Goal: Task Accomplishment & Management: Manage account settings

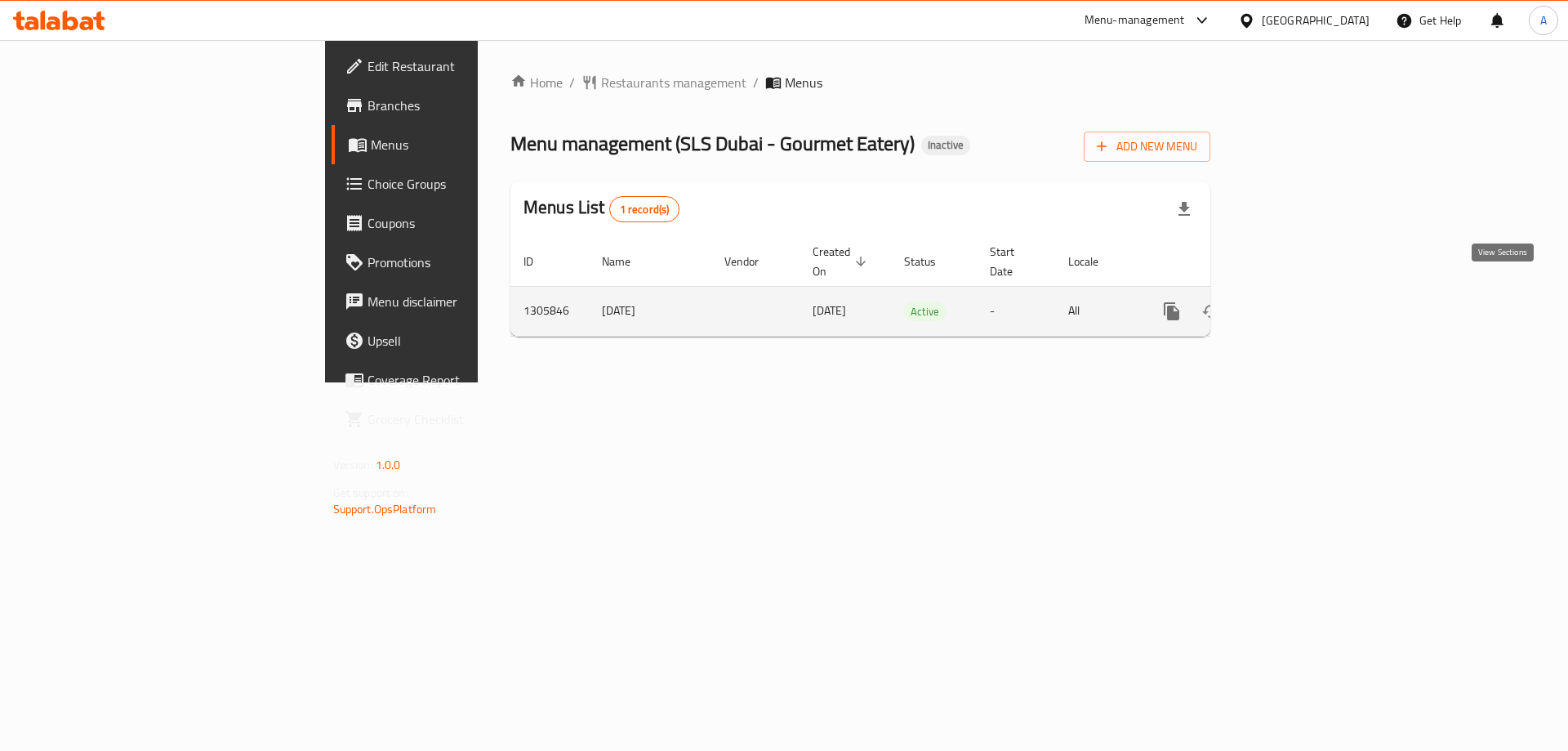
click at [1308, 292] on link "enhanced table" at bounding box center [1289, 311] width 39 height 39
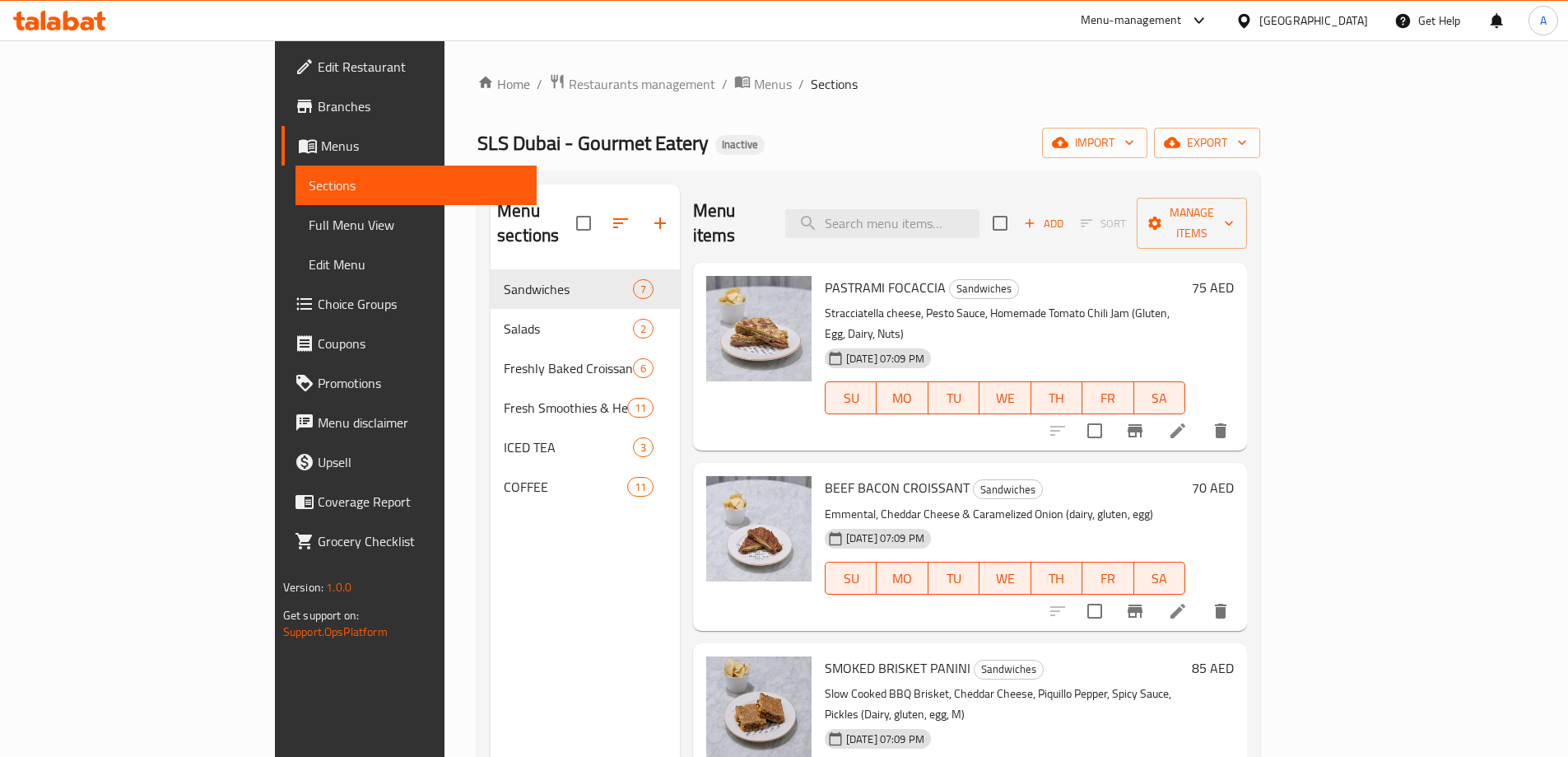
click at [309, 221] on span "Full Menu View" at bounding box center [416, 224] width 215 height 19
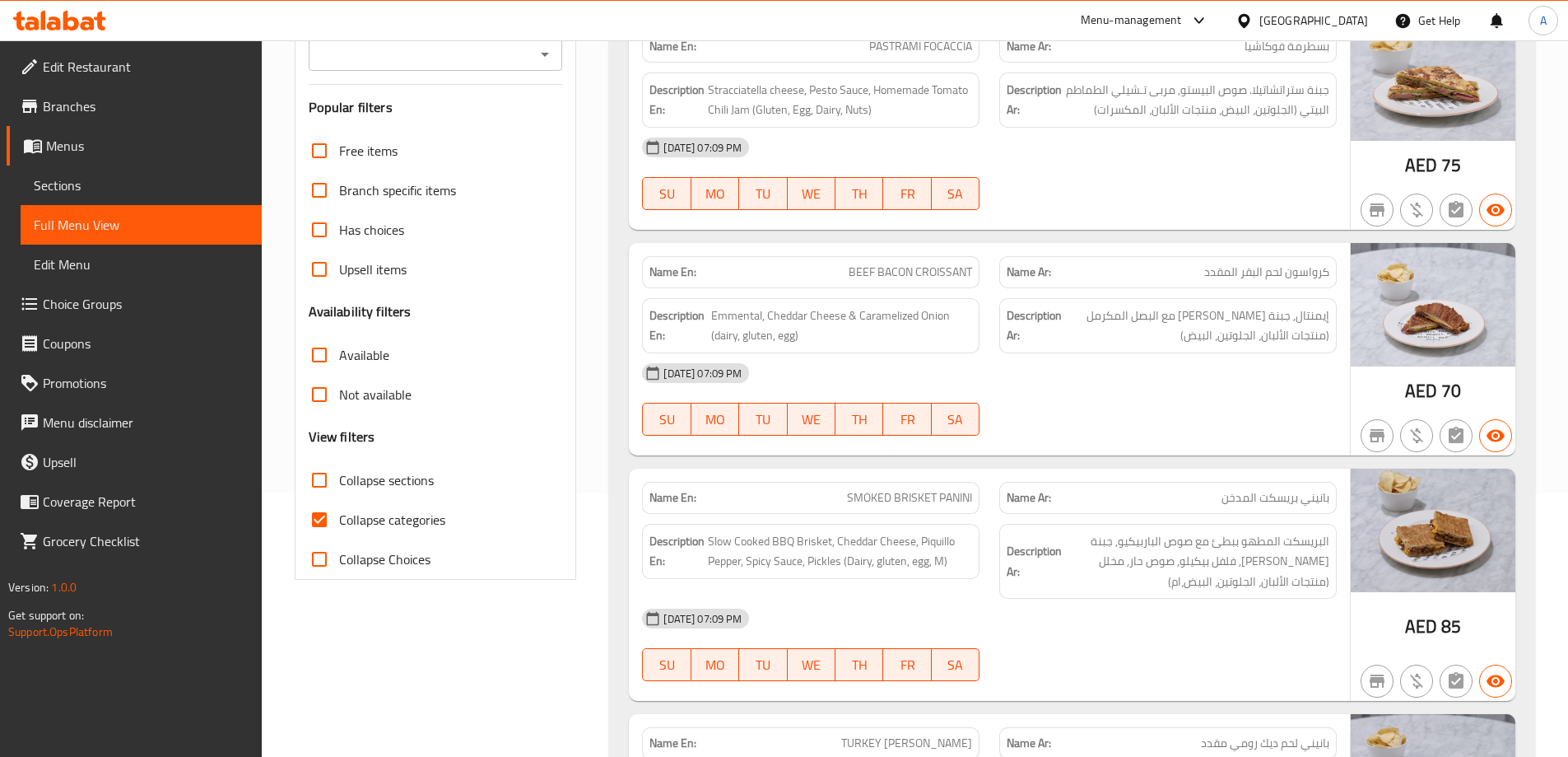
scroll to position [494, 0]
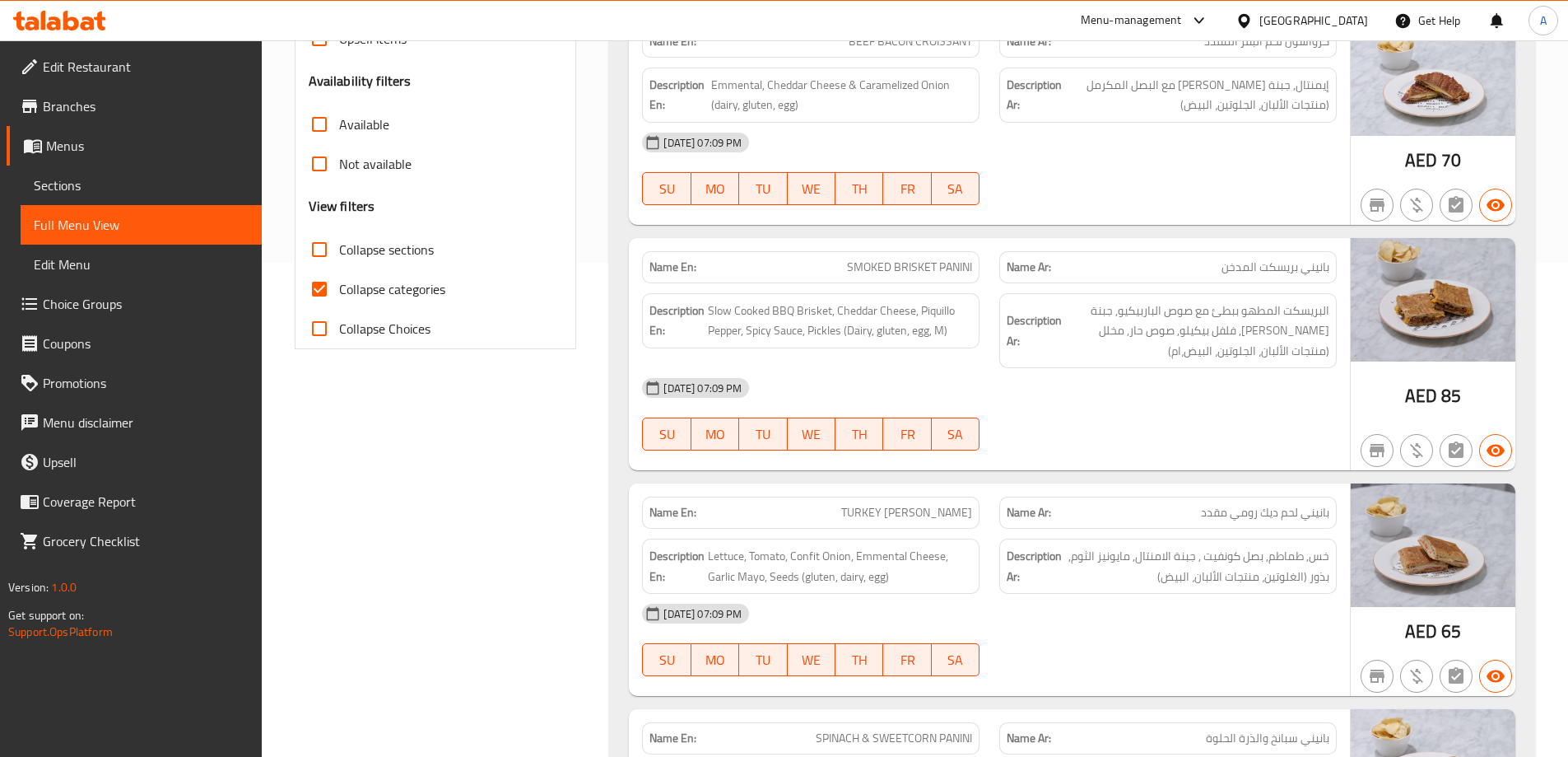
click at [312, 290] on input "Collapse categories" at bounding box center [319, 289] width 40 height 40
checkbox input "false"
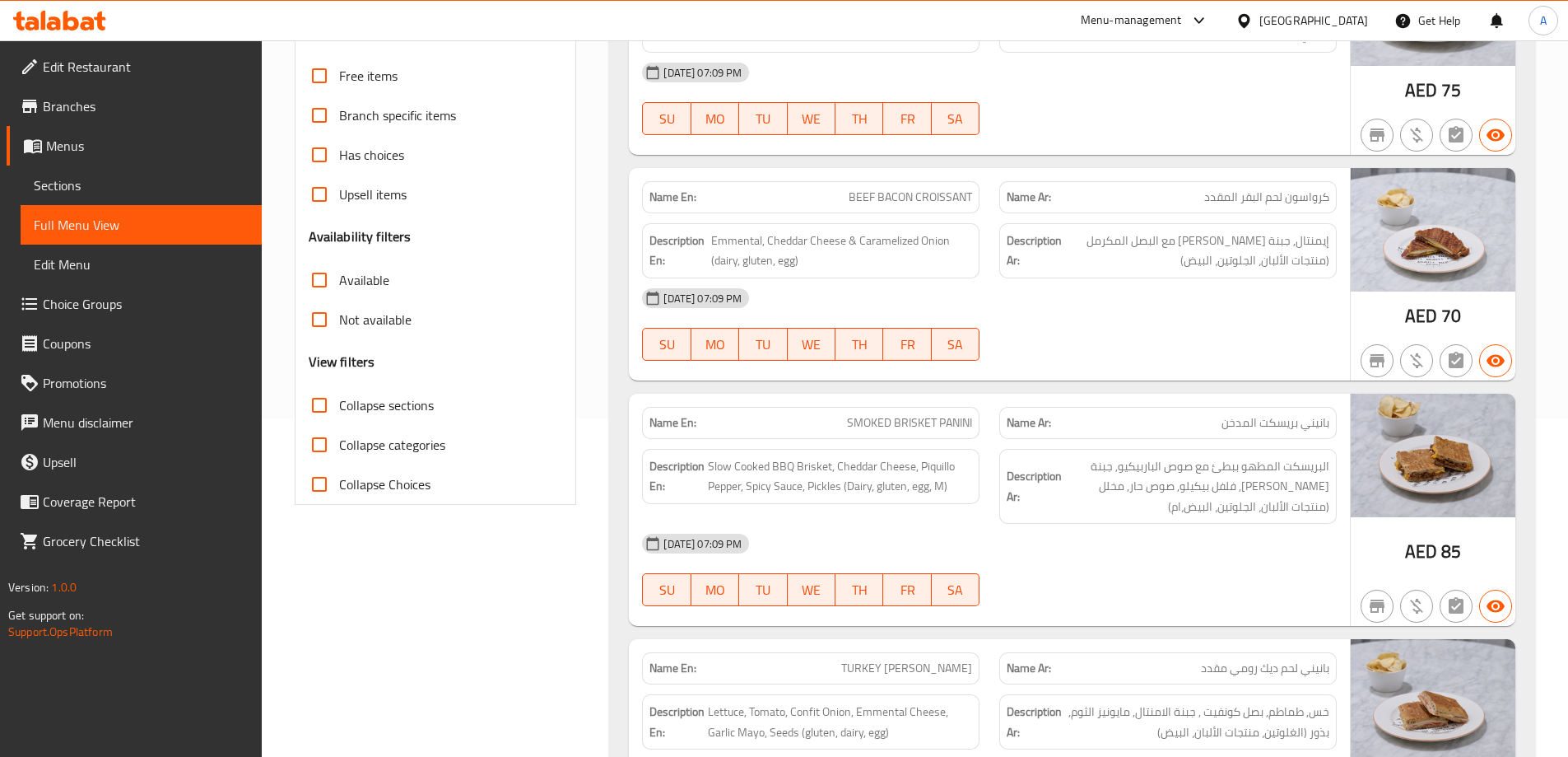
scroll to position [329, 0]
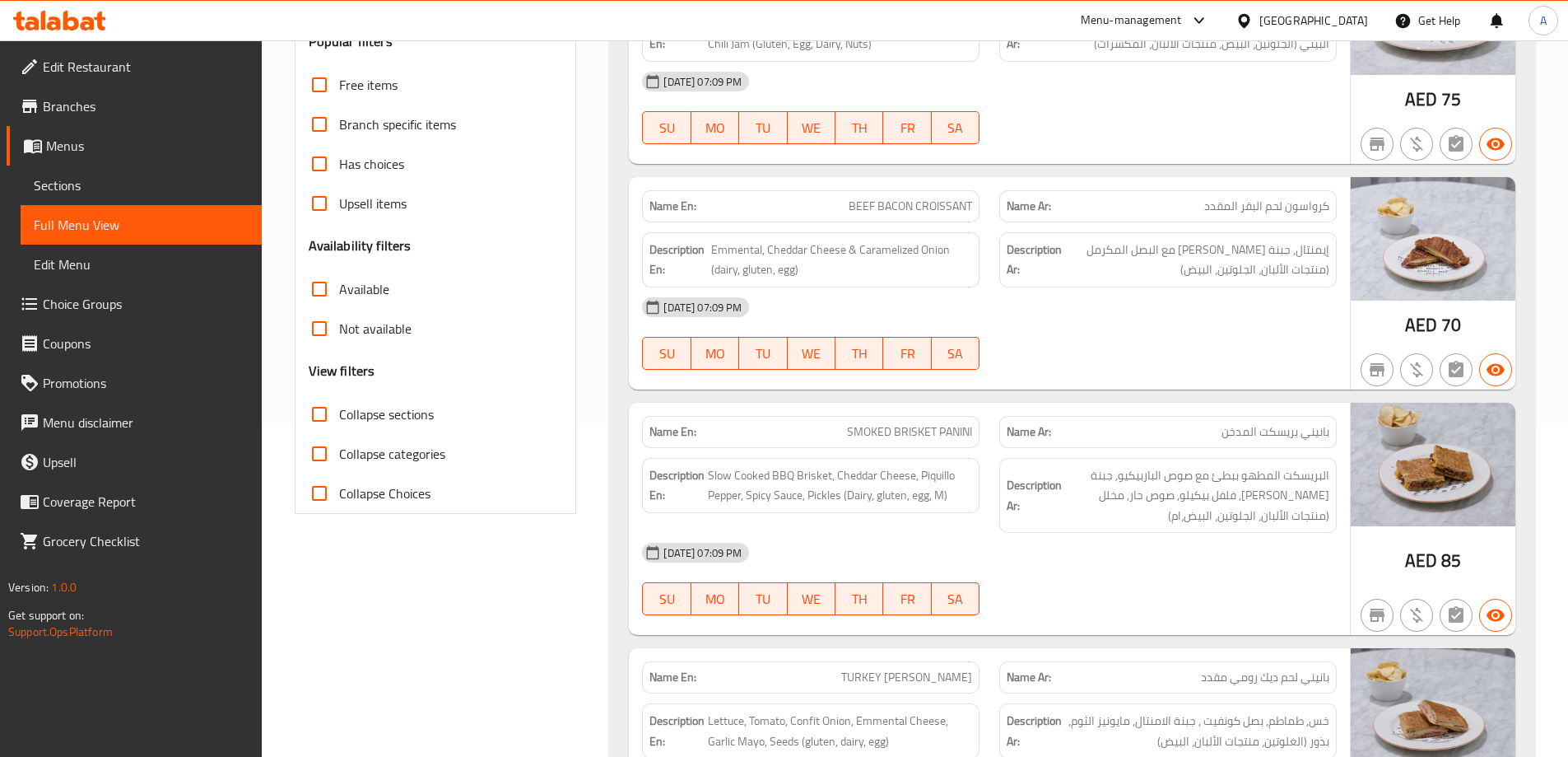
click at [326, 417] on input "Collapse sections" at bounding box center [319, 414] width 40 height 40
checkbox input "true"
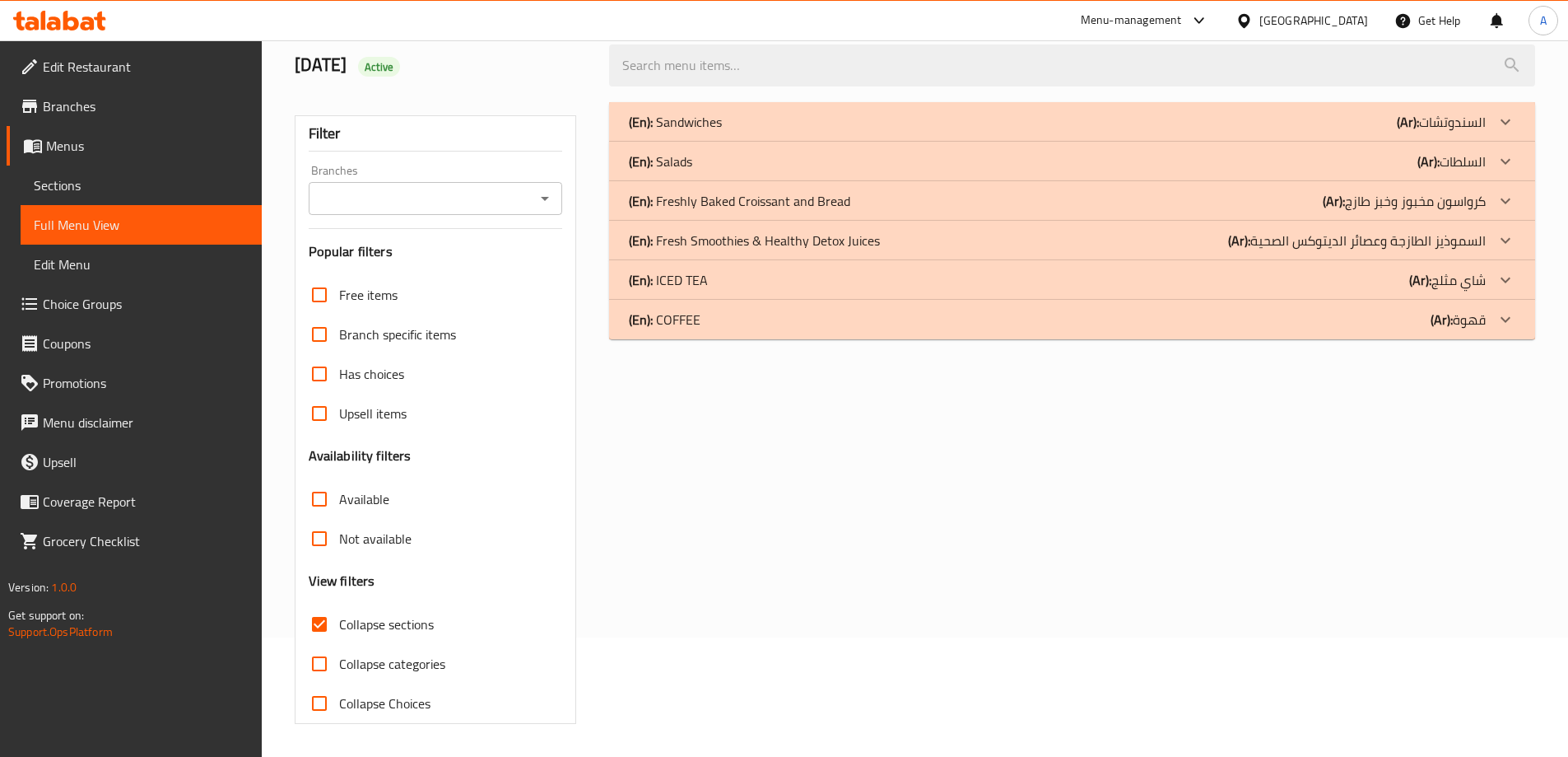
scroll to position [119, 0]
click at [1026, 132] on div "(En): Freshly Baked Croissant and Bread (Ar): كرواسون مخبوز وخبز طازج" at bounding box center [1057, 121] width 857 height 19
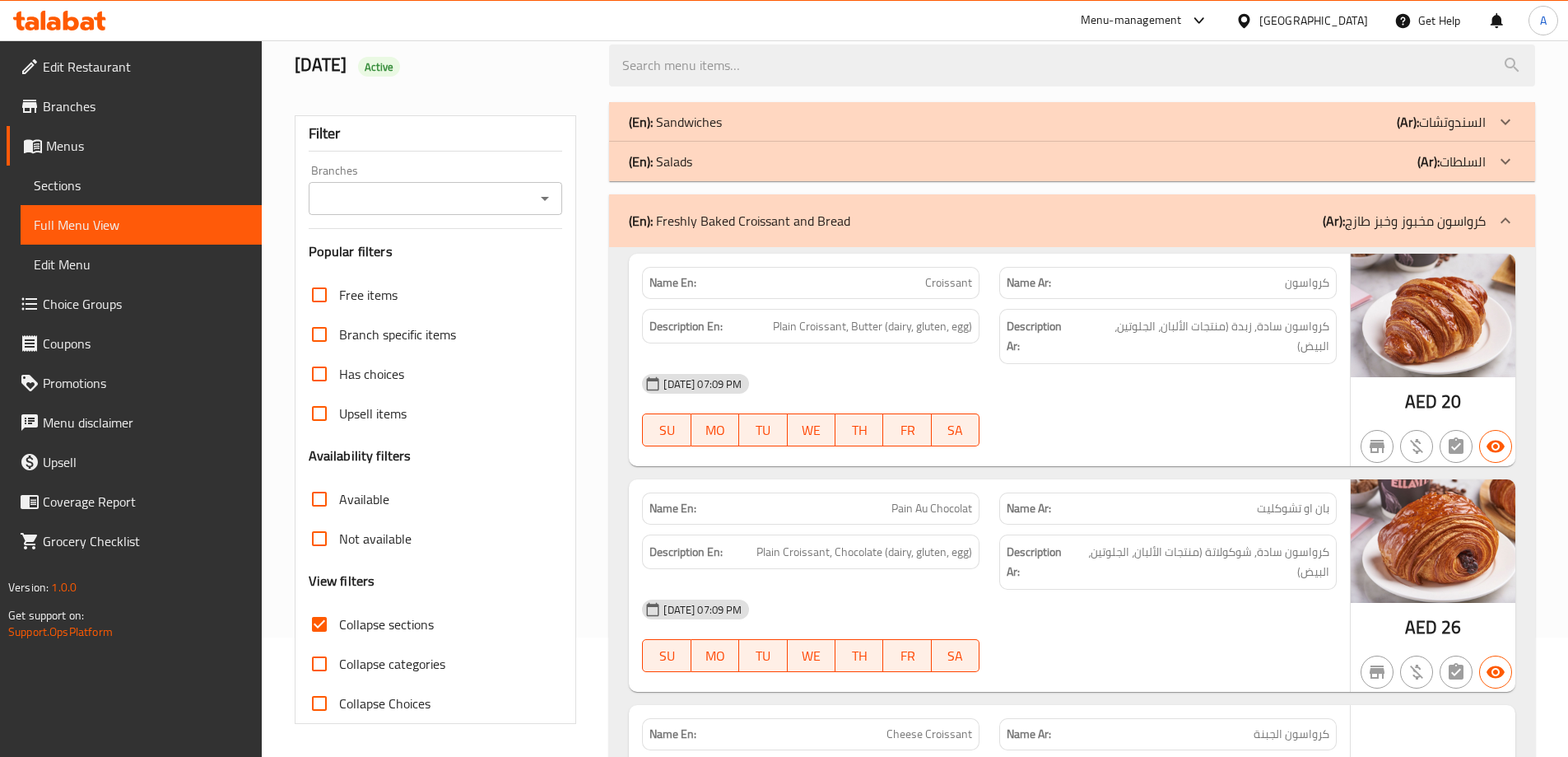
click at [1033, 132] on div "(En): Salads (Ar): السلطات" at bounding box center [1057, 121] width 857 height 19
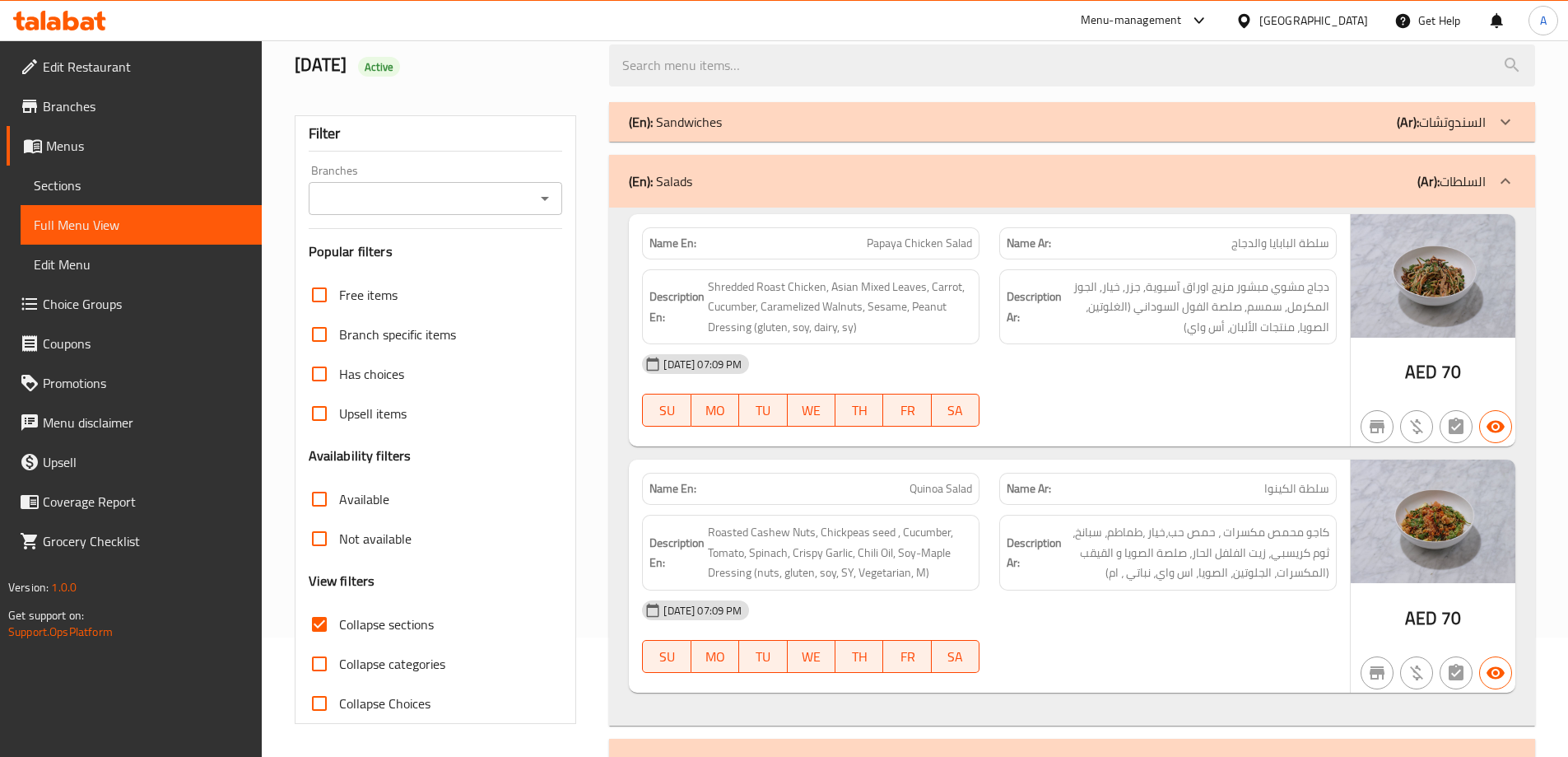
click at [1055, 124] on div "(En): Sandwiches (Ar): السندوتشات" at bounding box center [1057, 121] width 857 height 19
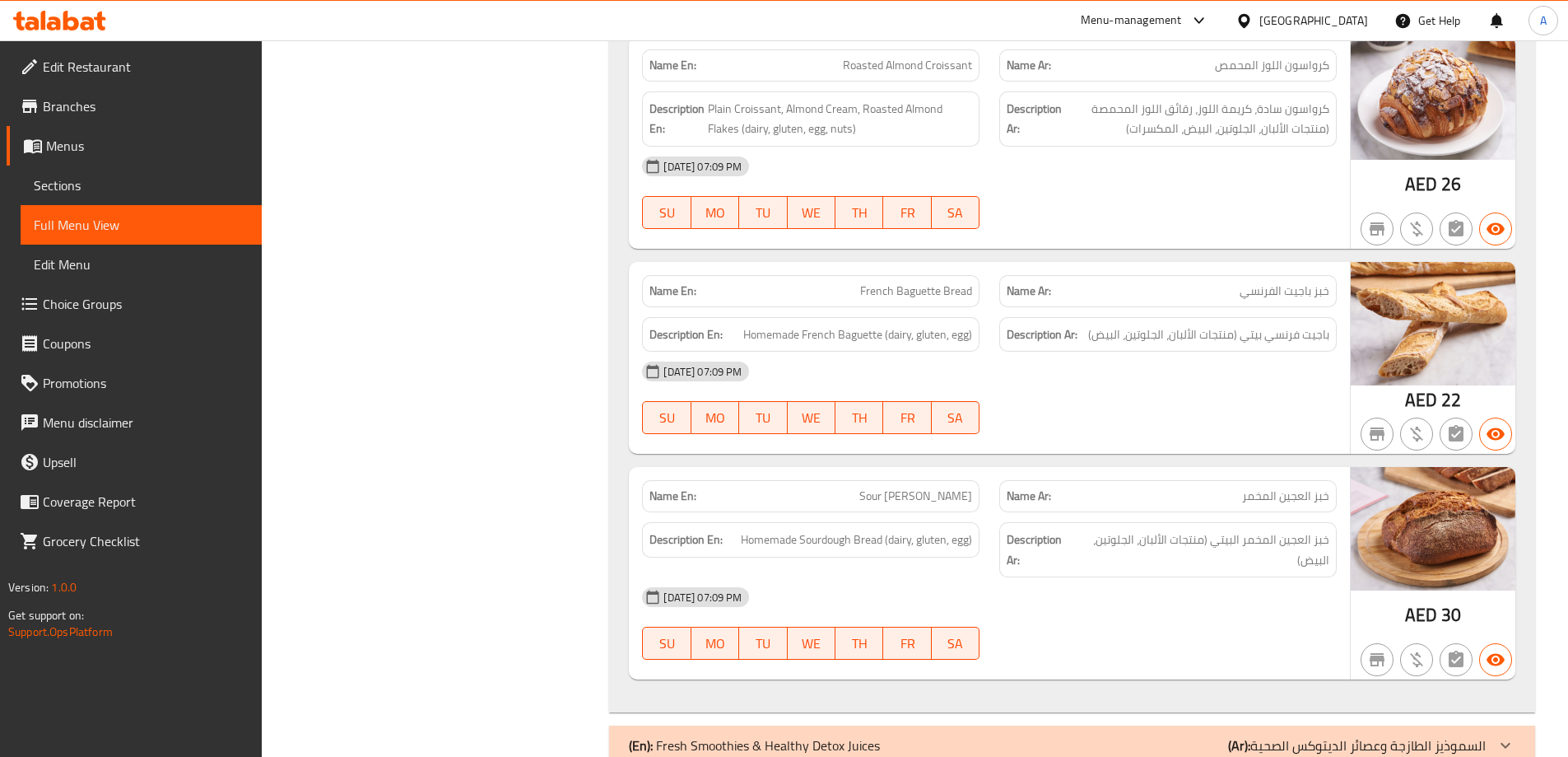
scroll to position [3318, 0]
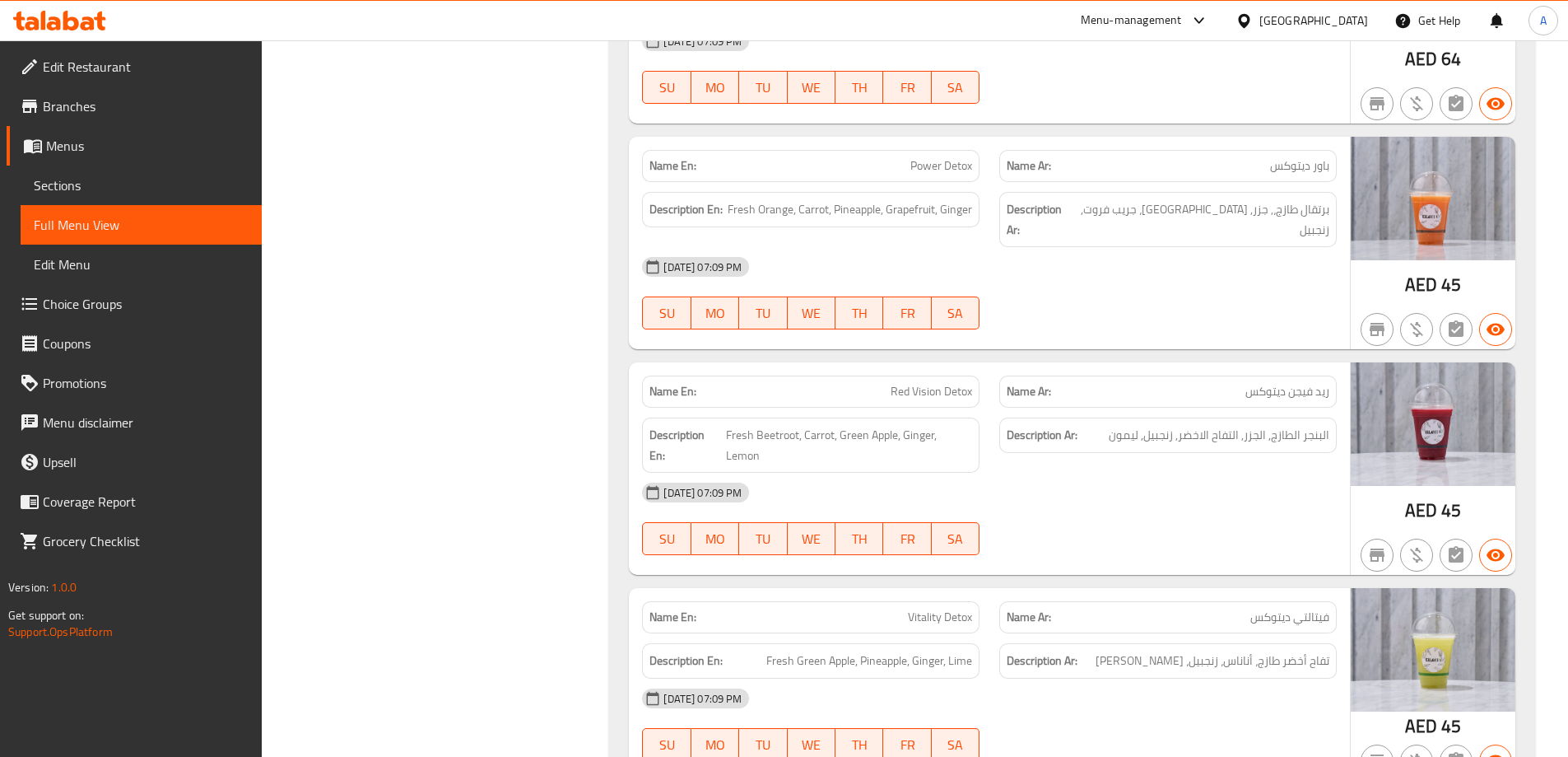
scroll to position [5751, 0]
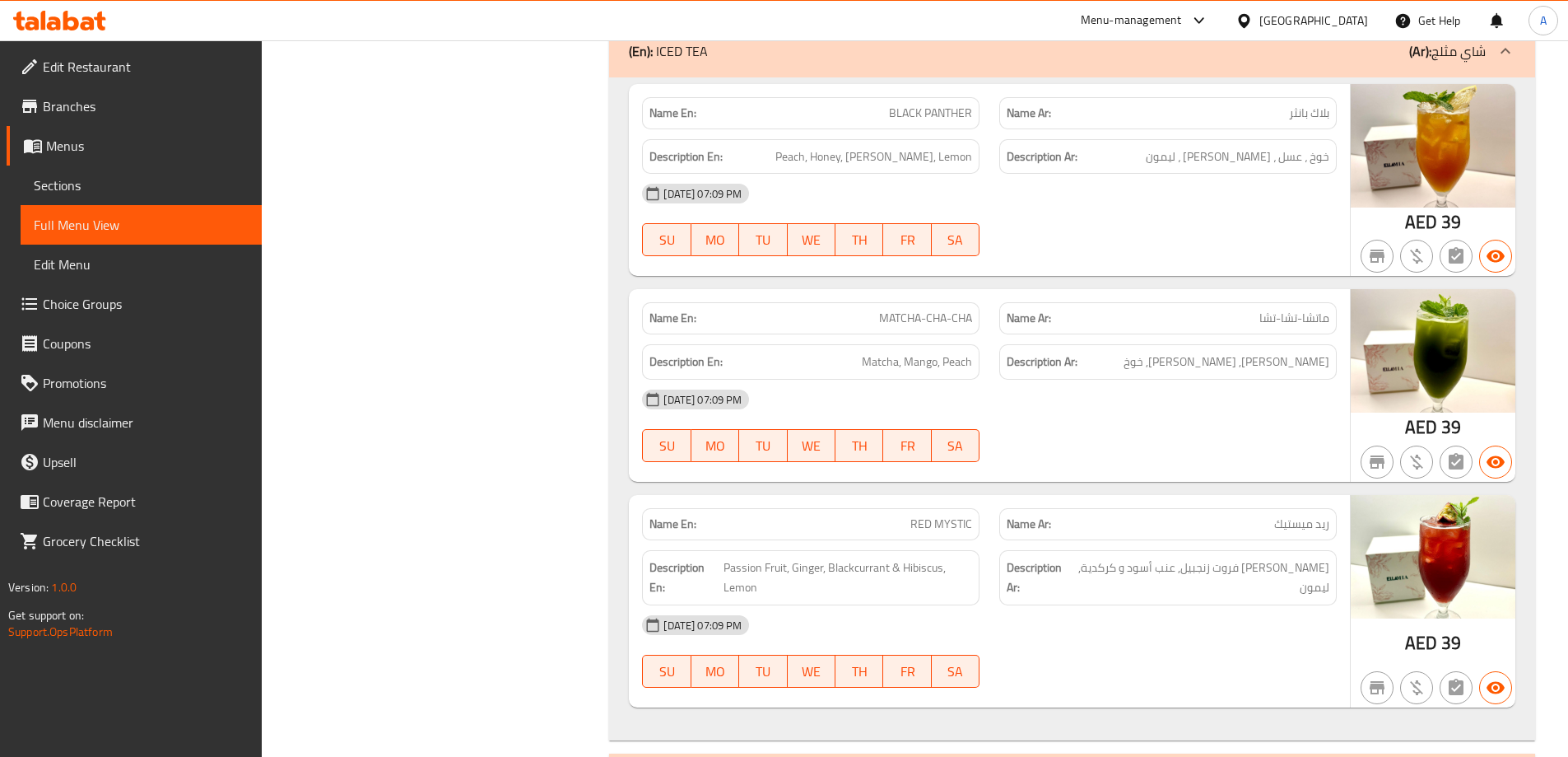
scroll to position [6440, 0]
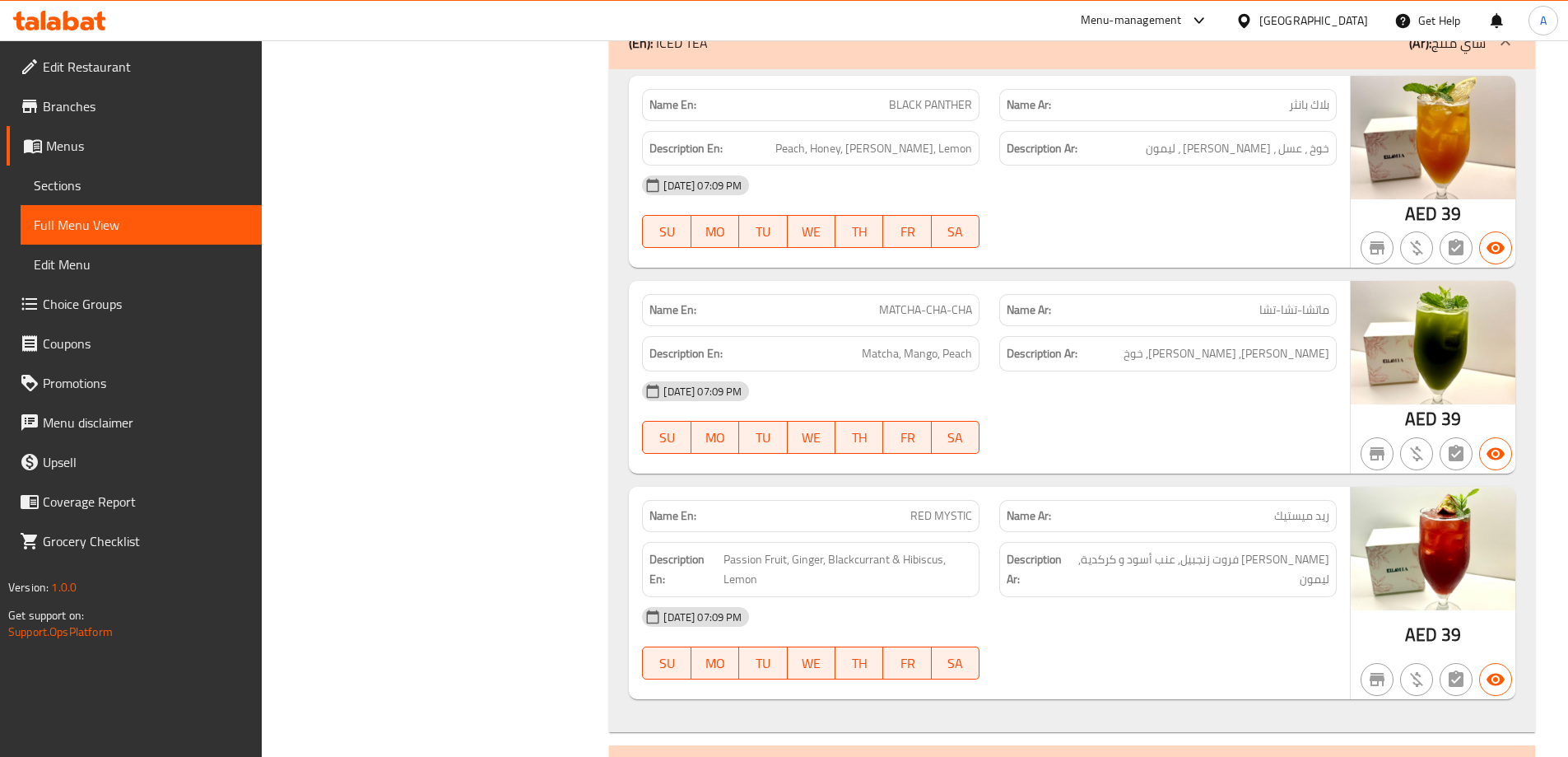
drag, startPoint x: 828, startPoint y: 704, endPoint x: 835, endPoint y: 657, distance: 47.5
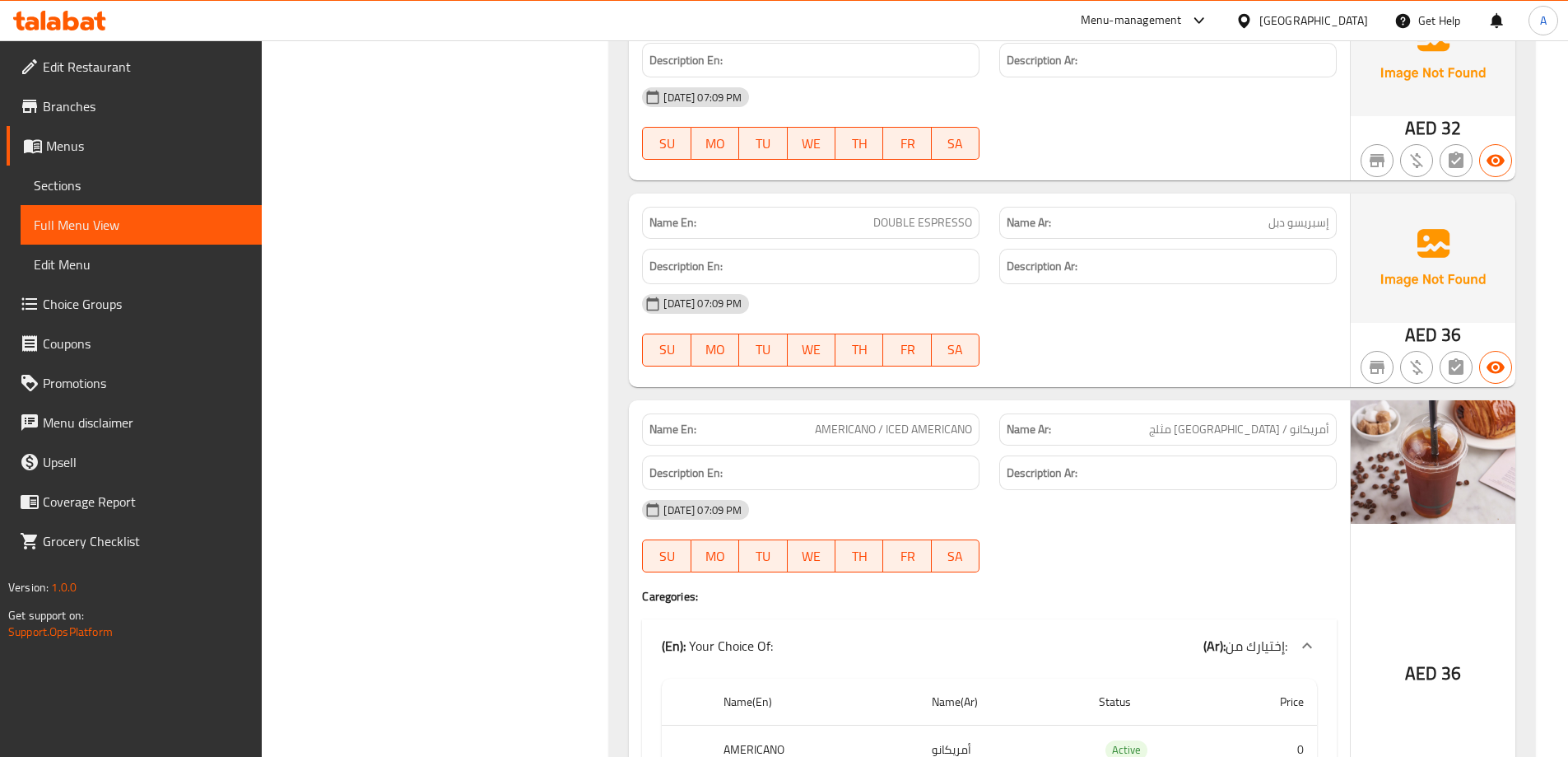
scroll to position [7348, 0]
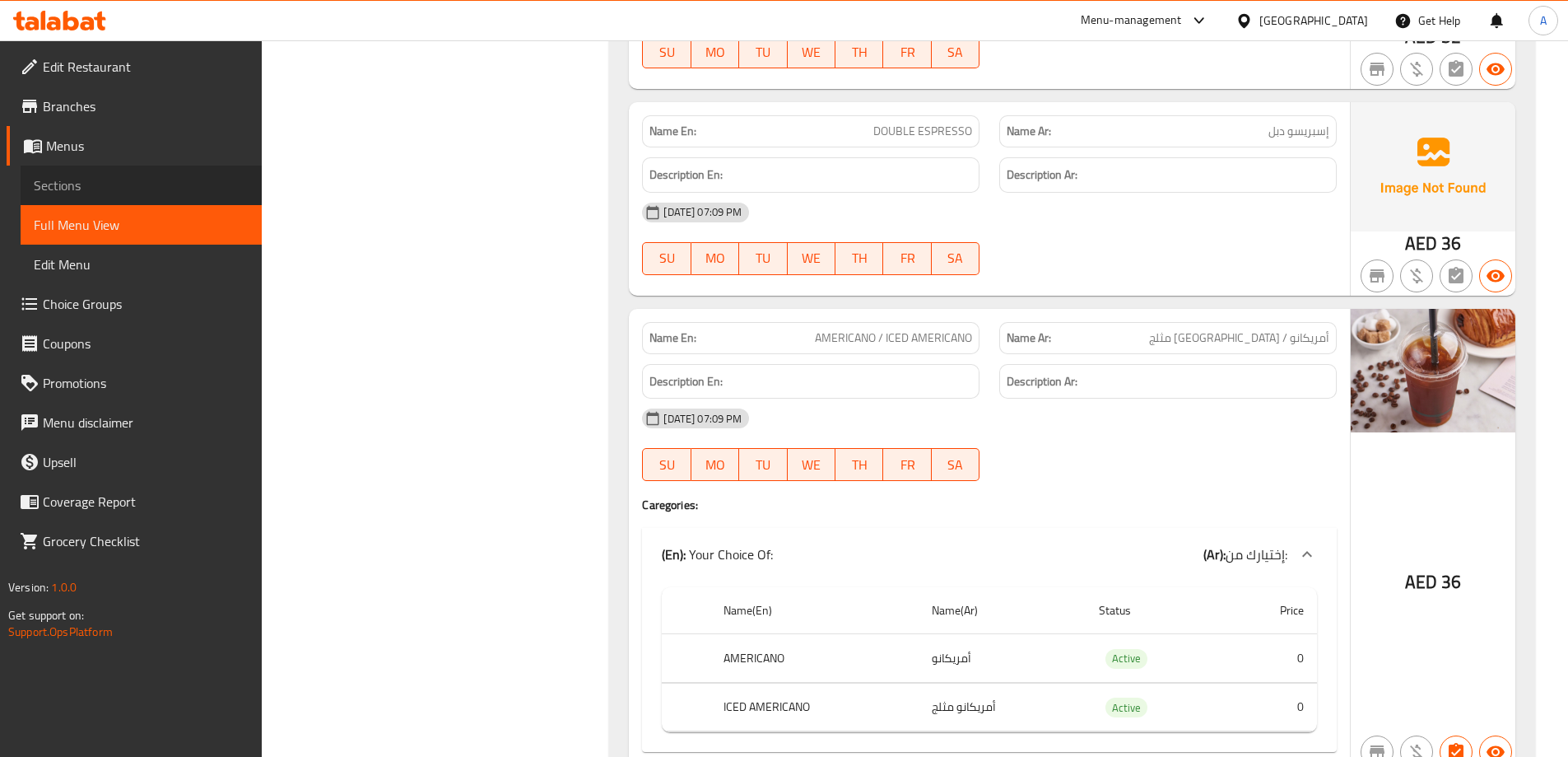
click at [67, 175] on span "Sections" at bounding box center [141, 184] width 215 height 19
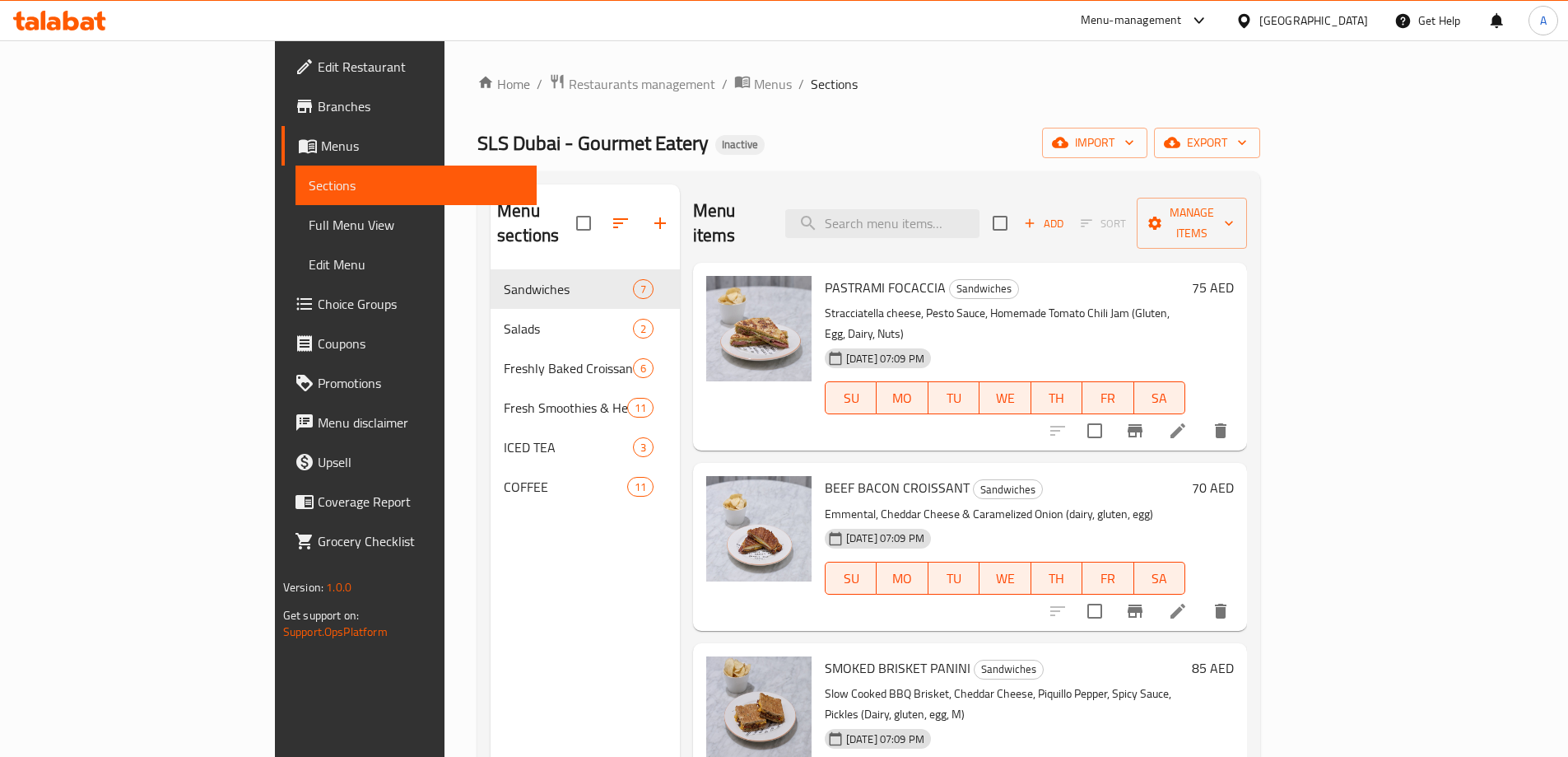
click at [309, 234] on span "Full Menu View" at bounding box center [416, 224] width 215 height 19
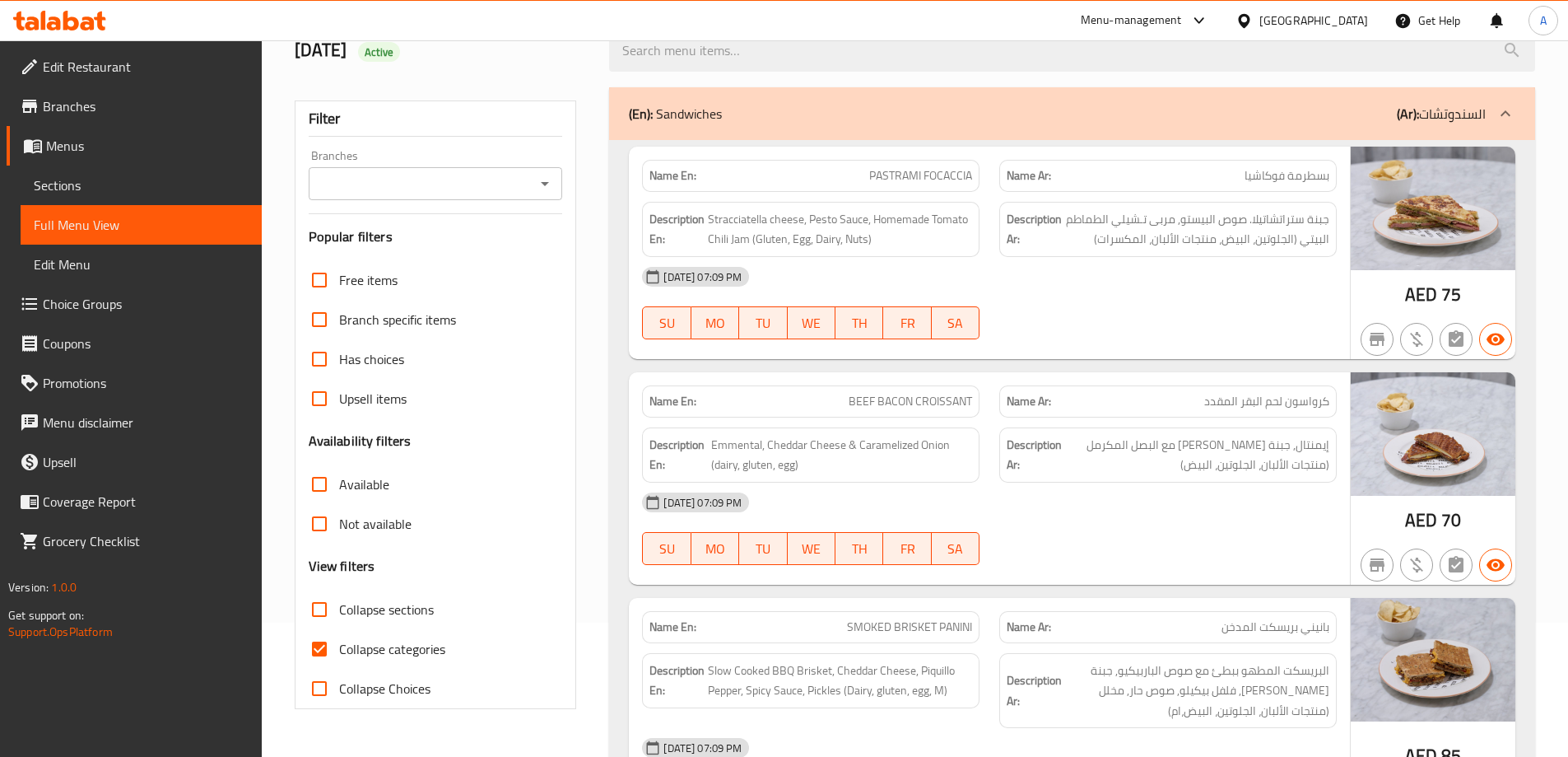
scroll to position [494, 0]
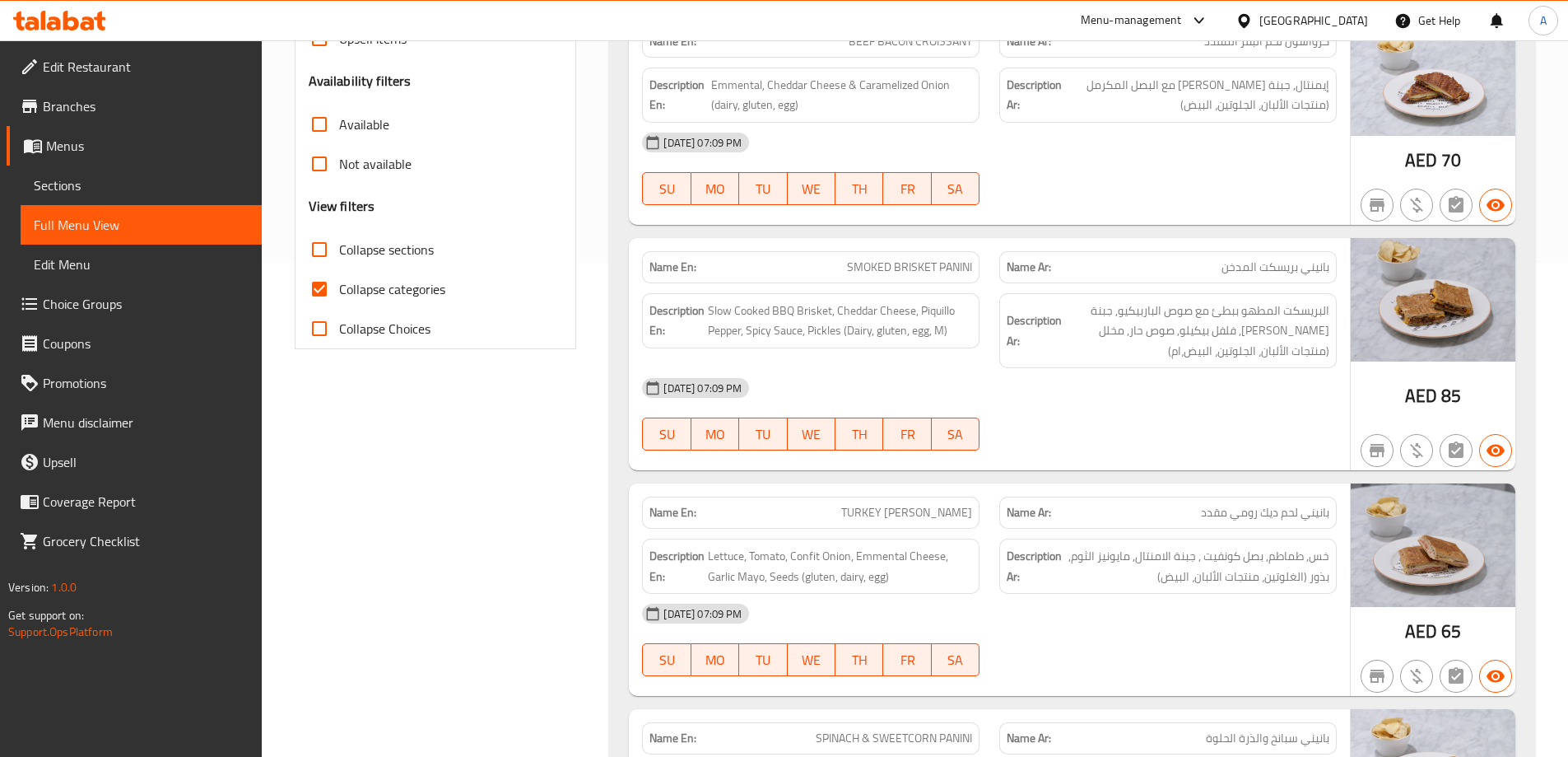
click at [324, 292] on input "Collapse categories" at bounding box center [319, 289] width 40 height 40
checkbox input "false"
click at [329, 253] on input "Collapse sections" at bounding box center [319, 249] width 40 height 40
checkbox input "true"
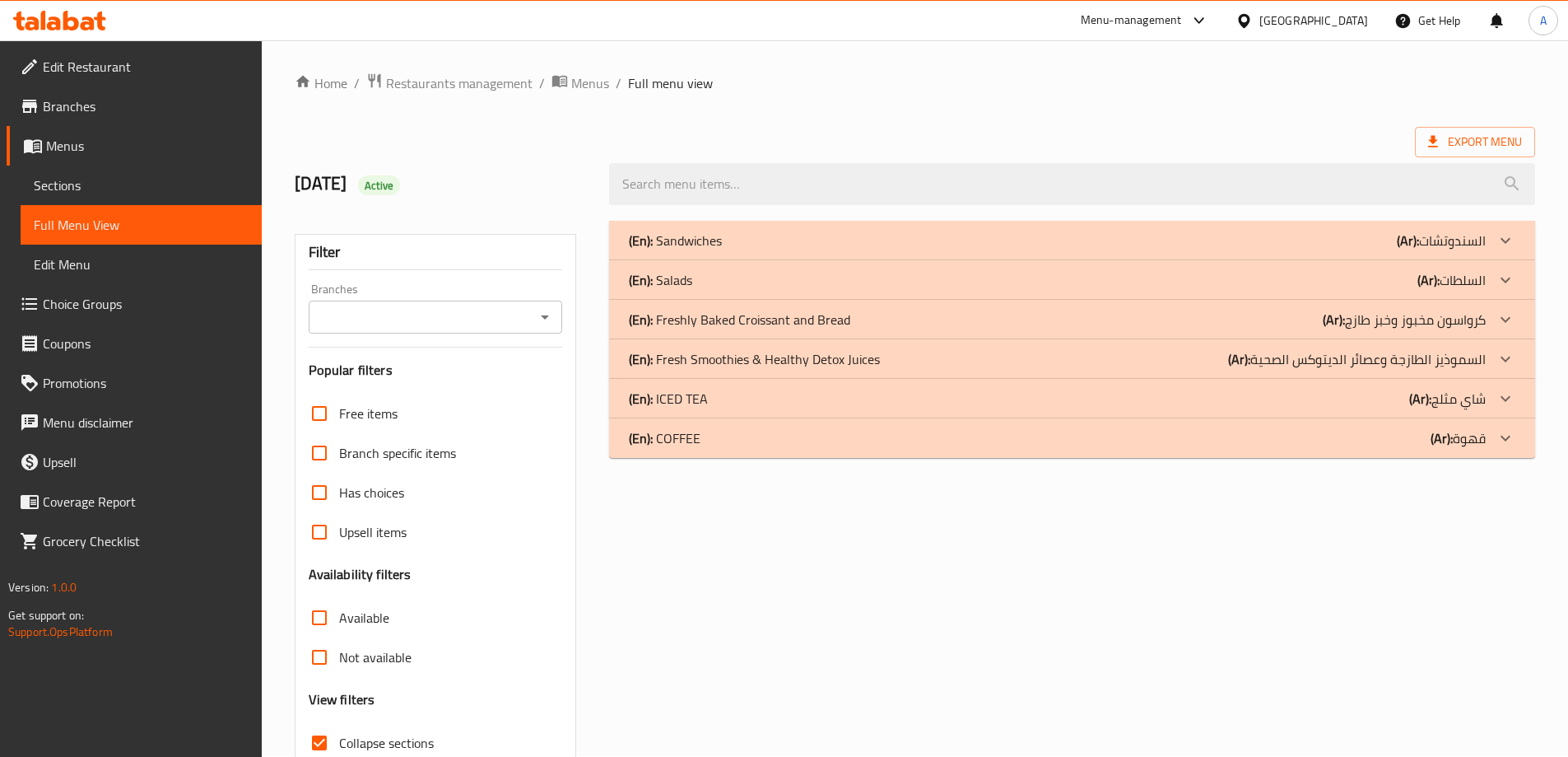
scroll to position [0, 0]
click at [1316, 251] on div "(En): Freshly Baked Croissant and Bread (Ar): كرواسون مخبوز وخبز طازج" at bounding box center [1057, 241] width 857 height 19
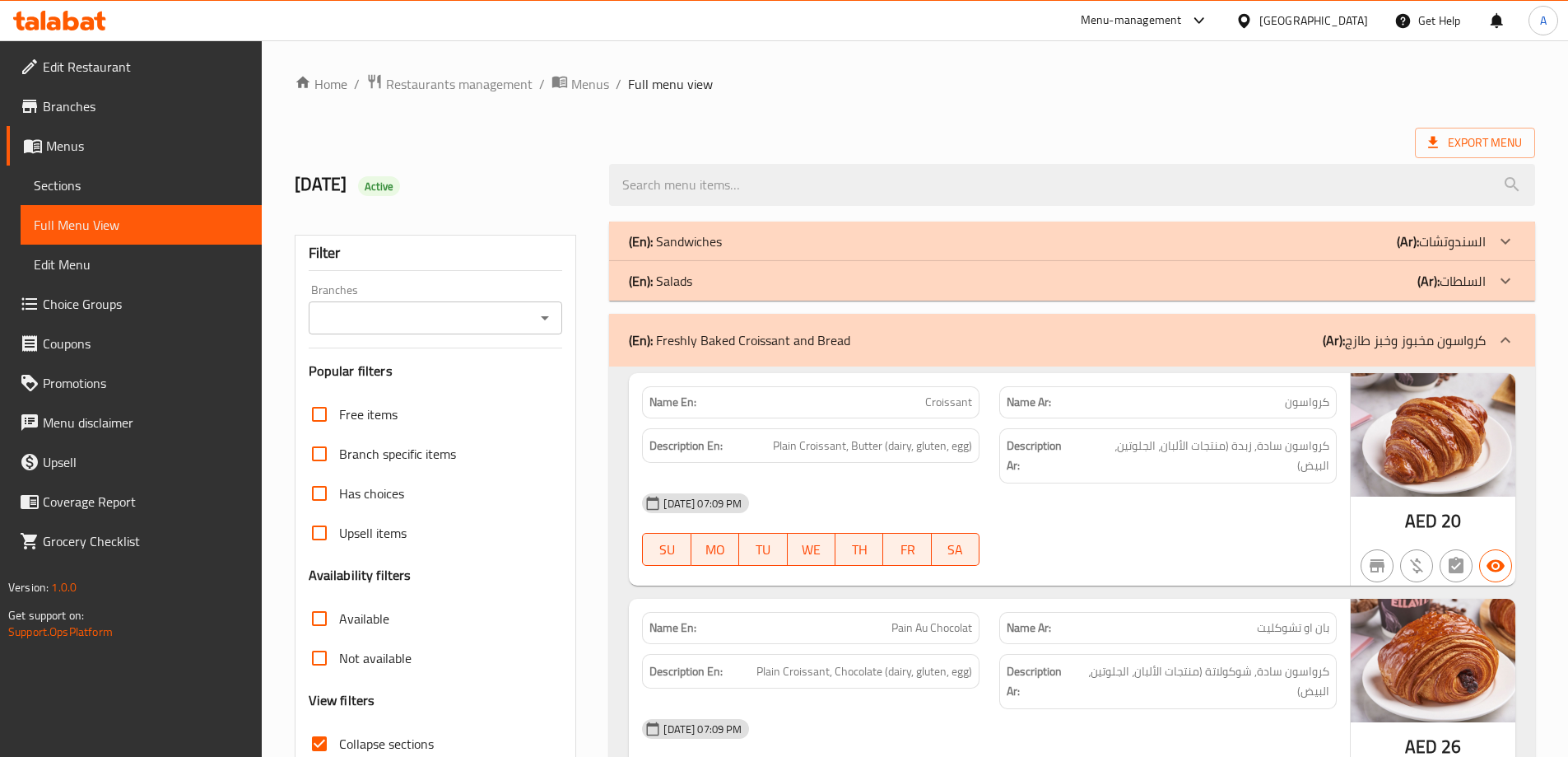
click at [1314, 251] on div "(En): Salads (Ar): السلطات" at bounding box center [1057, 241] width 857 height 19
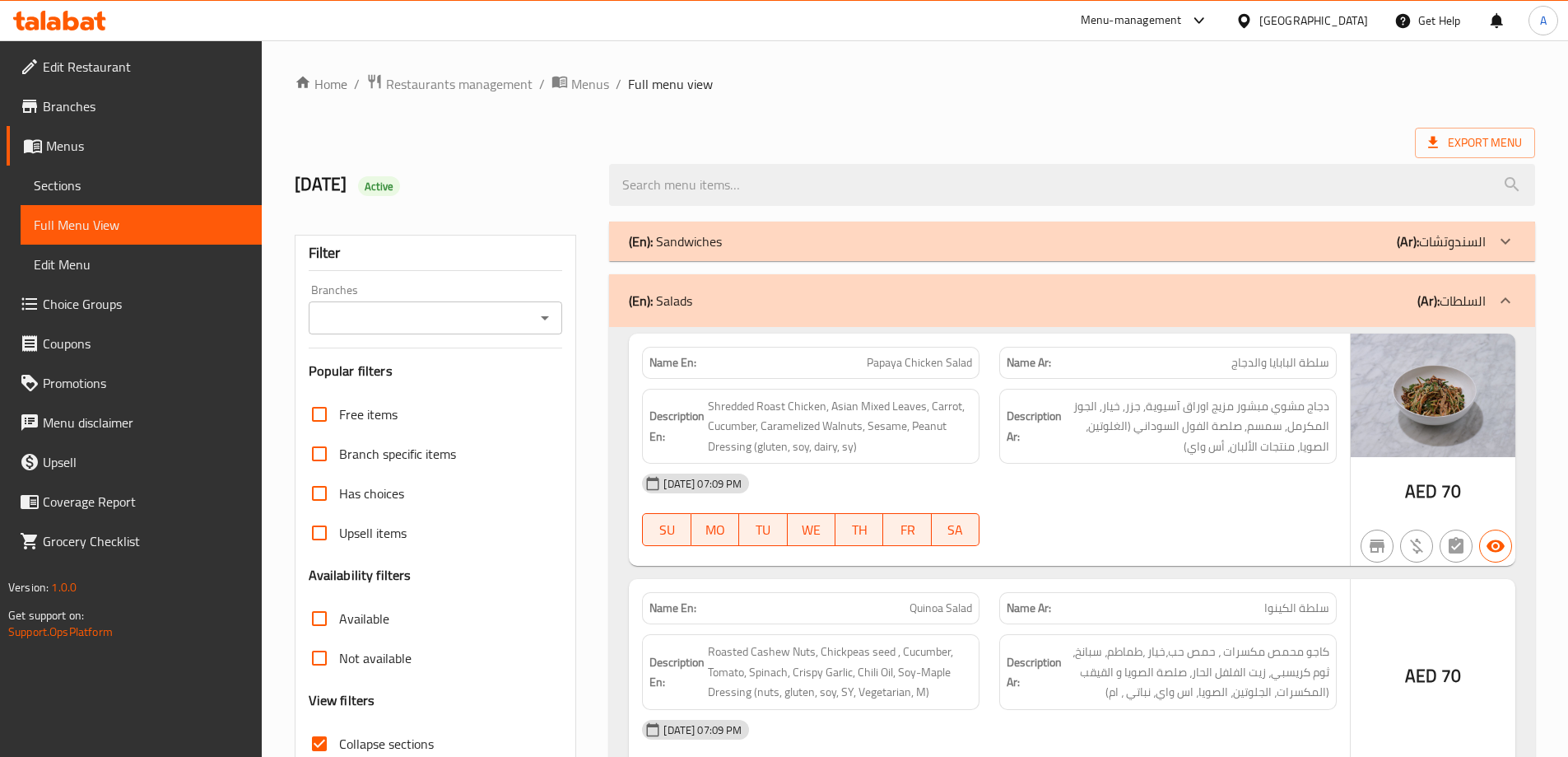
click at [1312, 243] on div "(En): Sandwiches (Ar): السندوتشات" at bounding box center [1057, 241] width 857 height 19
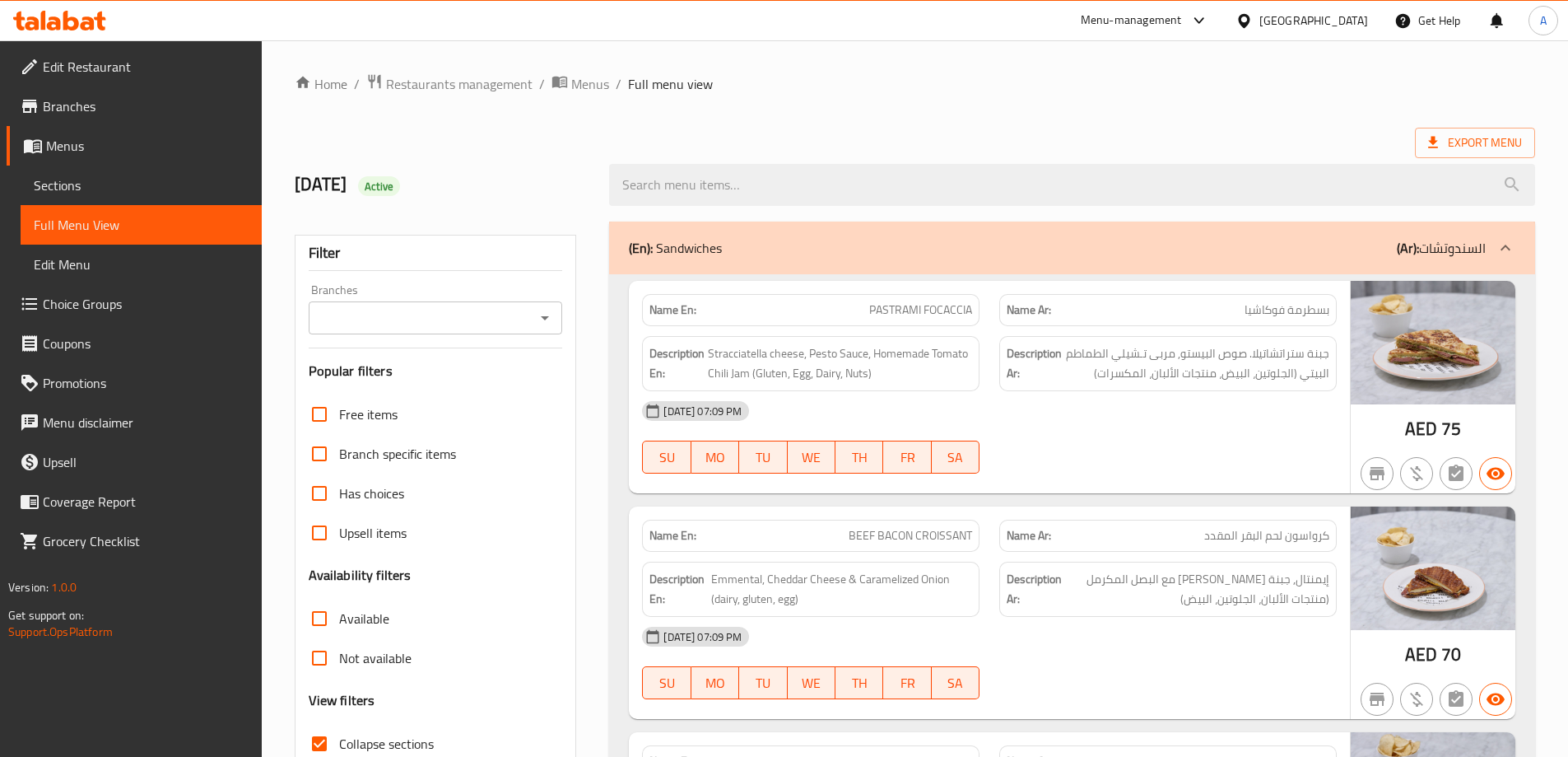
click at [117, 179] on span "Sections" at bounding box center [141, 184] width 215 height 19
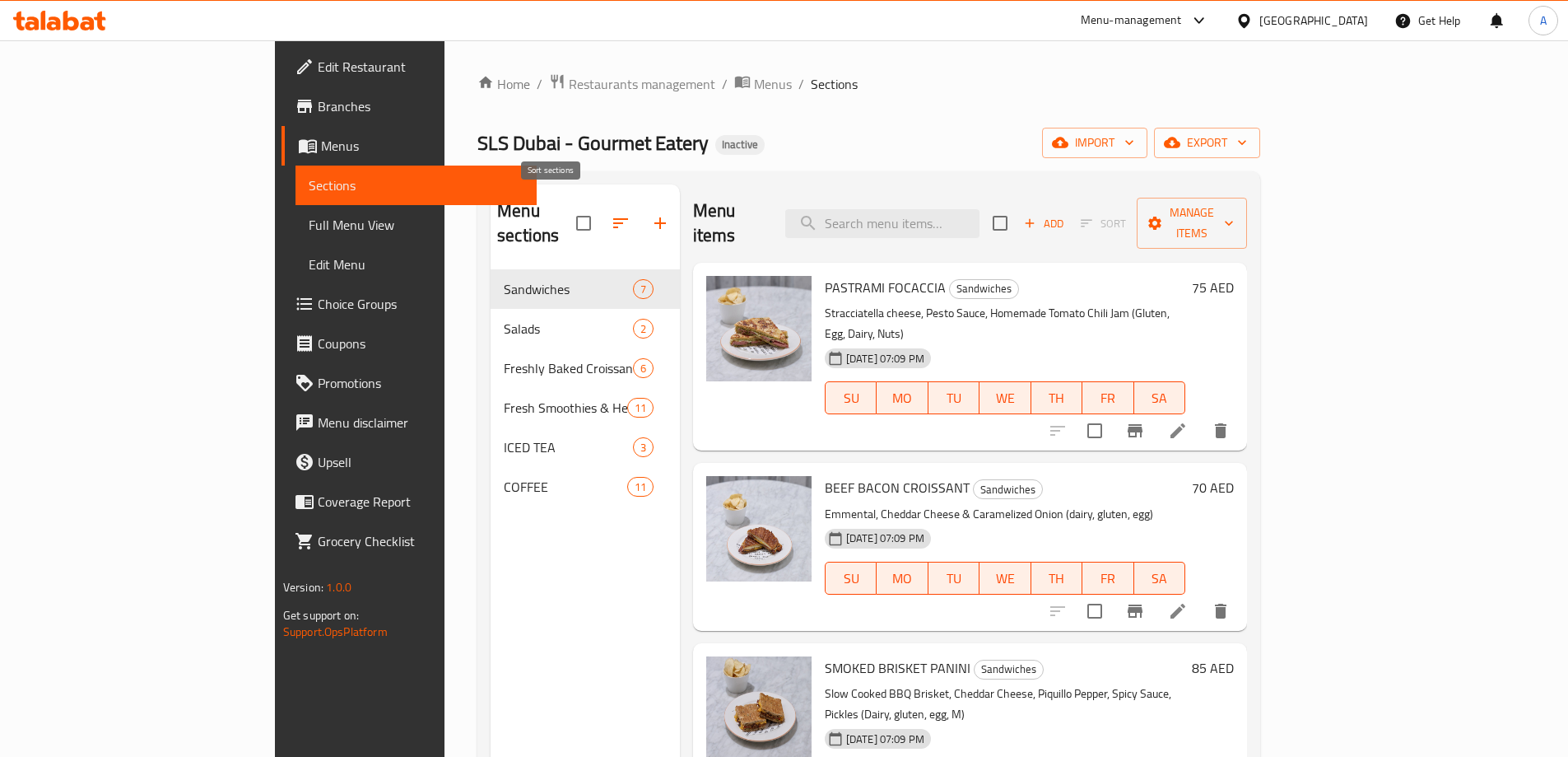
click at [611, 213] on icon "button" at bounding box center [620, 222] width 19 height 19
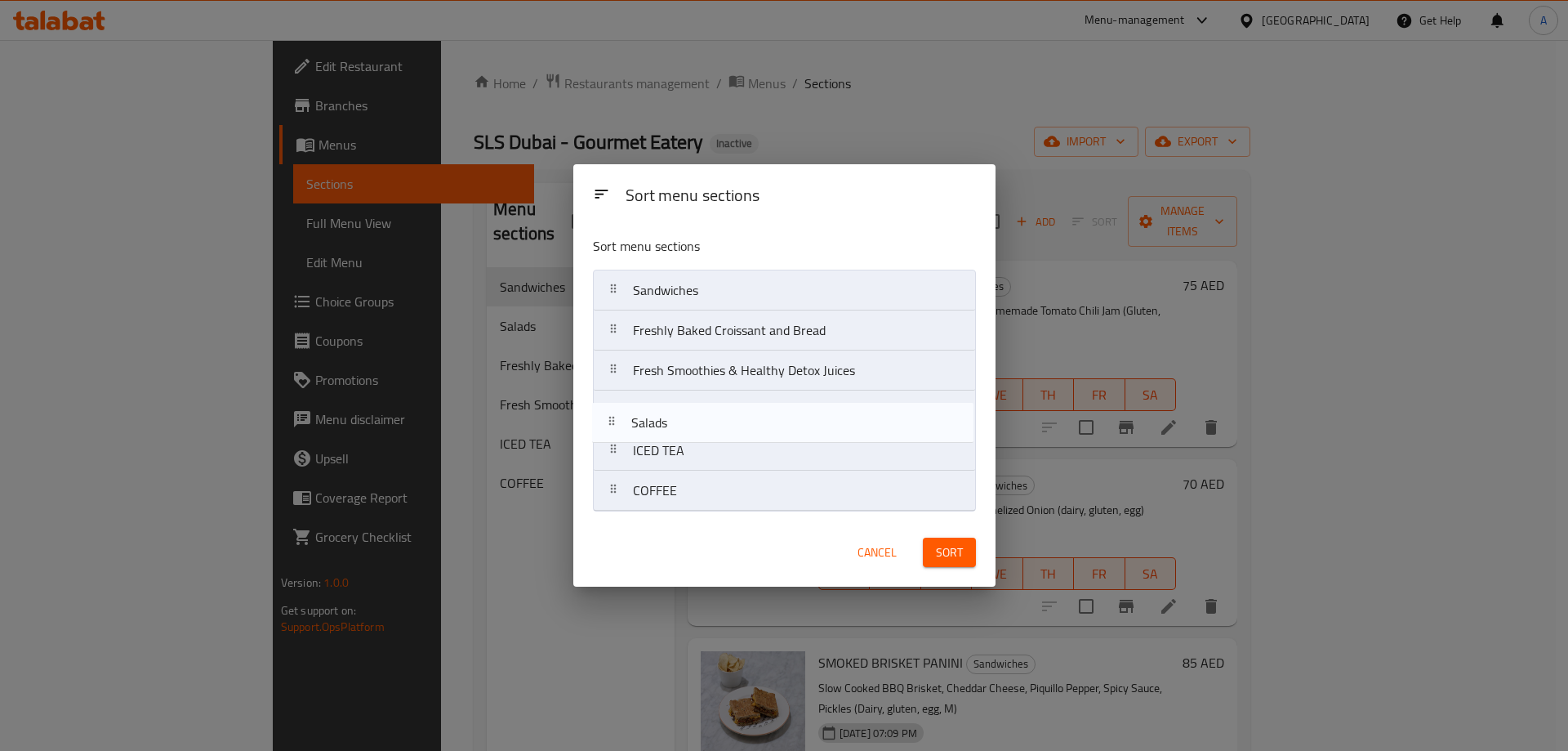
drag, startPoint x: 611, startPoint y: 334, endPoint x: 610, endPoint y: 431, distance: 97.0
click at [610, 431] on nav "Sandwiches Salads Freshly Baked Croissant and Bread Fresh Smoothies & Healthy D…" at bounding box center [784, 391] width 383 height 241
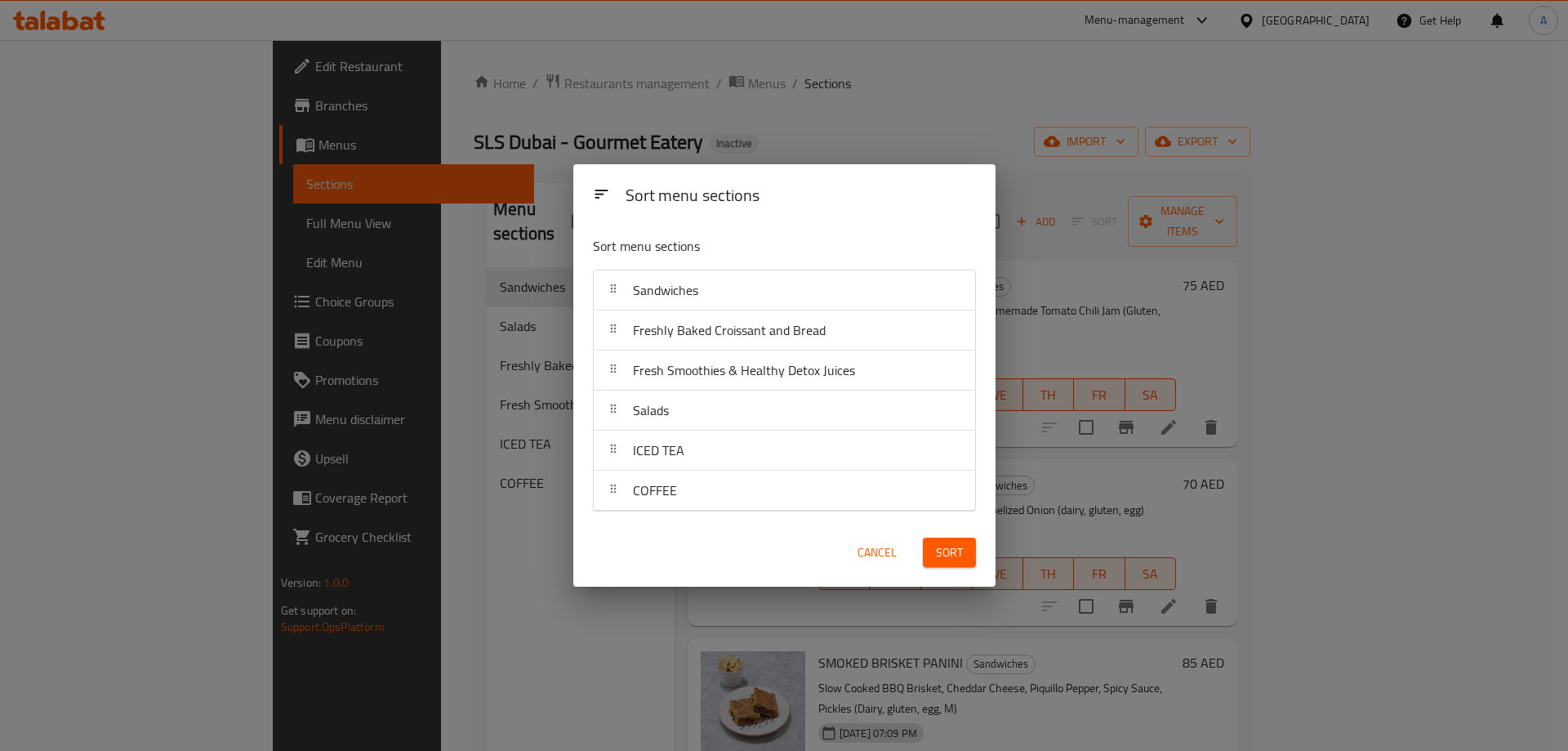
click at [964, 557] on button "Sort" at bounding box center [949, 553] width 53 height 30
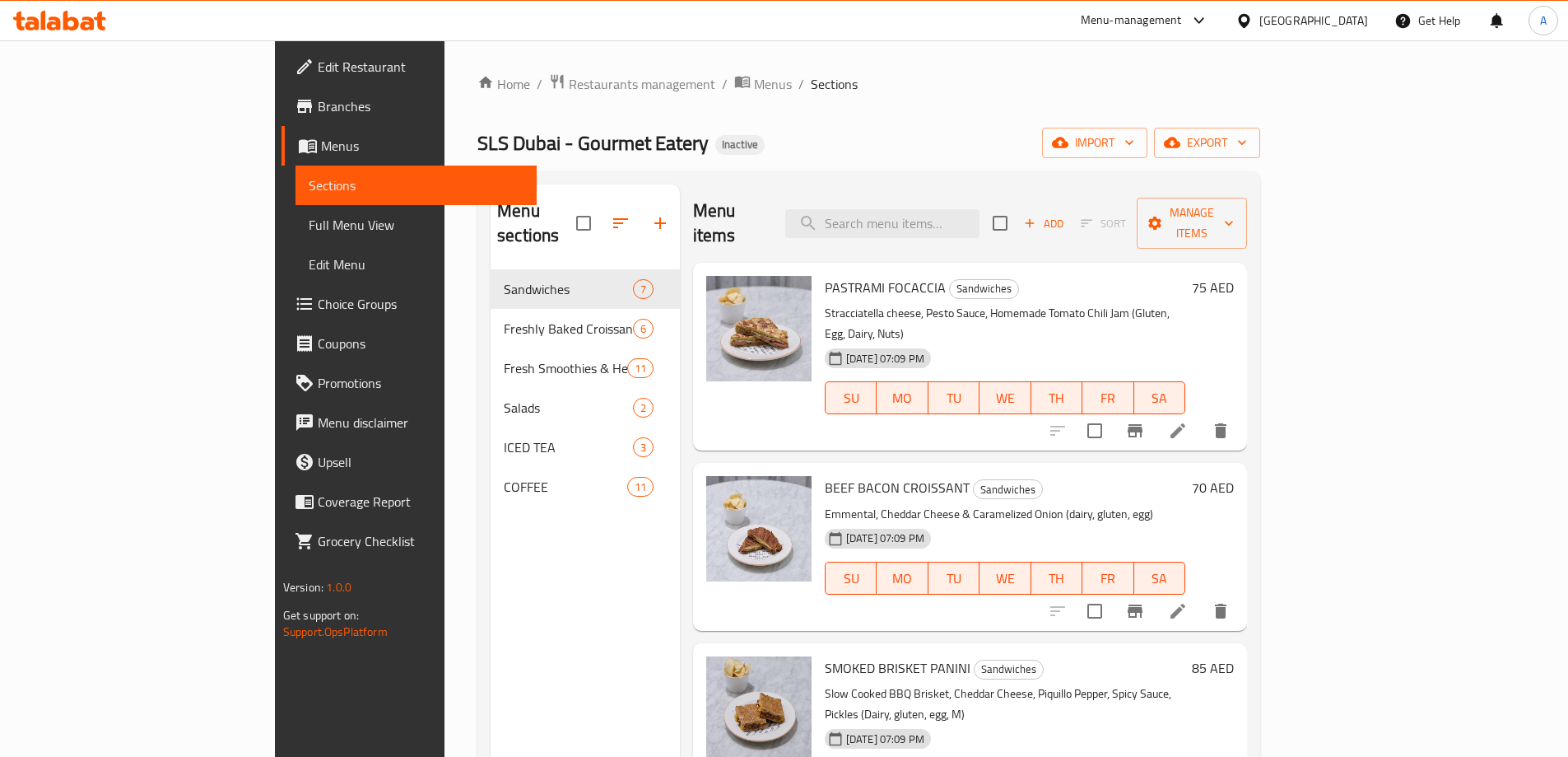
click at [309, 218] on span "Full Menu View" at bounding box center [416, 224] width 215 height 19
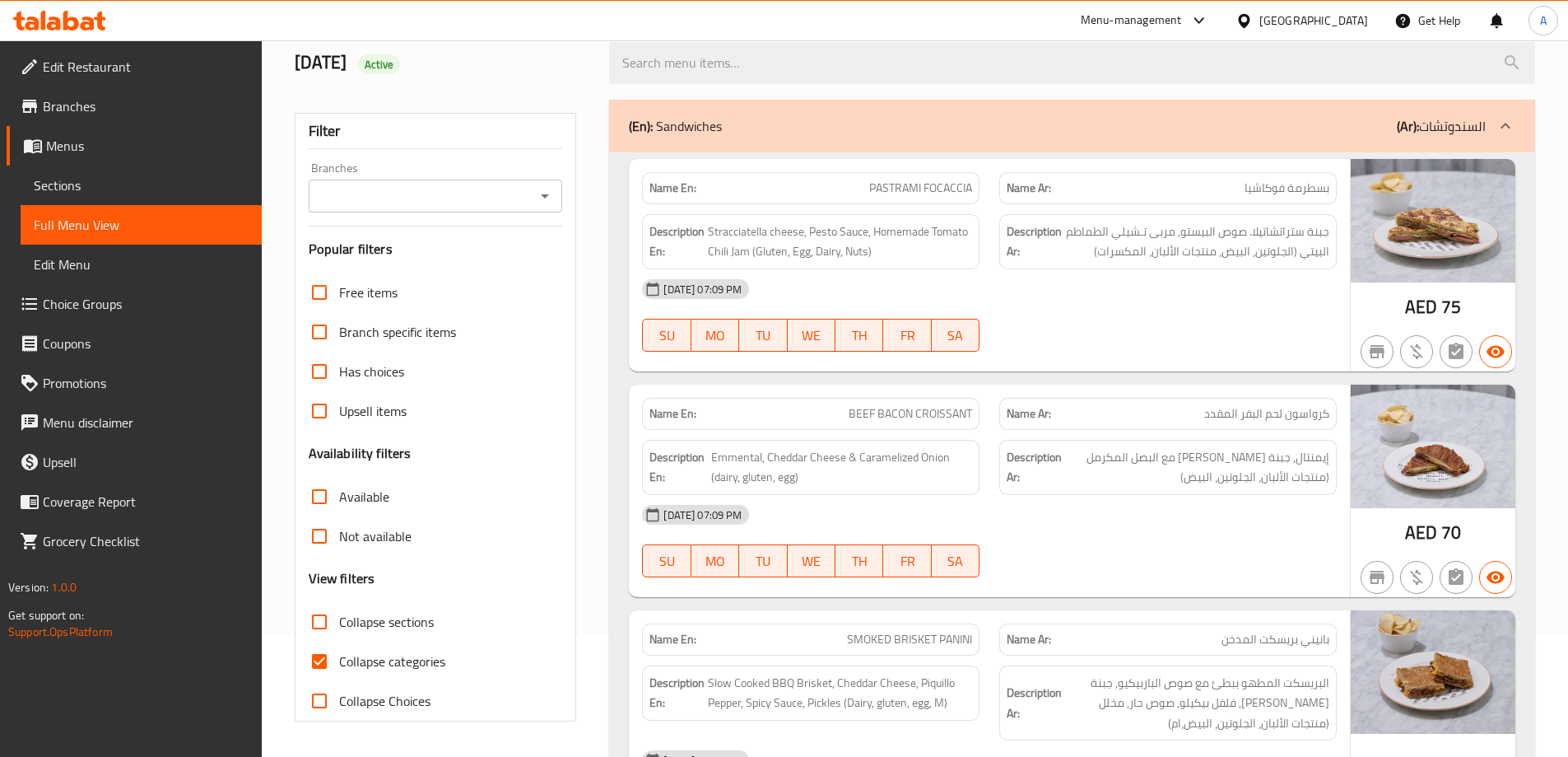
scroll to position [165, 0]
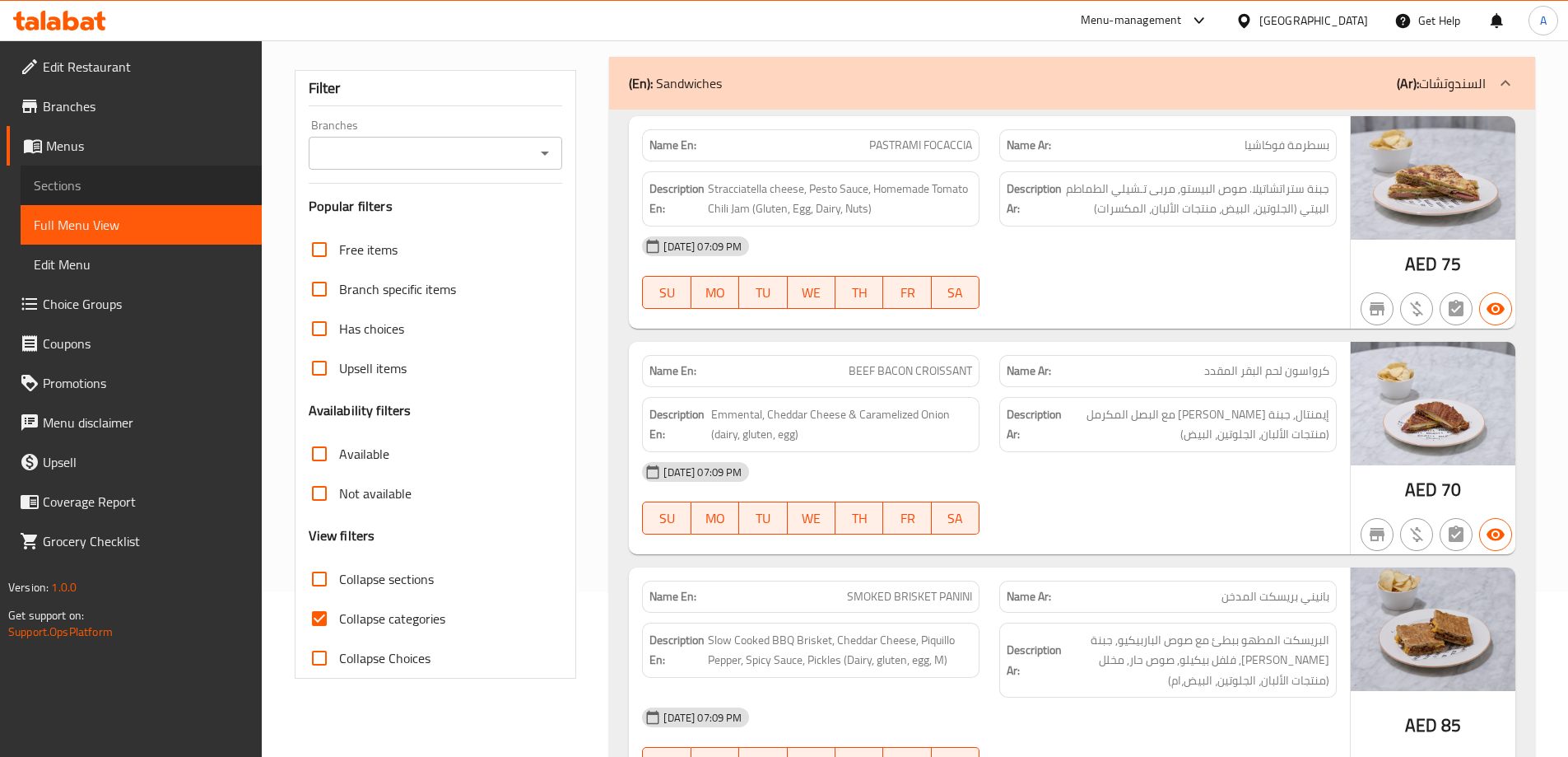
click at [130, 188] on span "Sections" at bounding box center [141, 184] width 215 height 19
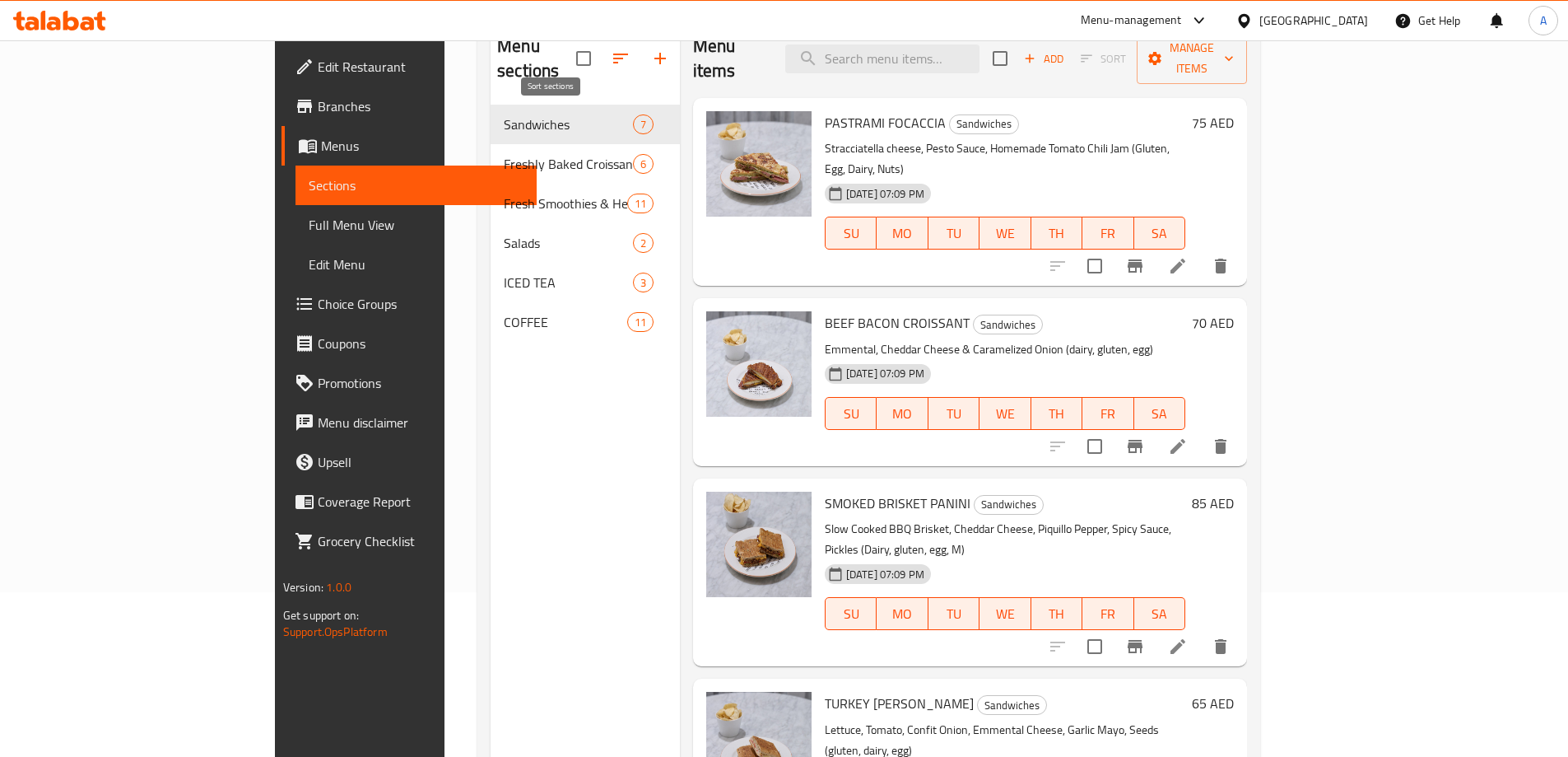
click at [611, 49] on icon "button" at bounding box center [620, 58] width 19 height 19
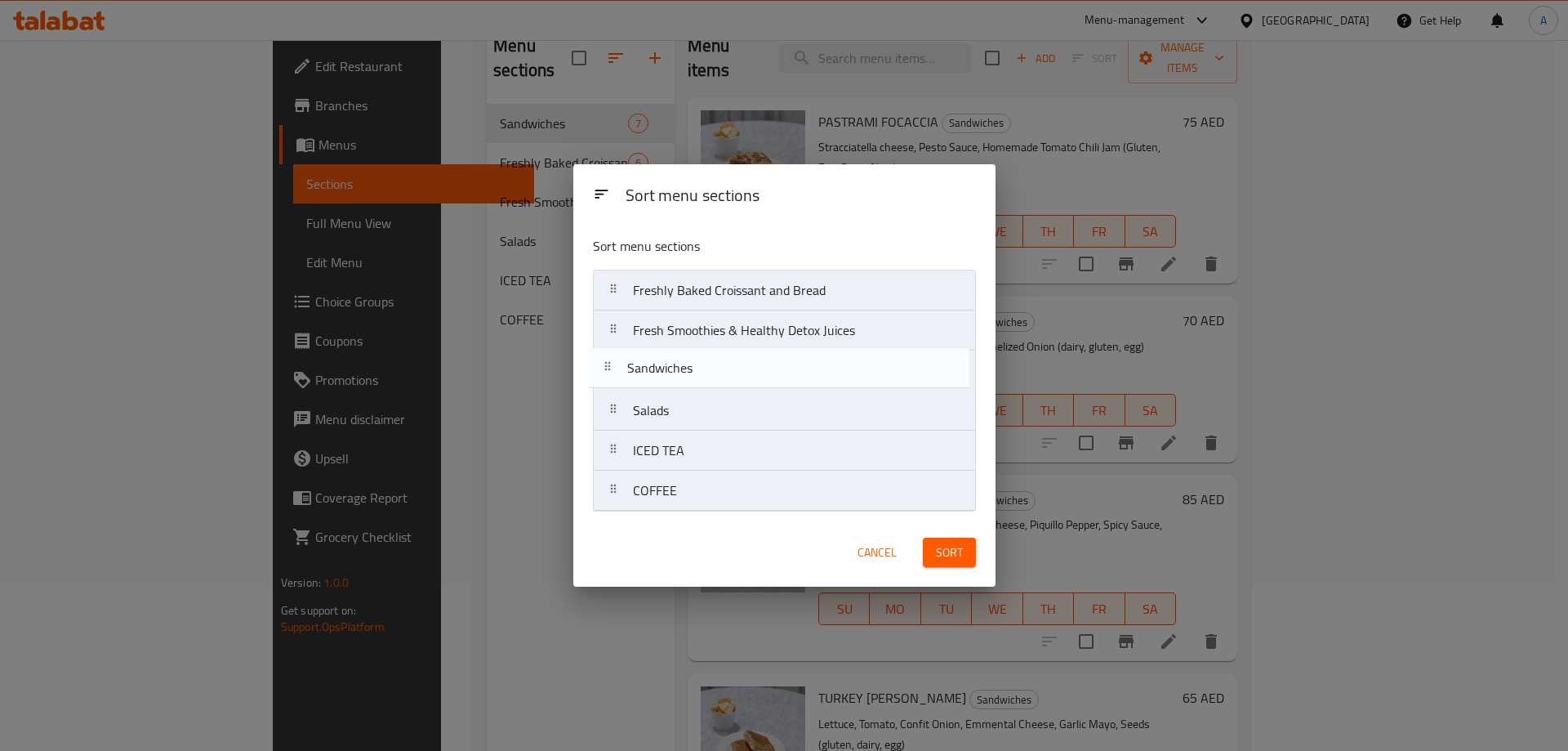
drag, startPoint x: 615, startPoint y: 290, endPoint x: 610, endPoint y: 373, distance: 83.2
click at [610, 373] on nav "Sandwiches Freshly Baked Croissant and Bread Fresh Smoothies & Healthy Detox Ju…" at bounding box center [784, 391] width 383 height 241
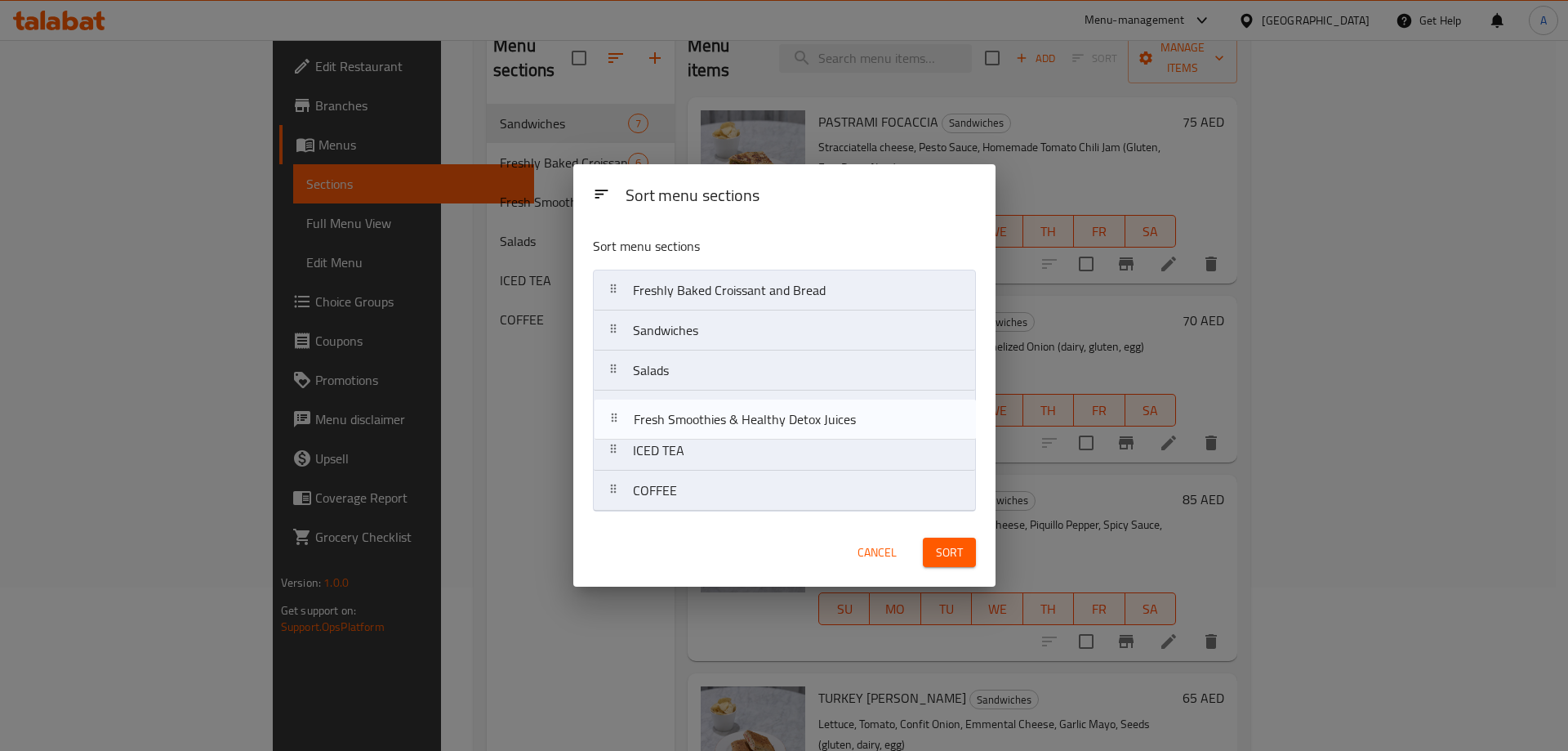
drag, startPoint x: 610, startPoint y: 335, endPoint x: 611, endPoint y: 434, distance: 99.0
click at [611, 434] on nav "Freshly Baked Croissant and Bread Fresh Smoothies & Healthy Detox Juices Sandwi…" at bounding box center [784, 391] width 383 height 241
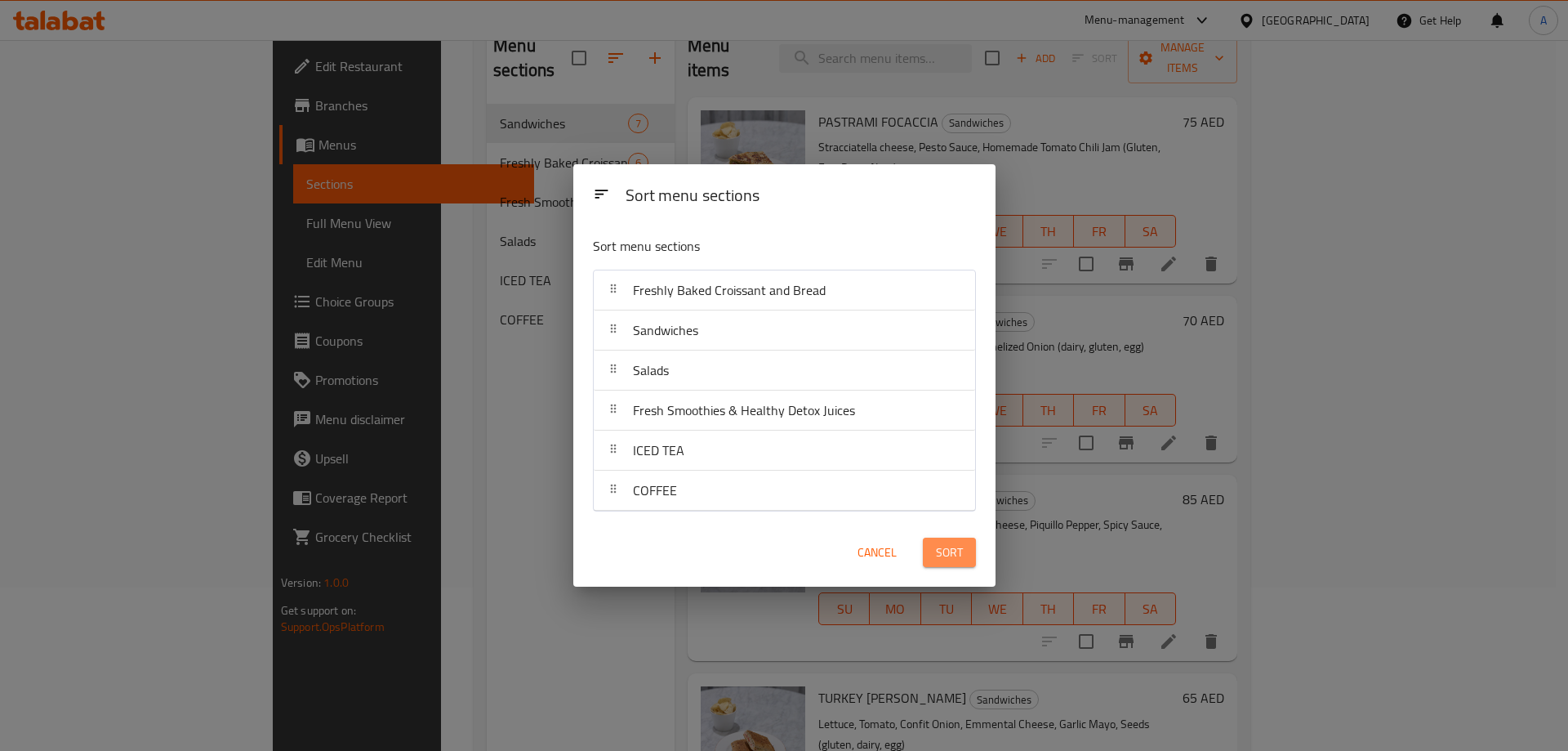
click at [933, 551] on button "Sort" at bounding box center [949, 553] width 53 height 30
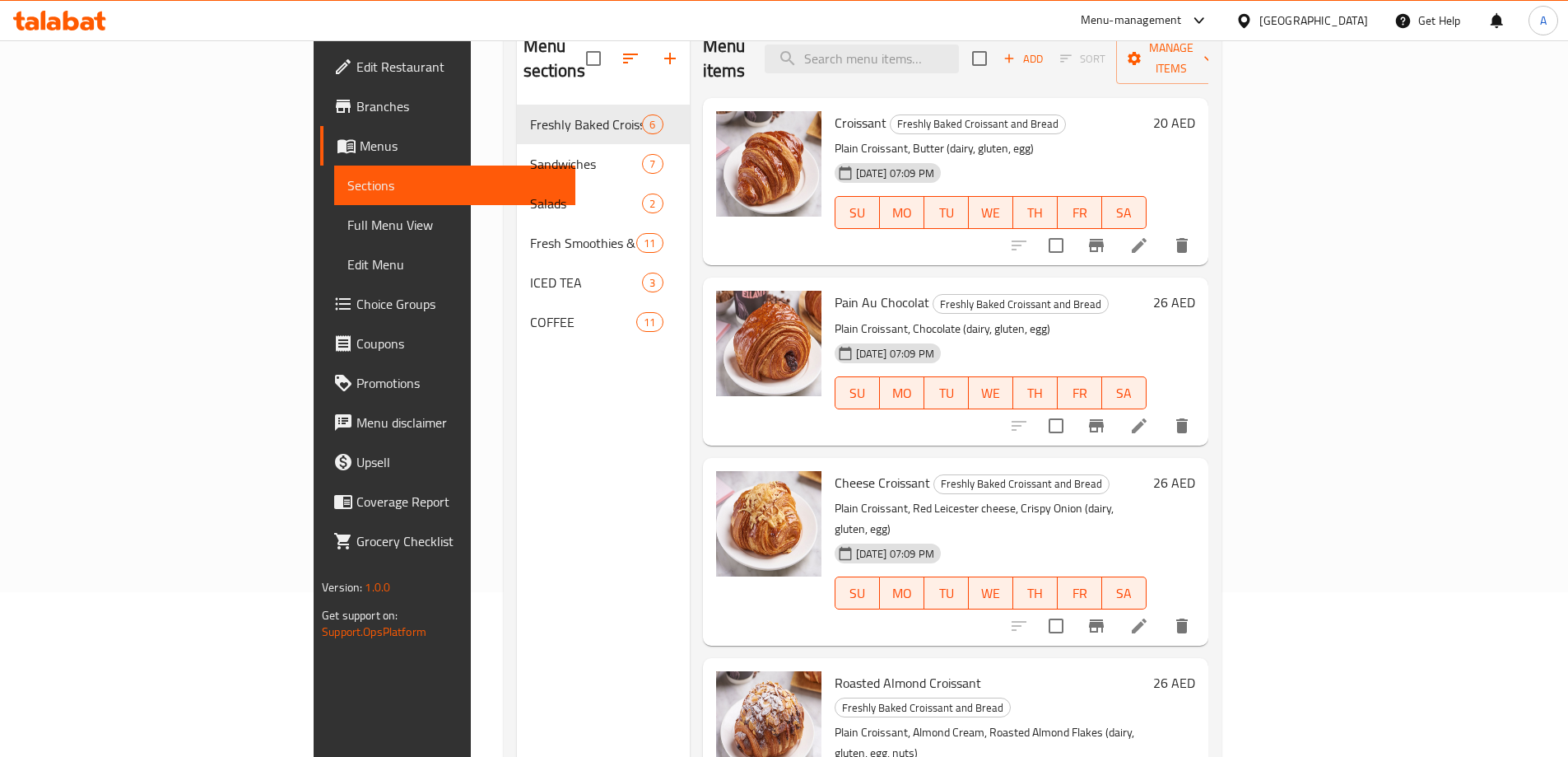
click at [348, 218] on span "Full Menu View" at bounding box center [454, 224] width 215 height 19
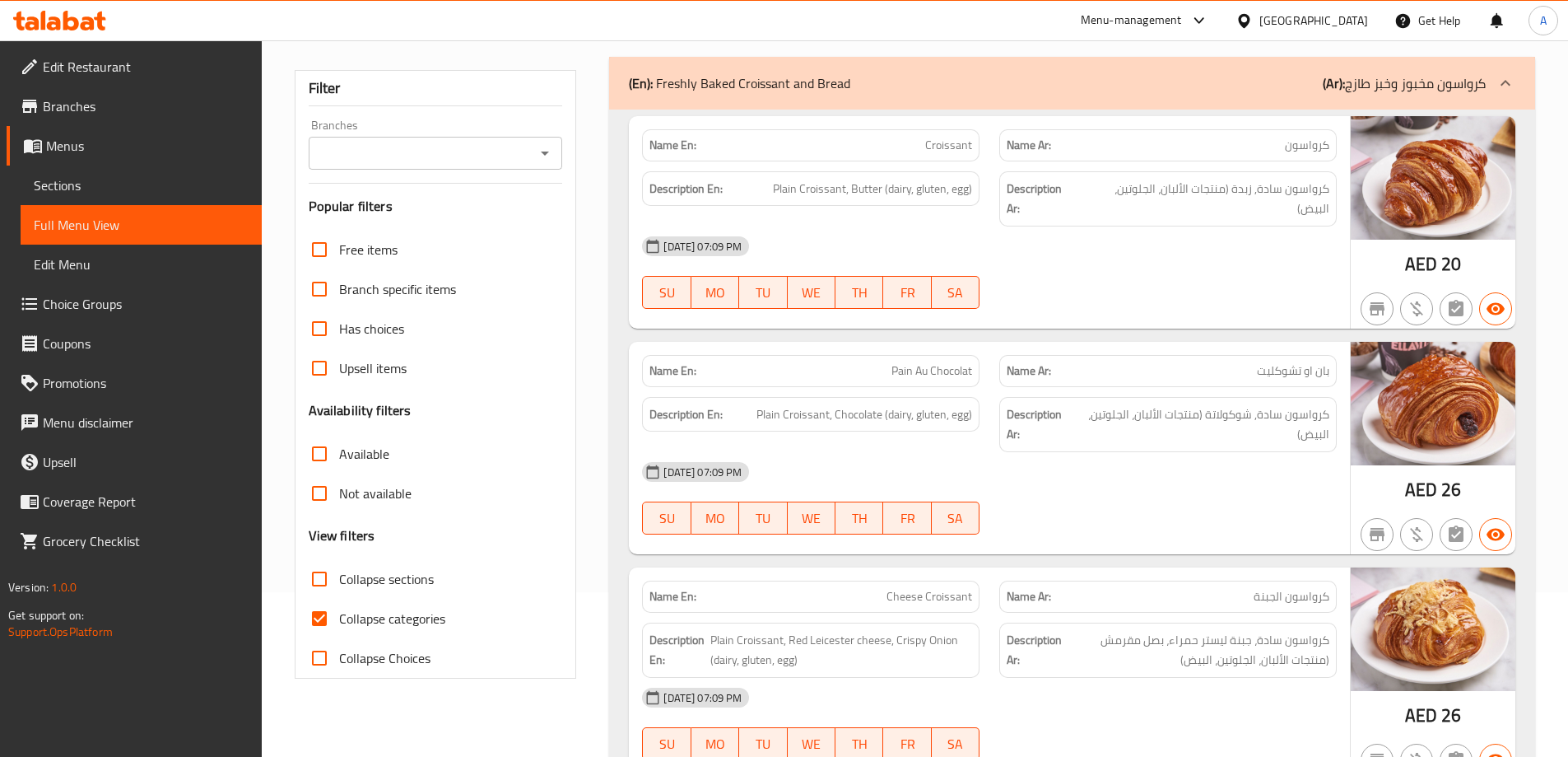
click at [358, 609] on span "Collapse categories" at bounding box center [392, 618] width 106 height 19
click at [339, 609] on input "Collapse categories" at bounding box center [319, 618] width 40 height 40
checkbox input "false"
click at [339, 569] on span "Collapse sections" at bounding box center [386, 578] width 95 height 19
click at [339, 567] on input "Collapse sections" at bounding box center [319, 578] width 40 height 40
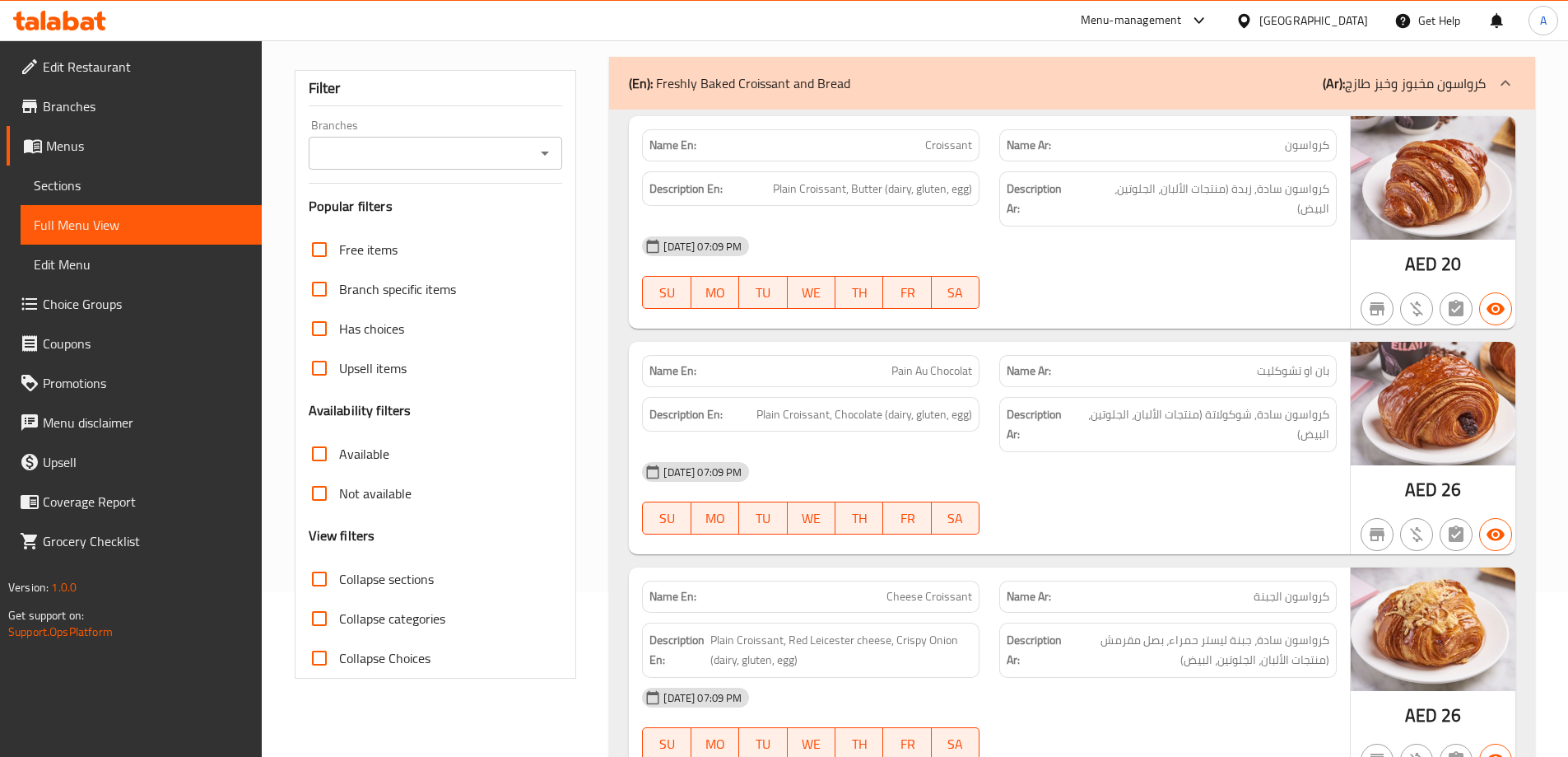
checkbox input "true"
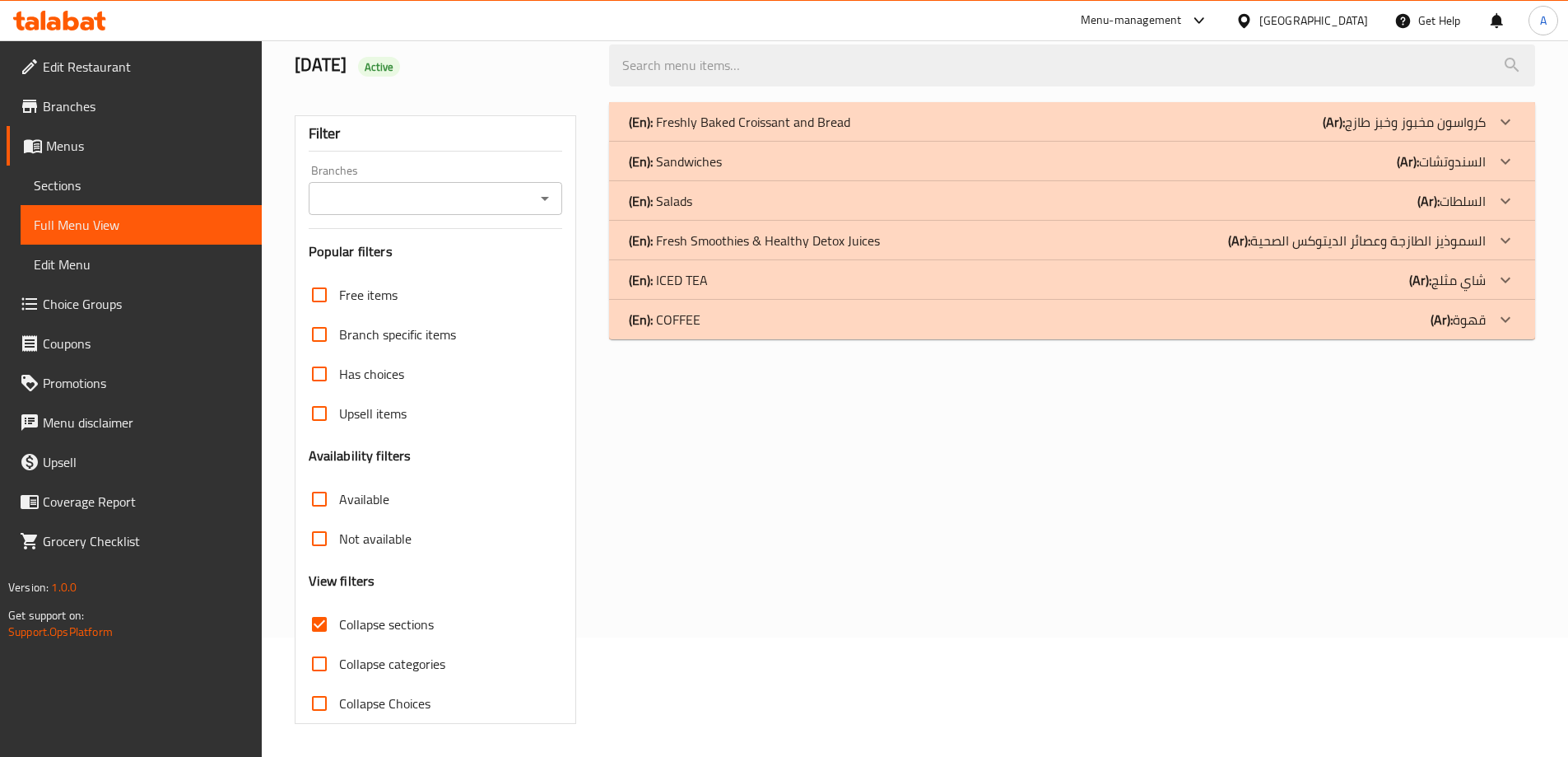
scroll to position [119, 0]
click at [71, 183] on span "Sections" at bounding box center [141, 184] width 215 height 19
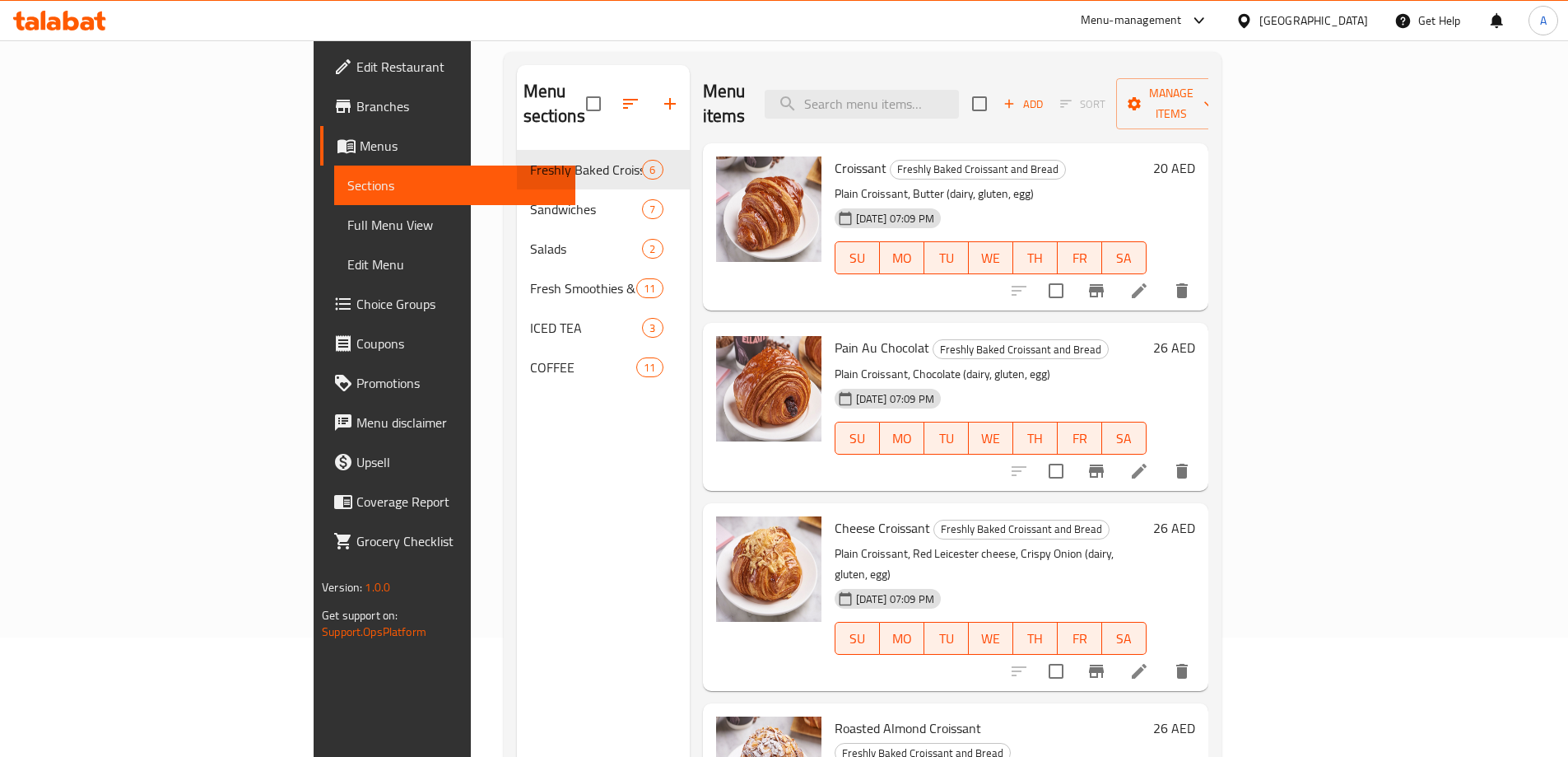
click at [348, 227] on span "Full Menu View" at bounding box center [454, 224] width 215 height 19
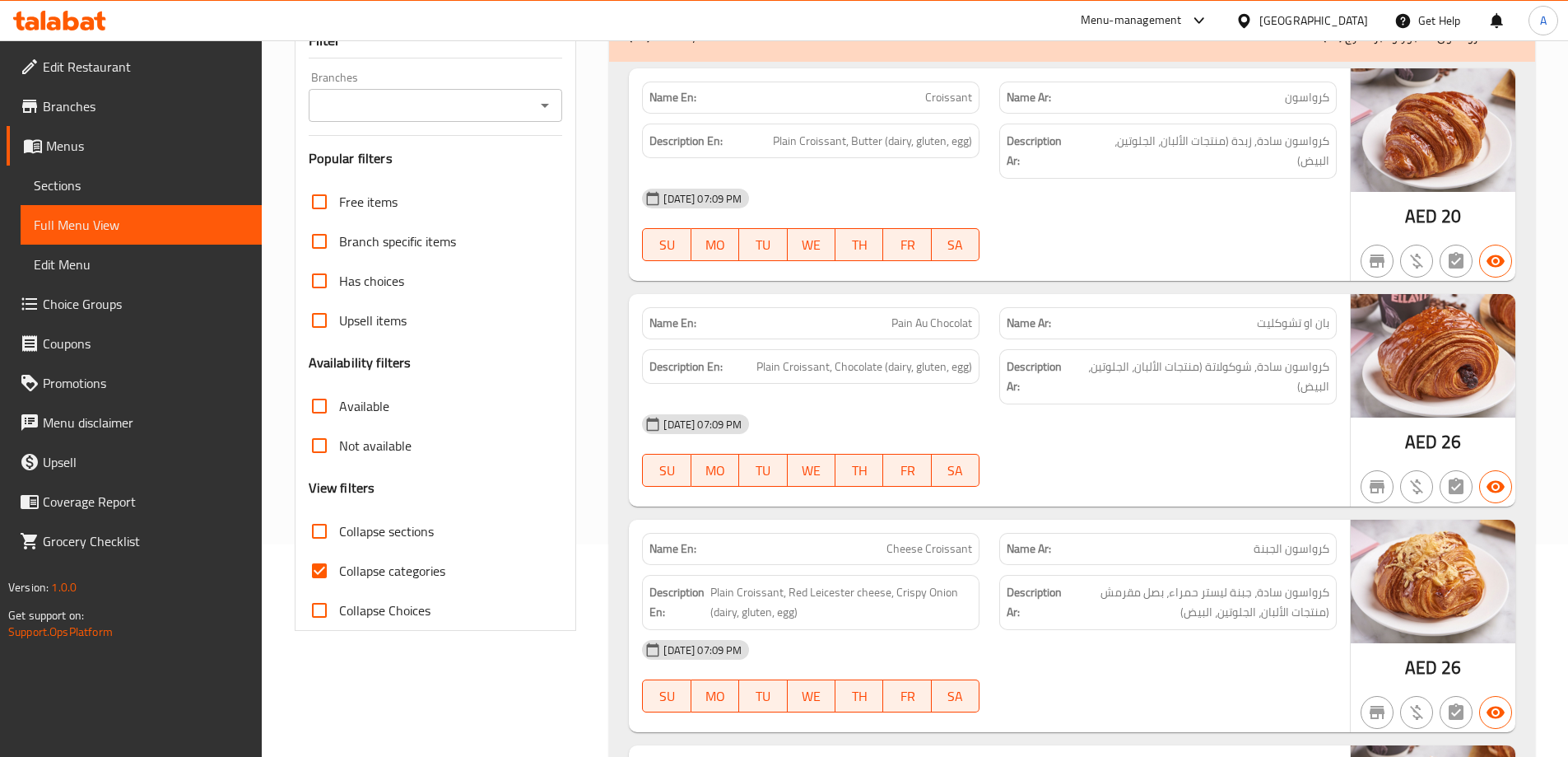
scroll to position [284, 0]
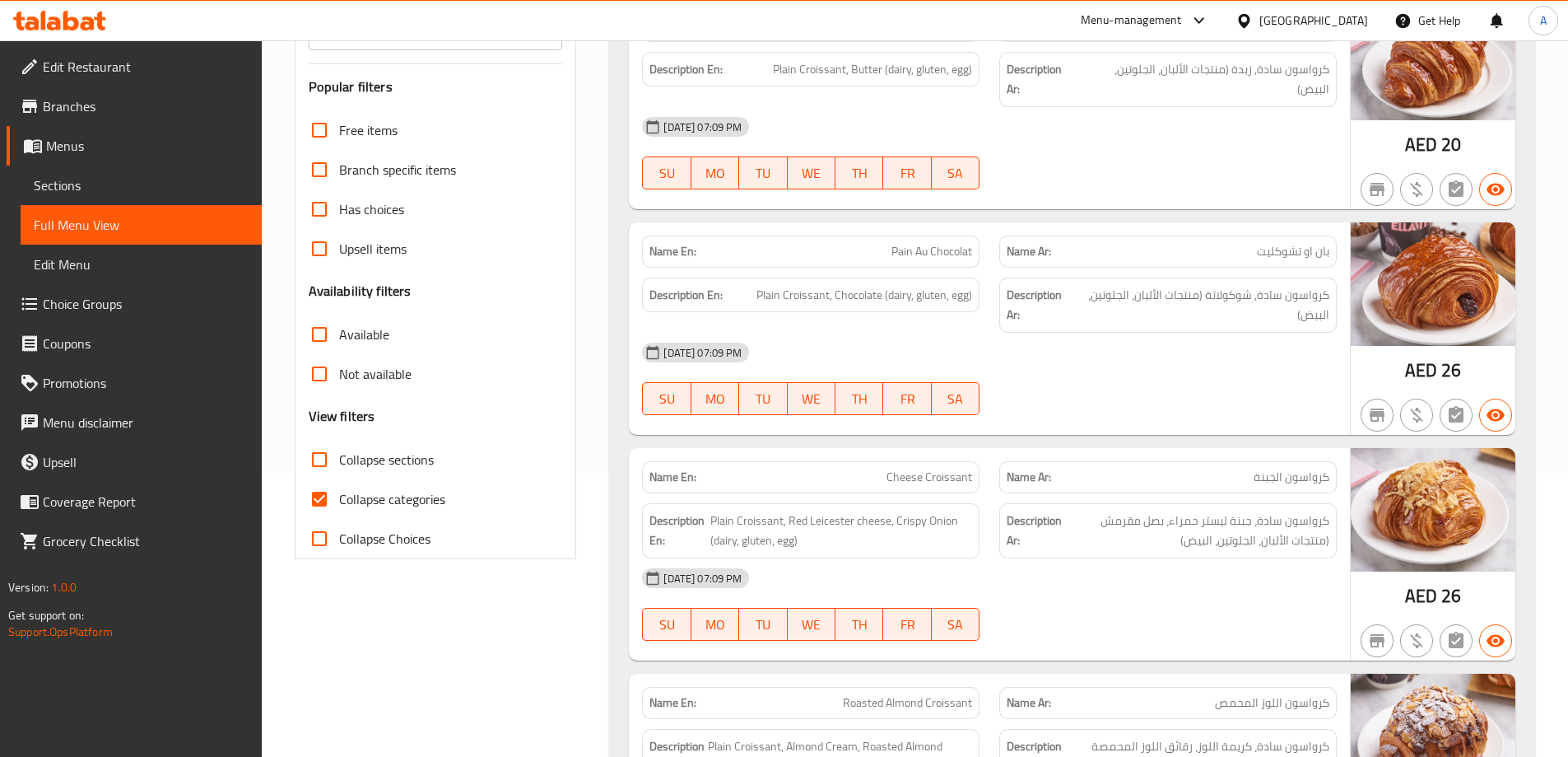
click at [325, 508] on input "Collapse categories" at bounding box center [319, 499] width 40 height 40
checkbox input "false"
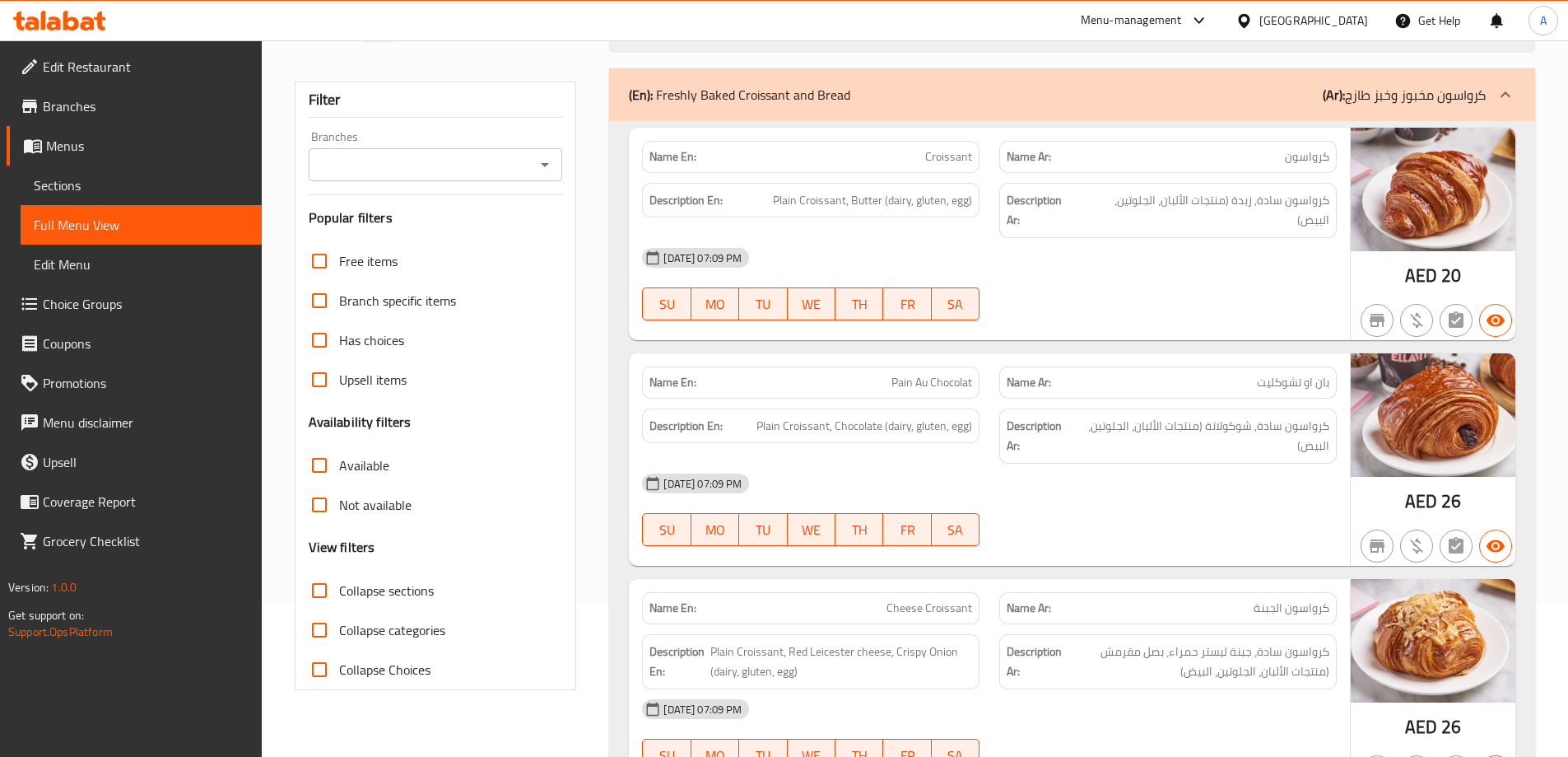
scroll to position [0, 0]
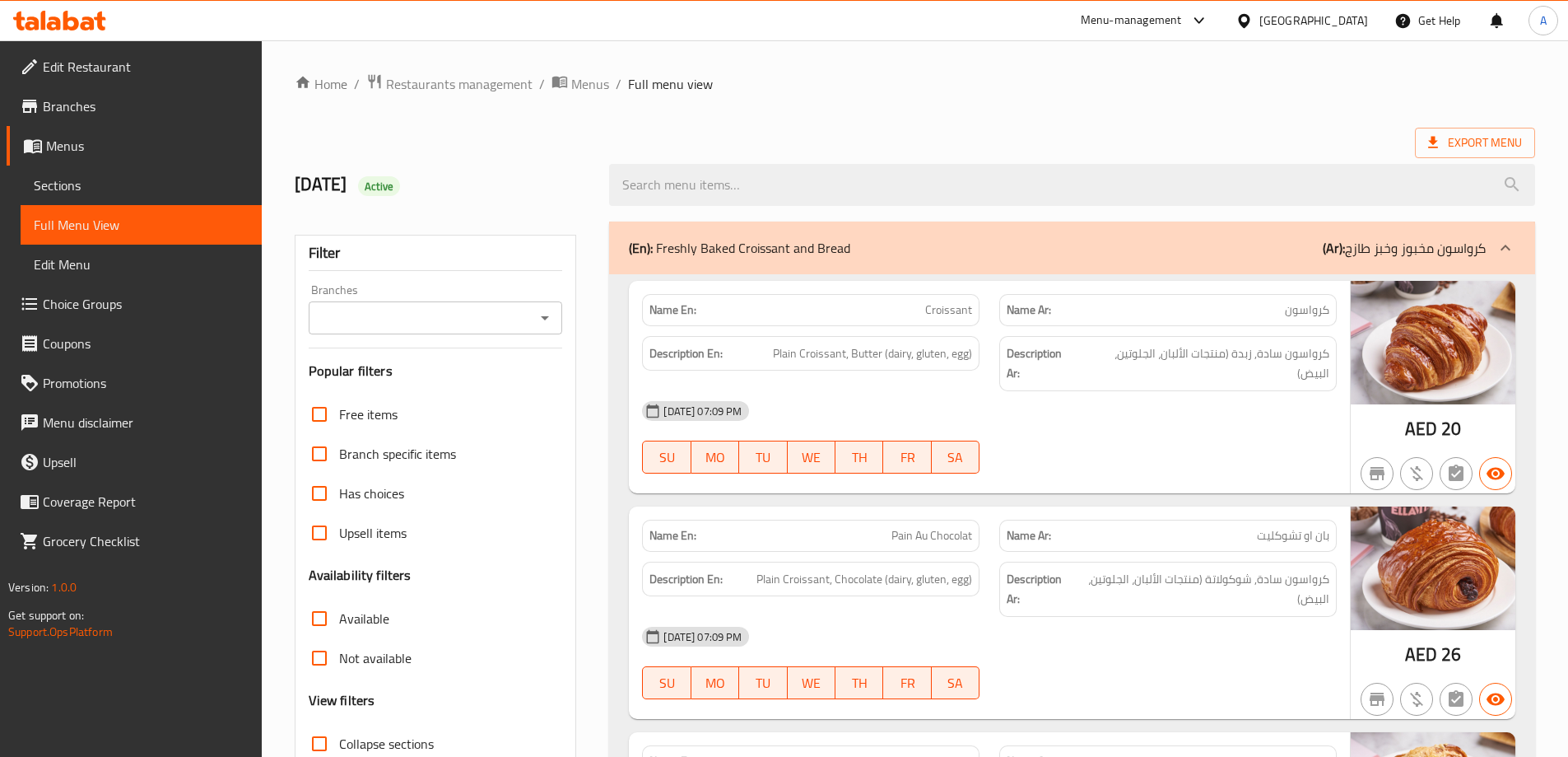
click at [76, 170] on link "Sections" at bounding box center [141, 184] width 242 height 40
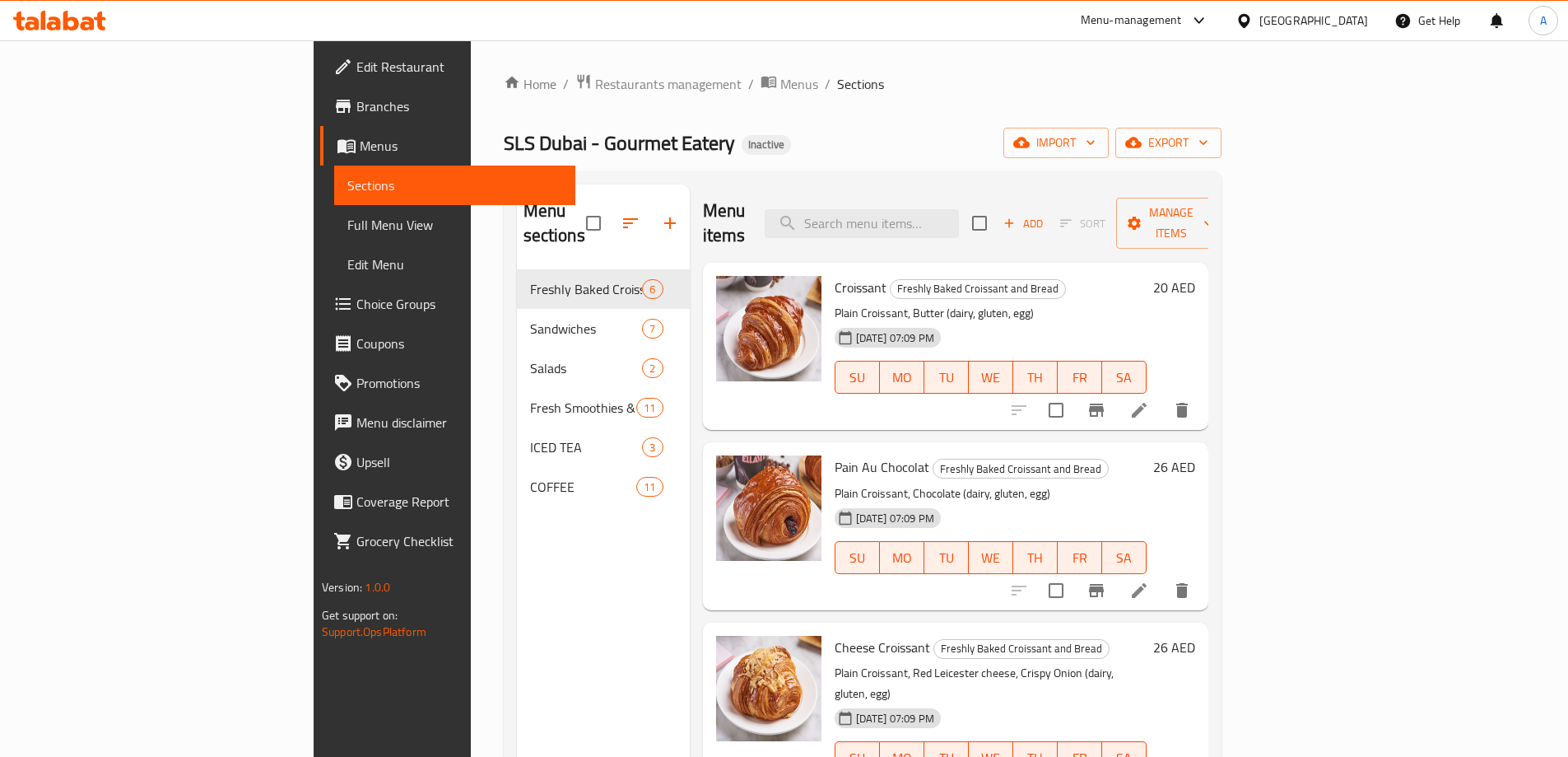
click at [650, 204] on button "button" at bounding box center [669, 223] width 40 height 40
click at [620, 213] on icon "button" at bounding box center [630, 222] width 19 height 19
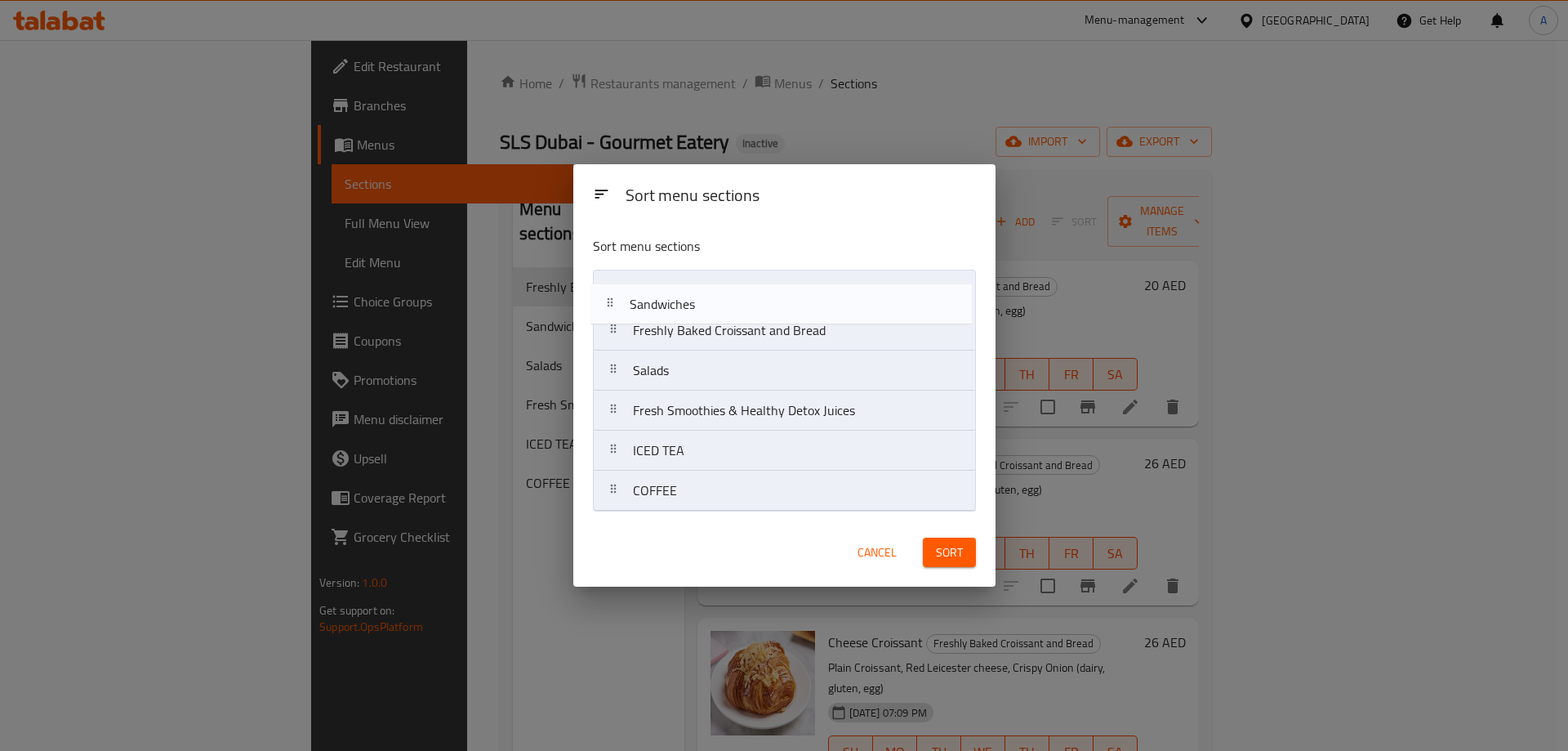
drag, startPoint x: 617, startPoint y: 328, endPoint x: 613, endPoint y: 301, distance: 27.3
click at [613, 295] on nav "Freshly Baked Croissant and Bread Sandwiches Salads Fresh Smoothies & Healthy D…" at bounding box center [784, 391] width 383 height 241
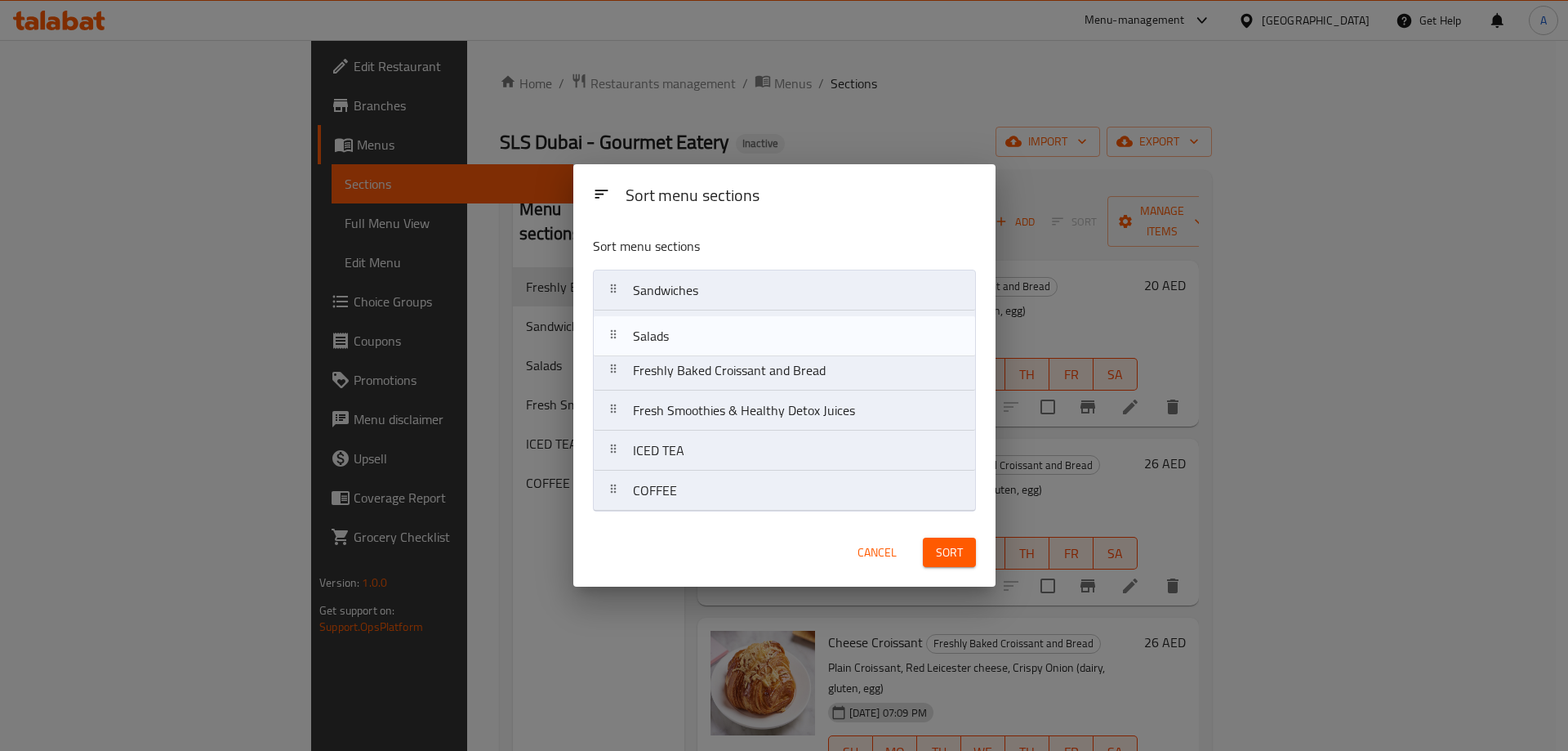
drag, startPoint x: 614, startPoint y: 368, endPoint x: 613, endPoint y: 325, distance: 43.0
click at [613, 325] on nav "Sandwiches Freshly Baked Croissant and Bread Salads Fresh Smoothies & Healthy D…" at bounding box center [784, 391] width 383 height 241
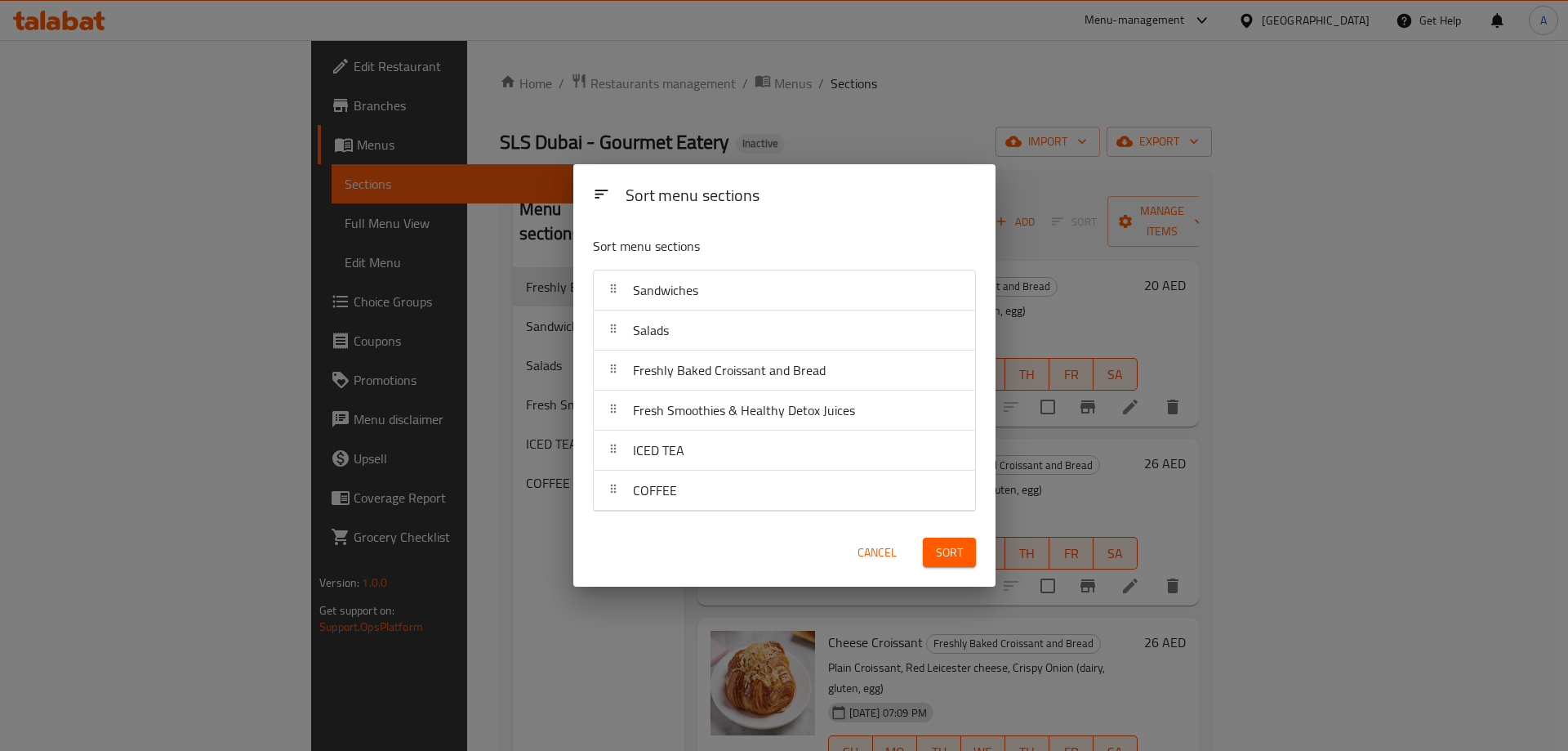
click at [967, 556] on button "Sort" at bounding box center [949, 553] width 53 height 30
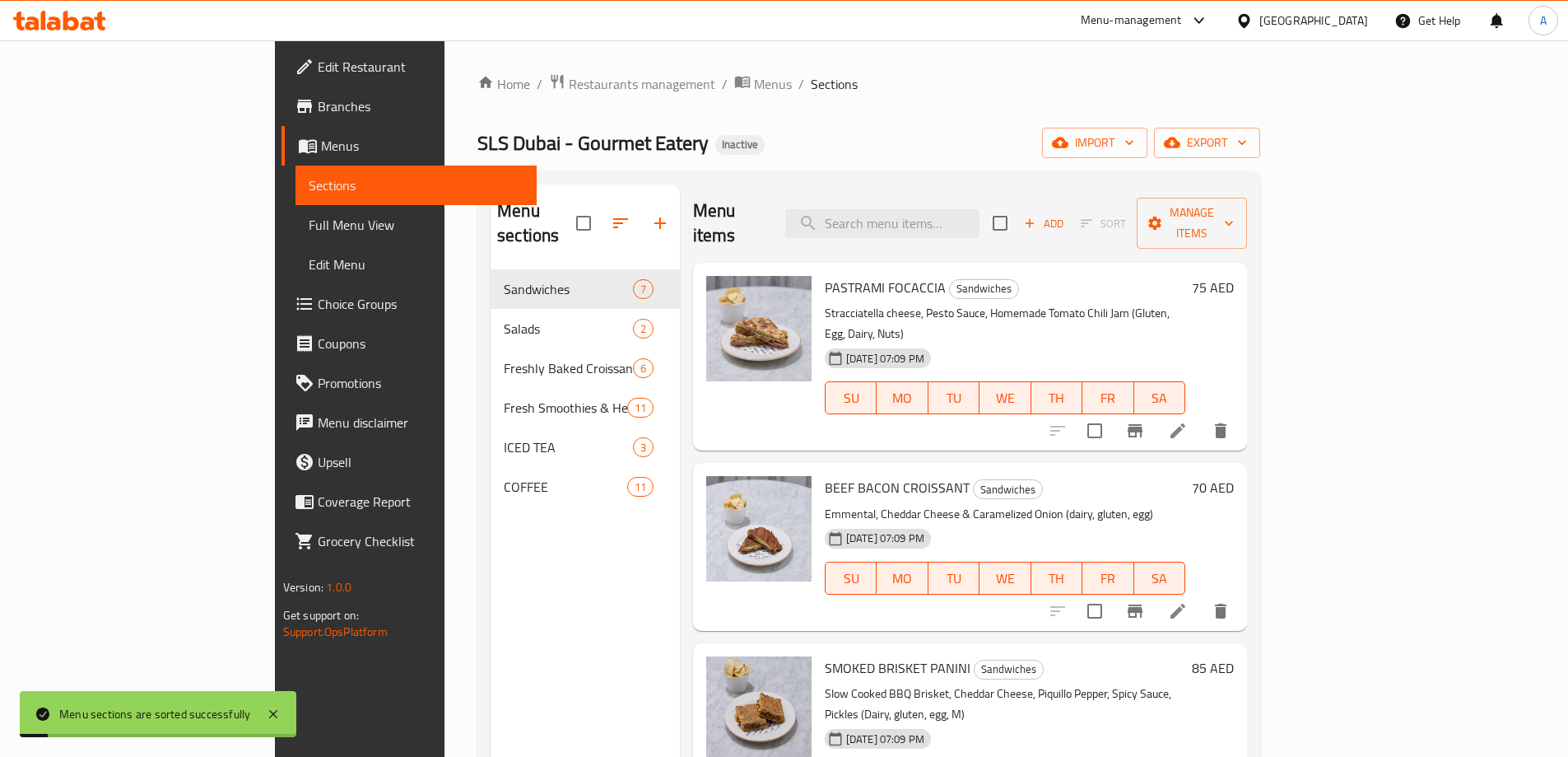
click at [309, 217] on span "Full Menu View" at bounding box center [416, 224] width 215 height 19
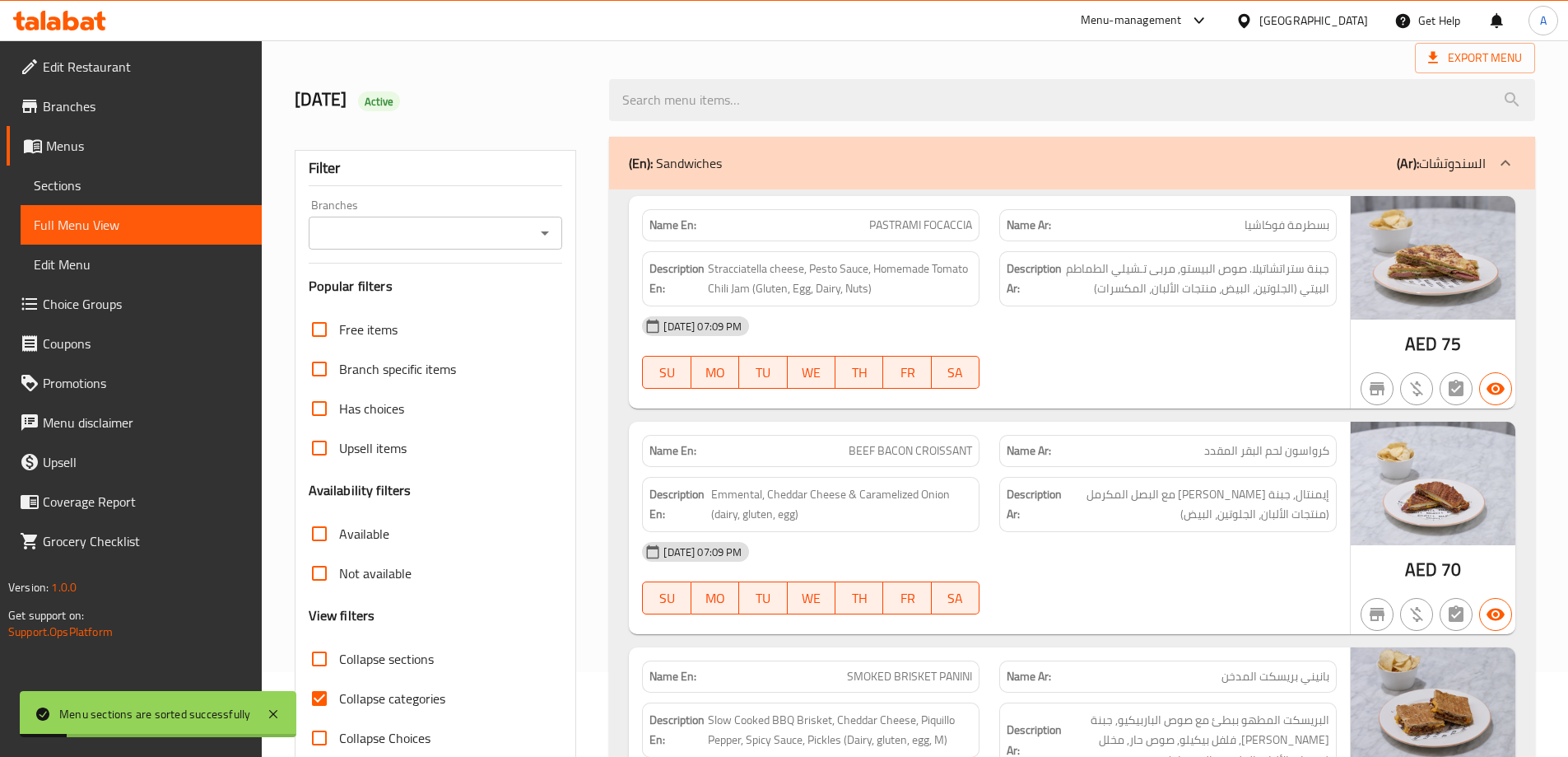
scroll to position [165, 0]
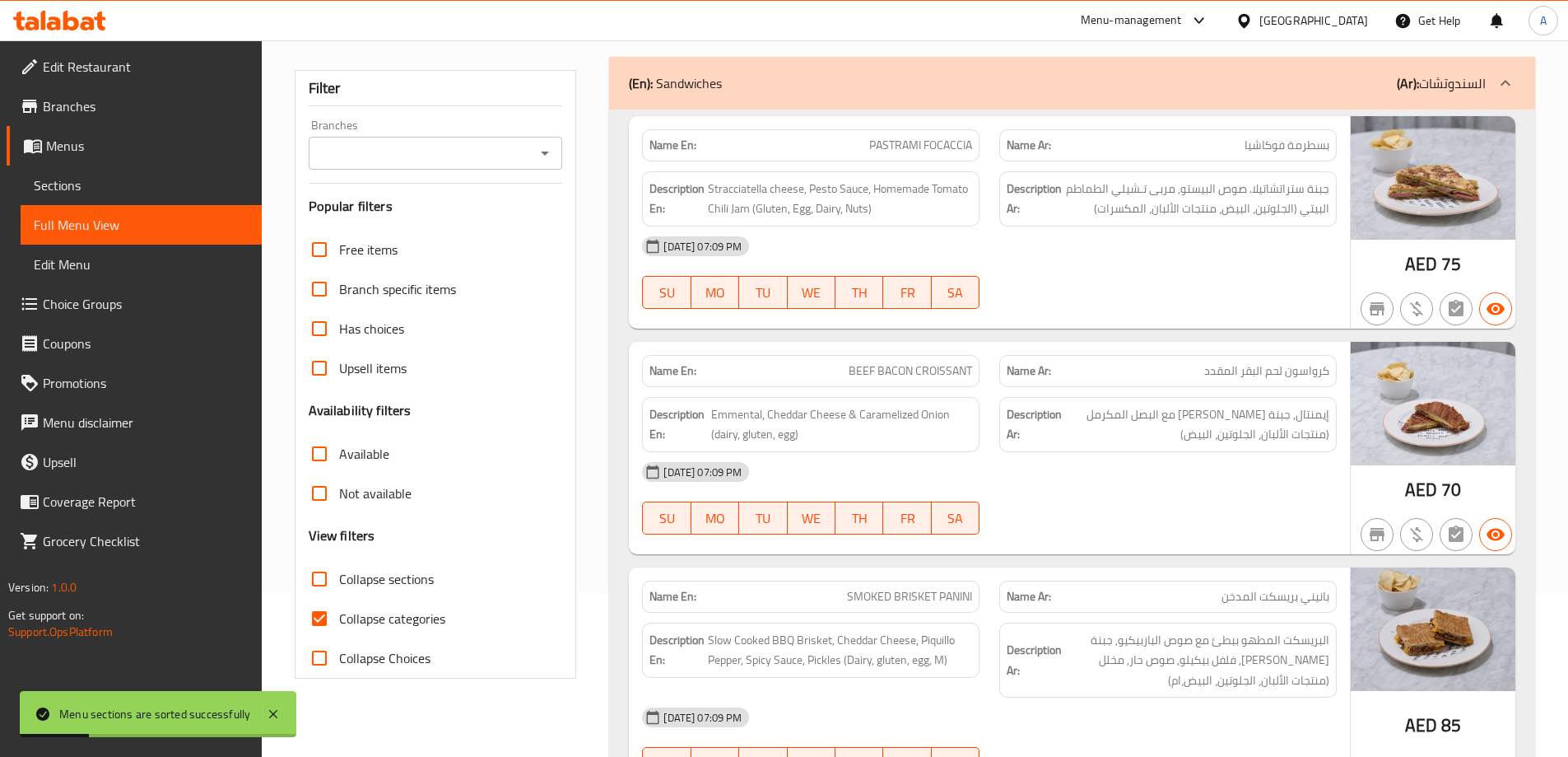
click at [319, 621] on input "Collapse categories" at bounding box center [319, 618] width 40 height 40
checkbox input "false"
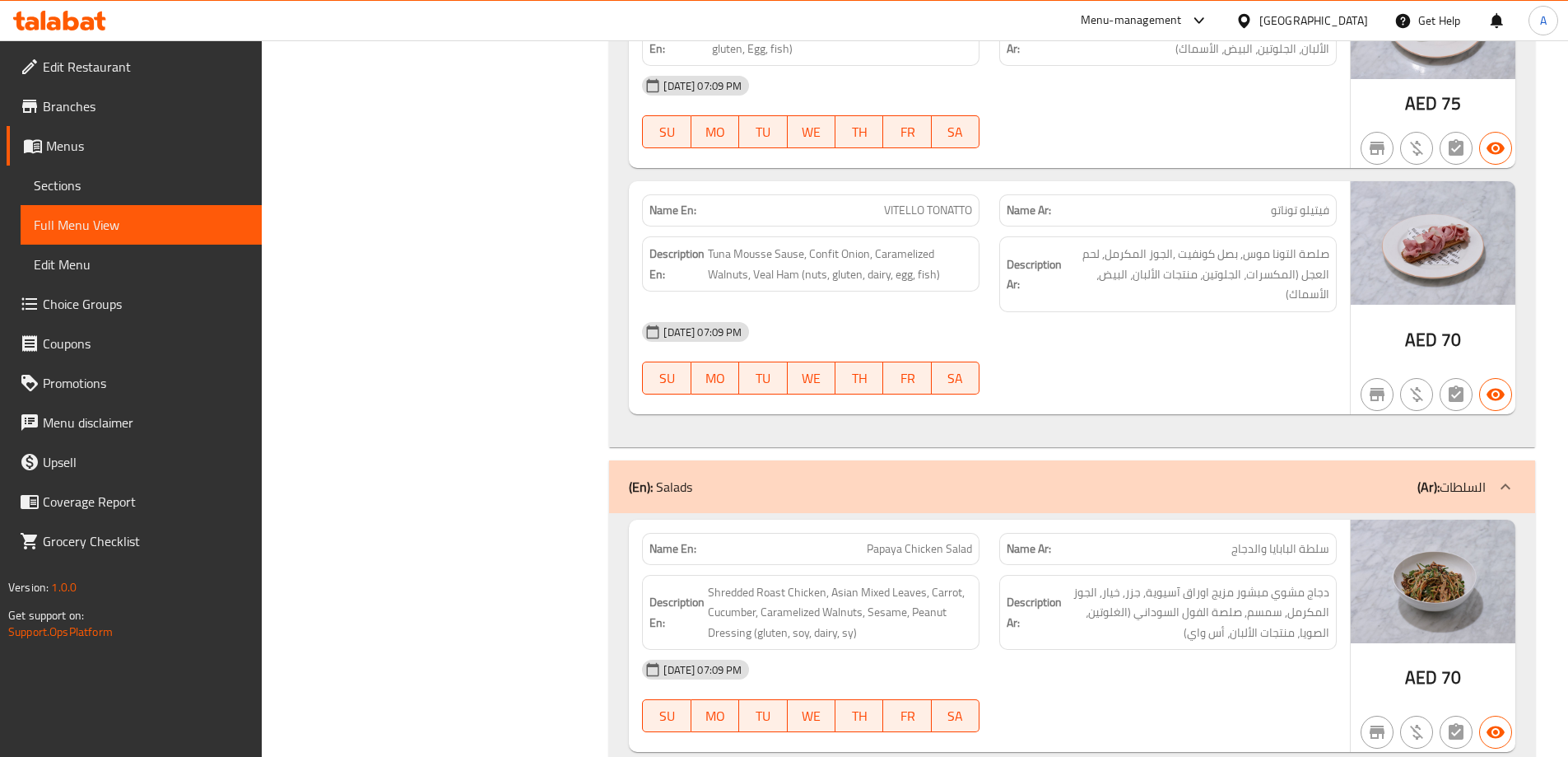
scroll to position [1482, 0]
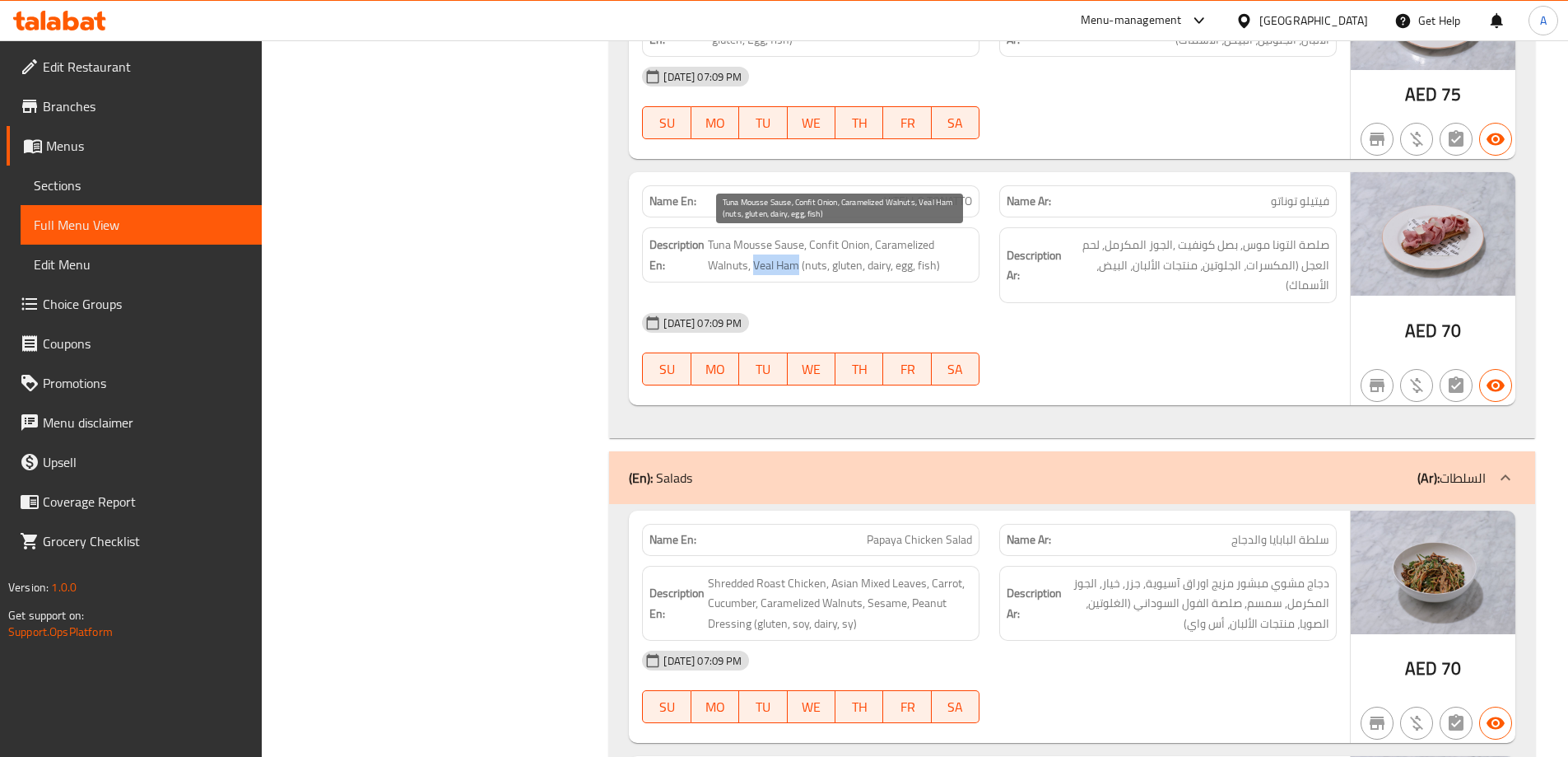
drag, startPoint x: 755, startPoint y: 266, endPoint x: 799, endPoint y: 266, distance: 44.0
click at [799, 266] on span "Tuna Mousse Sause, Confit Onion, Caramelized Walnuts, Veal Ham (nuts, gluten, d…" at bounding box center [840, 254] width 265 height 41
copy span "Veal Ham"
click at [1180, 310] on div "[DATE] 07:09 PM" at bounding box center [989, 323] width 714 height 40
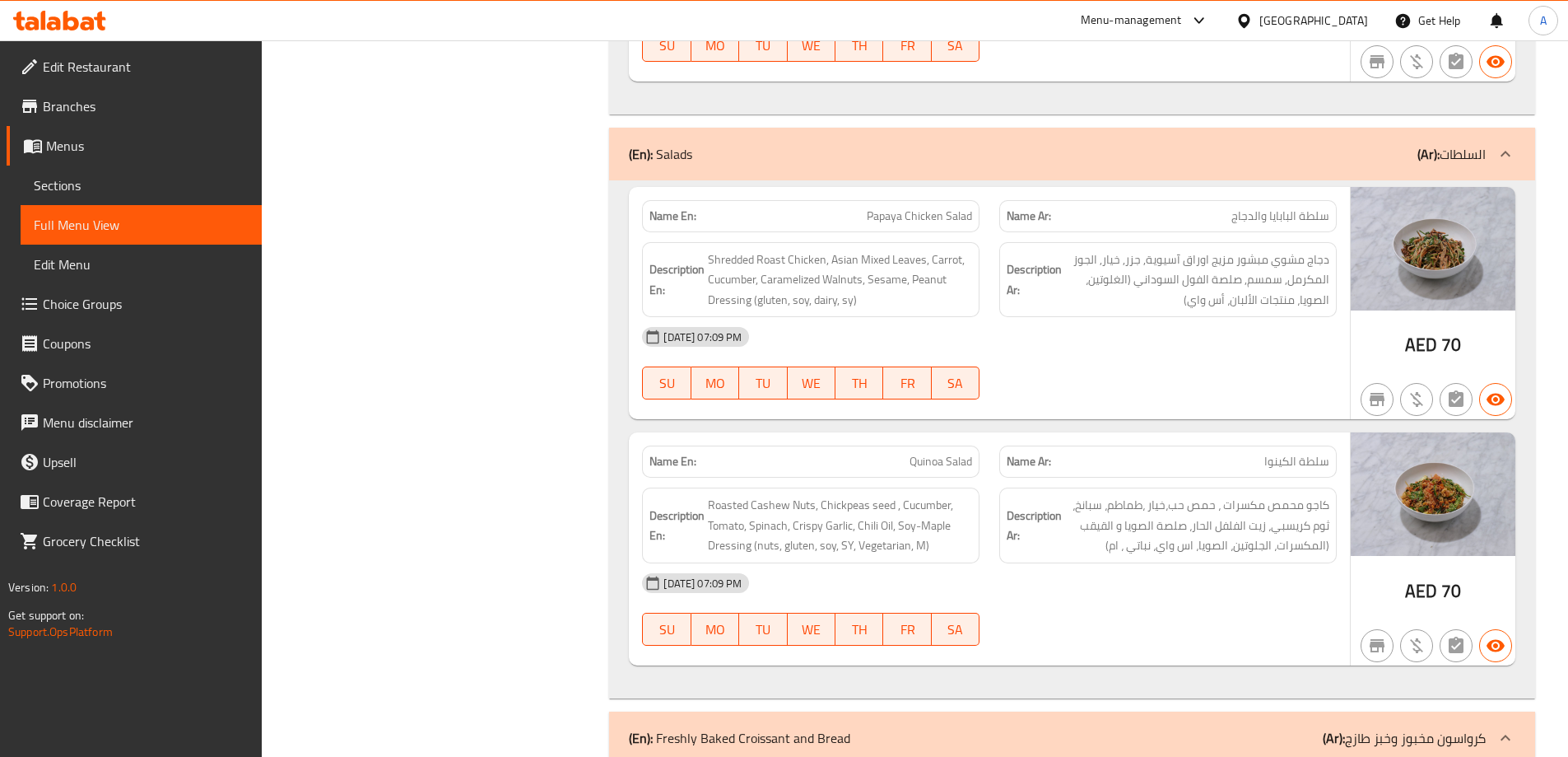
scroll to position [1812, 0]
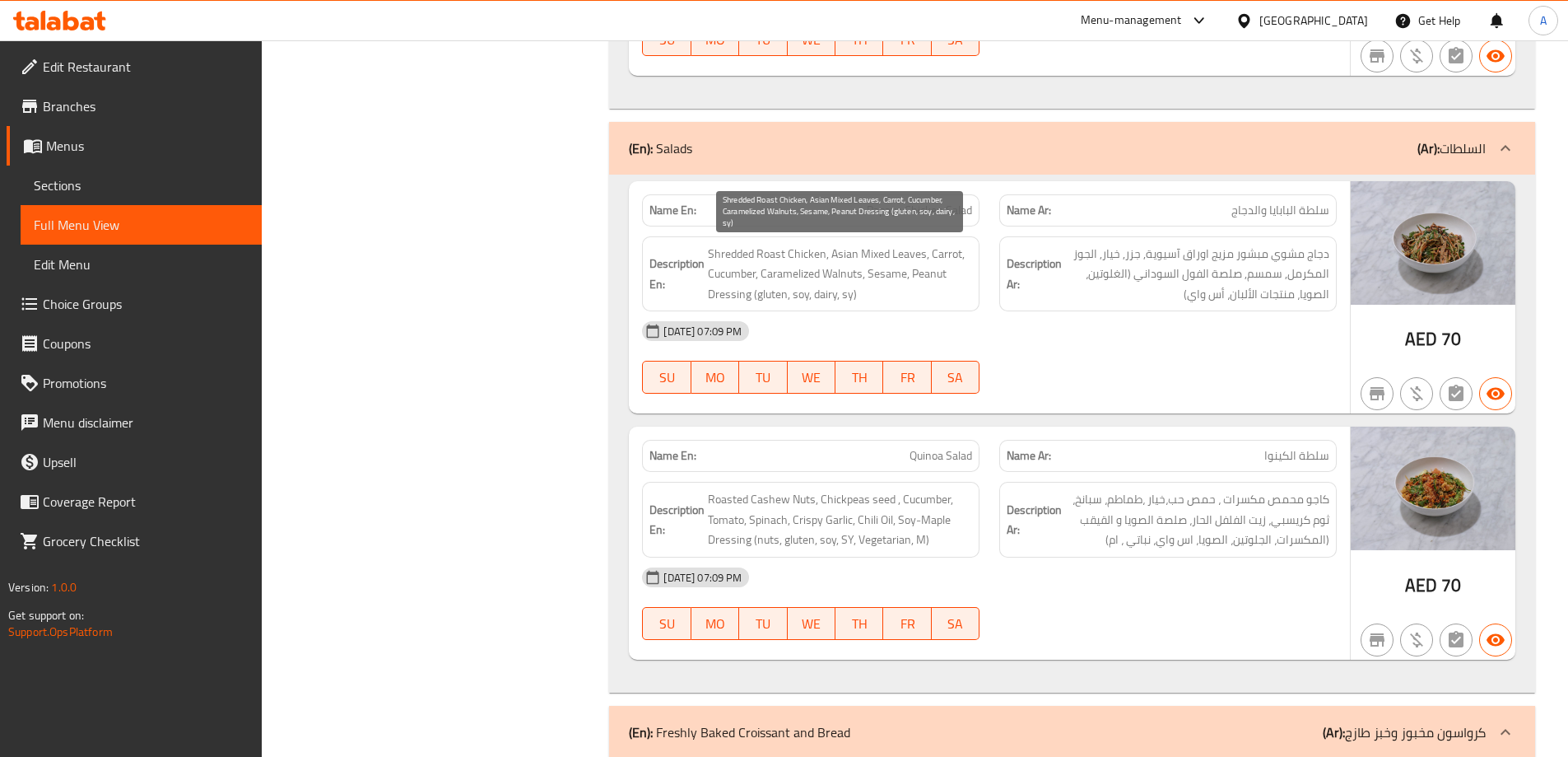
click at [737, 256] on span "Shredded Roast Chicken, Asian Mixed Leaves, Carrot, Cucumber, Caramelized Walnu…" at bounding box center [840, 274] width 265 height 61
click at [846, 271] on span "Shredded Roast Chicken, Asian Mixed Leaves, Carrot, Cucumber, Caramelized Walnu…" at bounding box center [840, 274] width 265 height 61
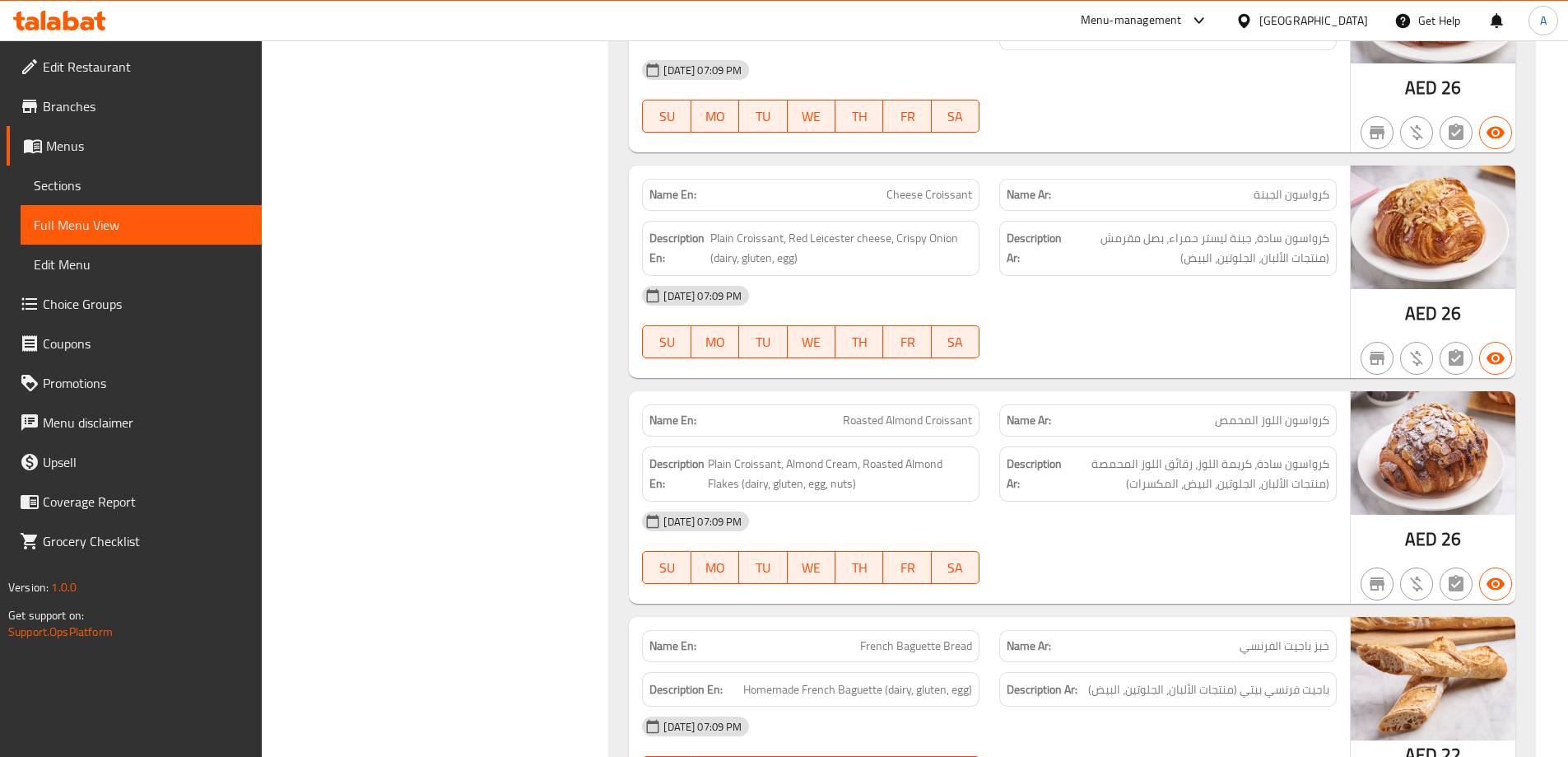
scroll to position [2881, 0]
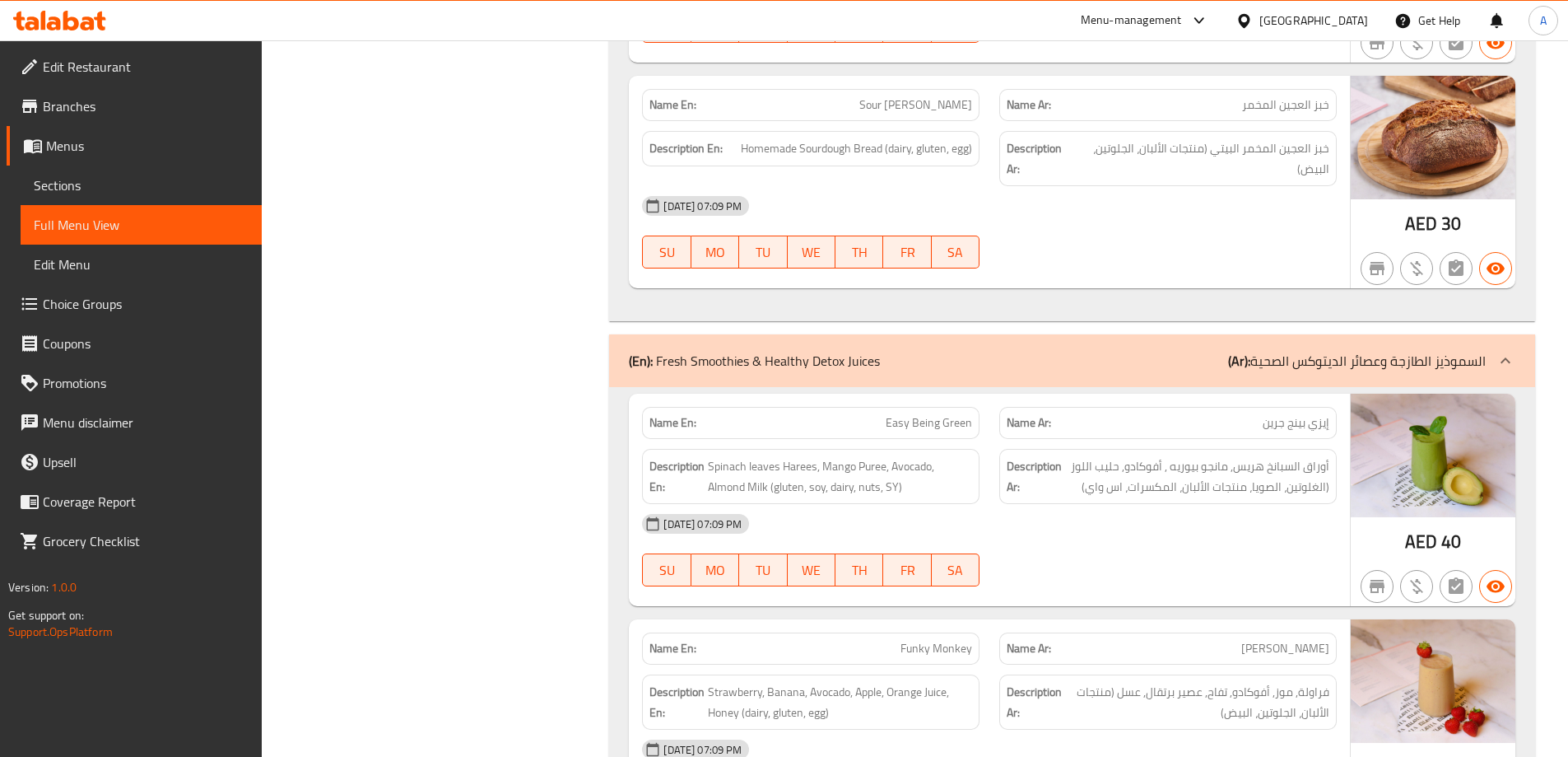
scroll to position [3788, 0]
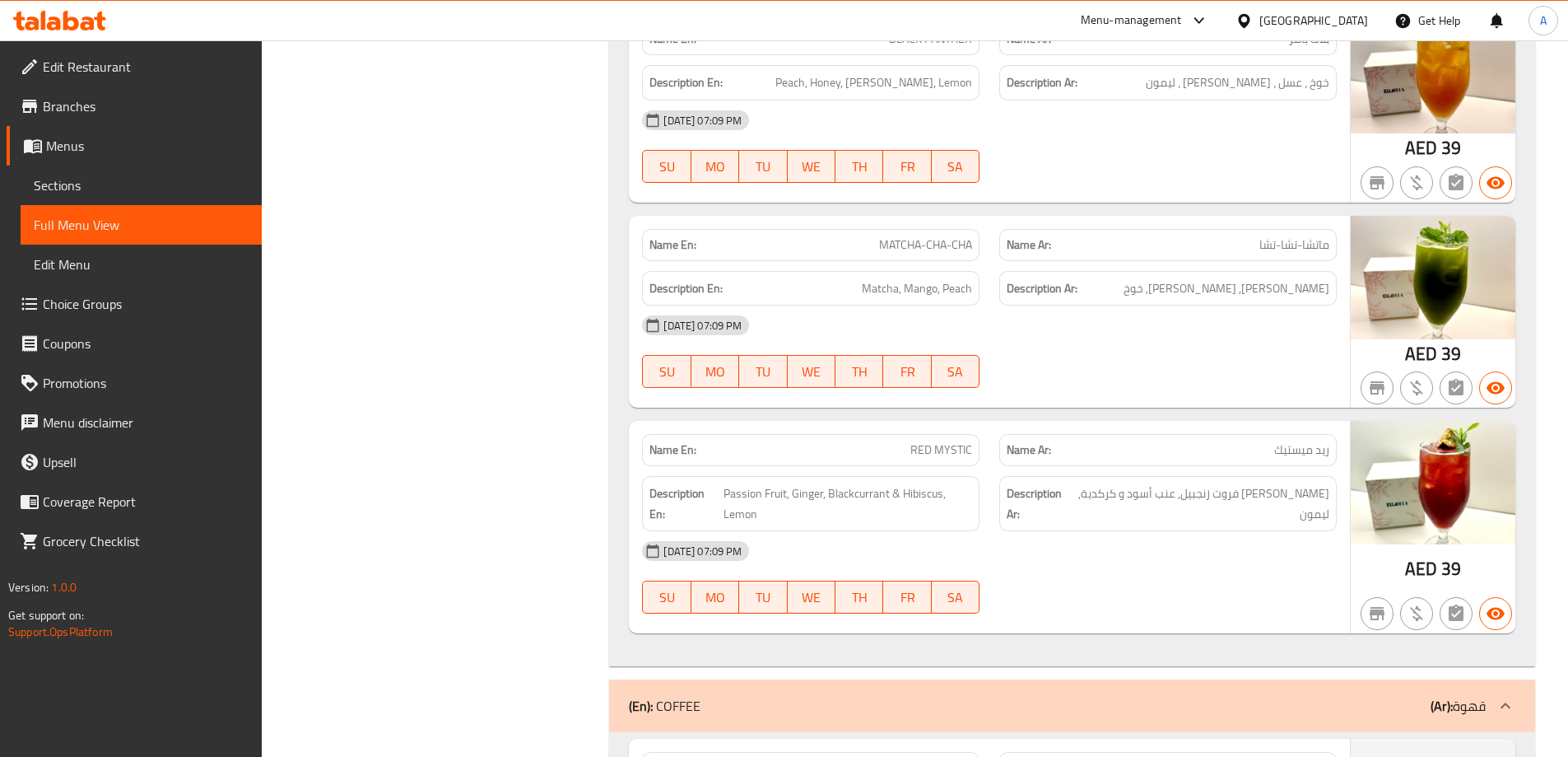
scroll to position [4117, 0]
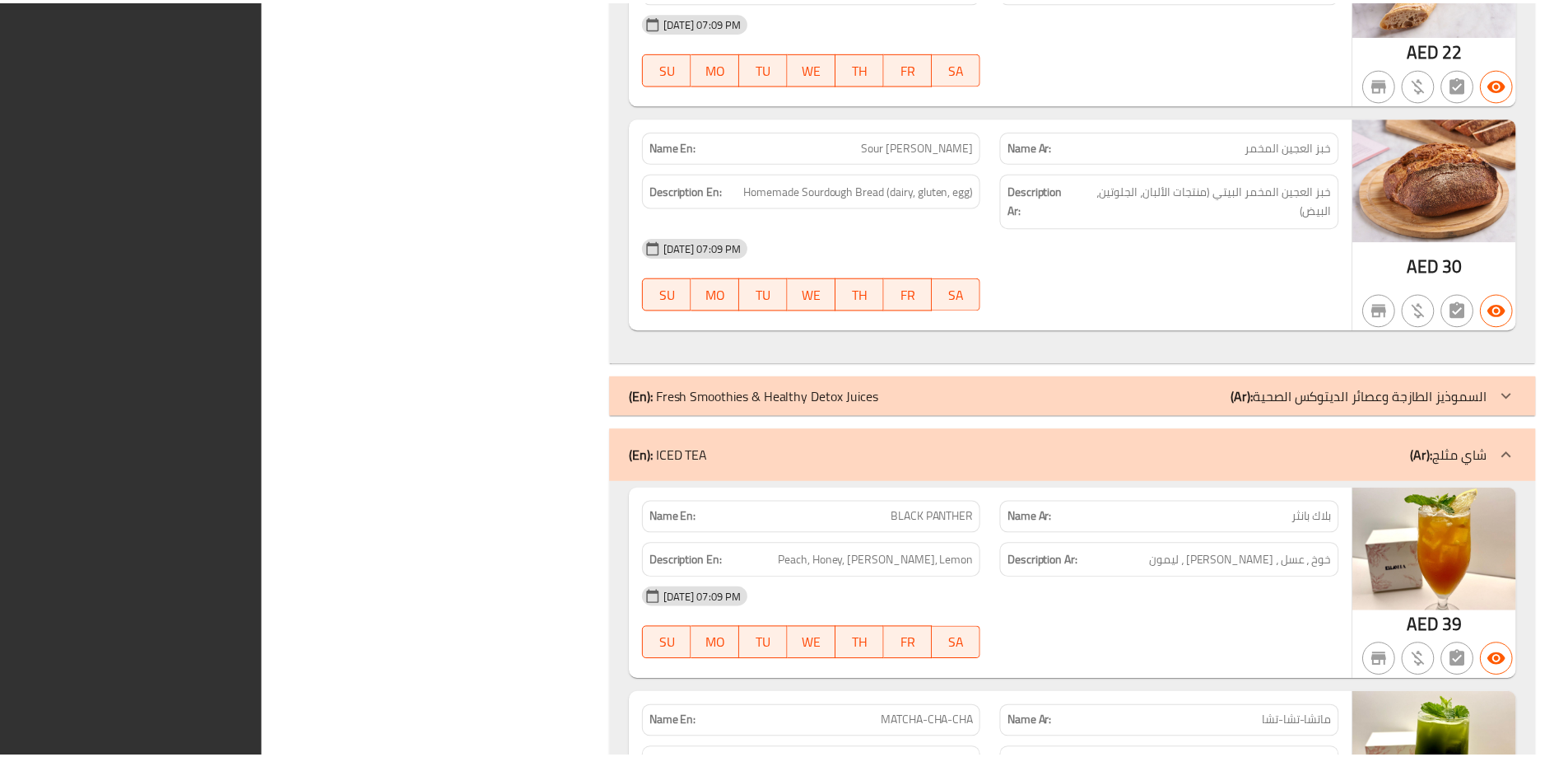
scroll to position [4019, 0]
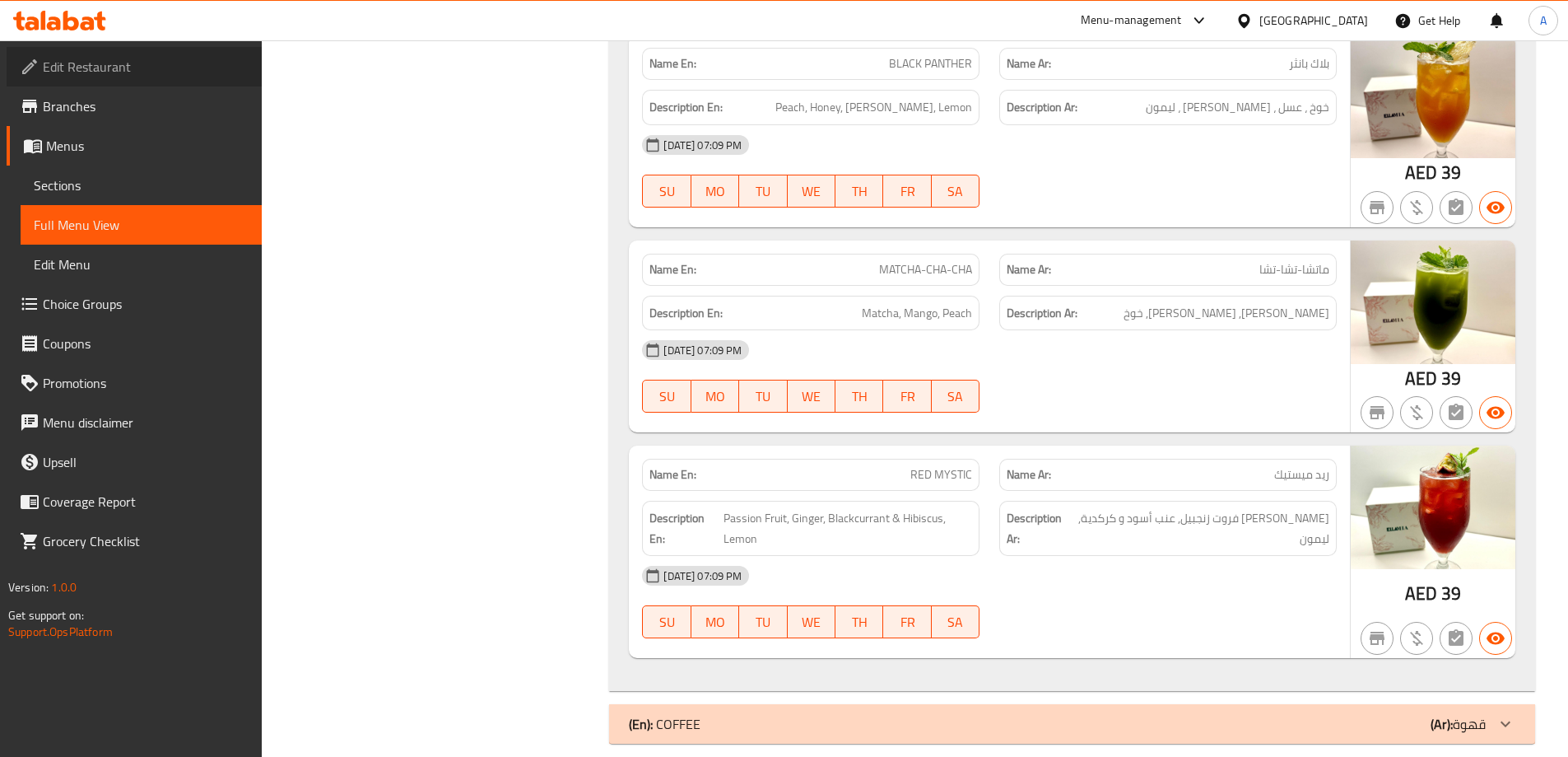
click at [150, 65] on span "Edit Restaurant" at bounding box center [145, 66] width 206 height 19
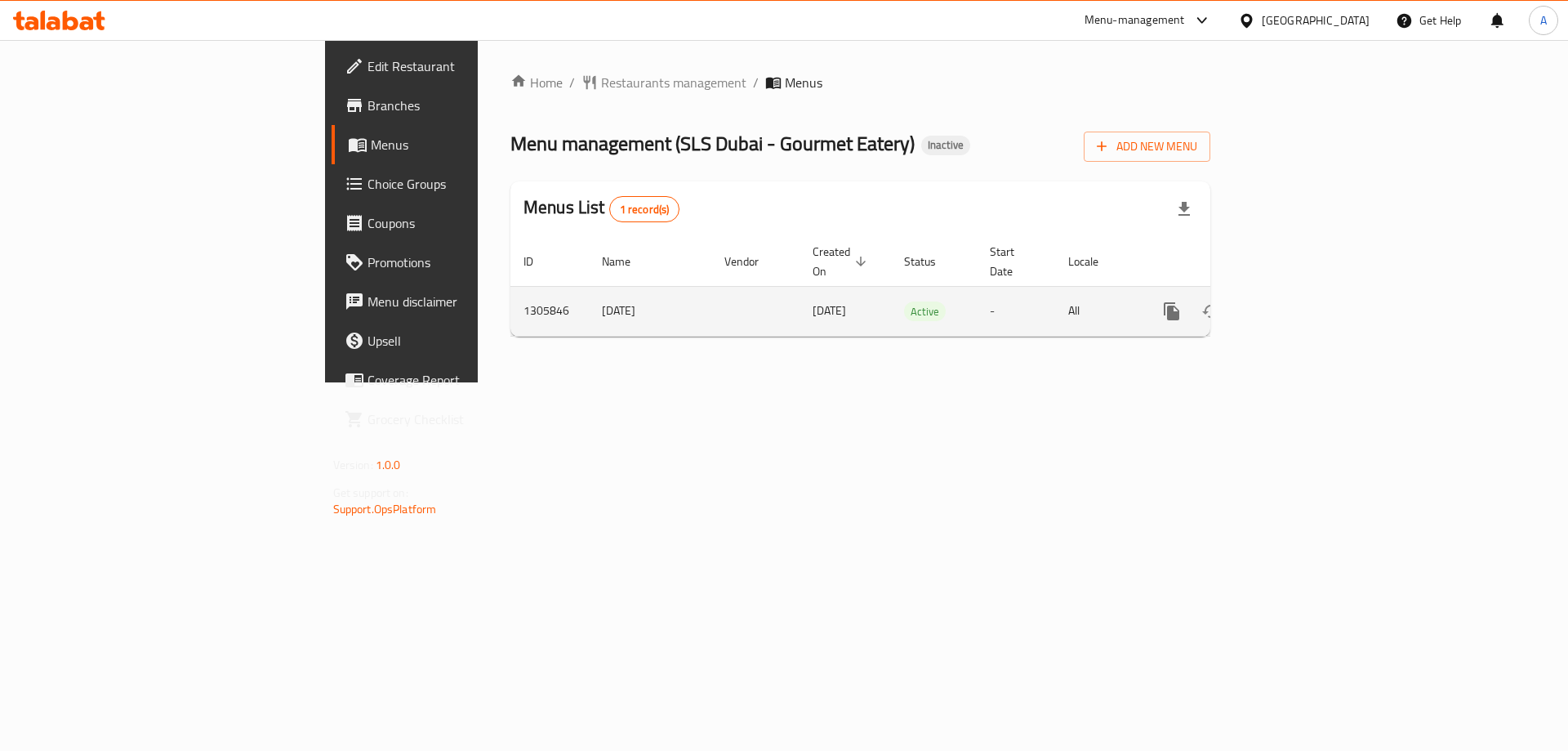
click at [1299, 302] on icon "enhanced table" at bounding box center [1288, 311] width 19 height 19
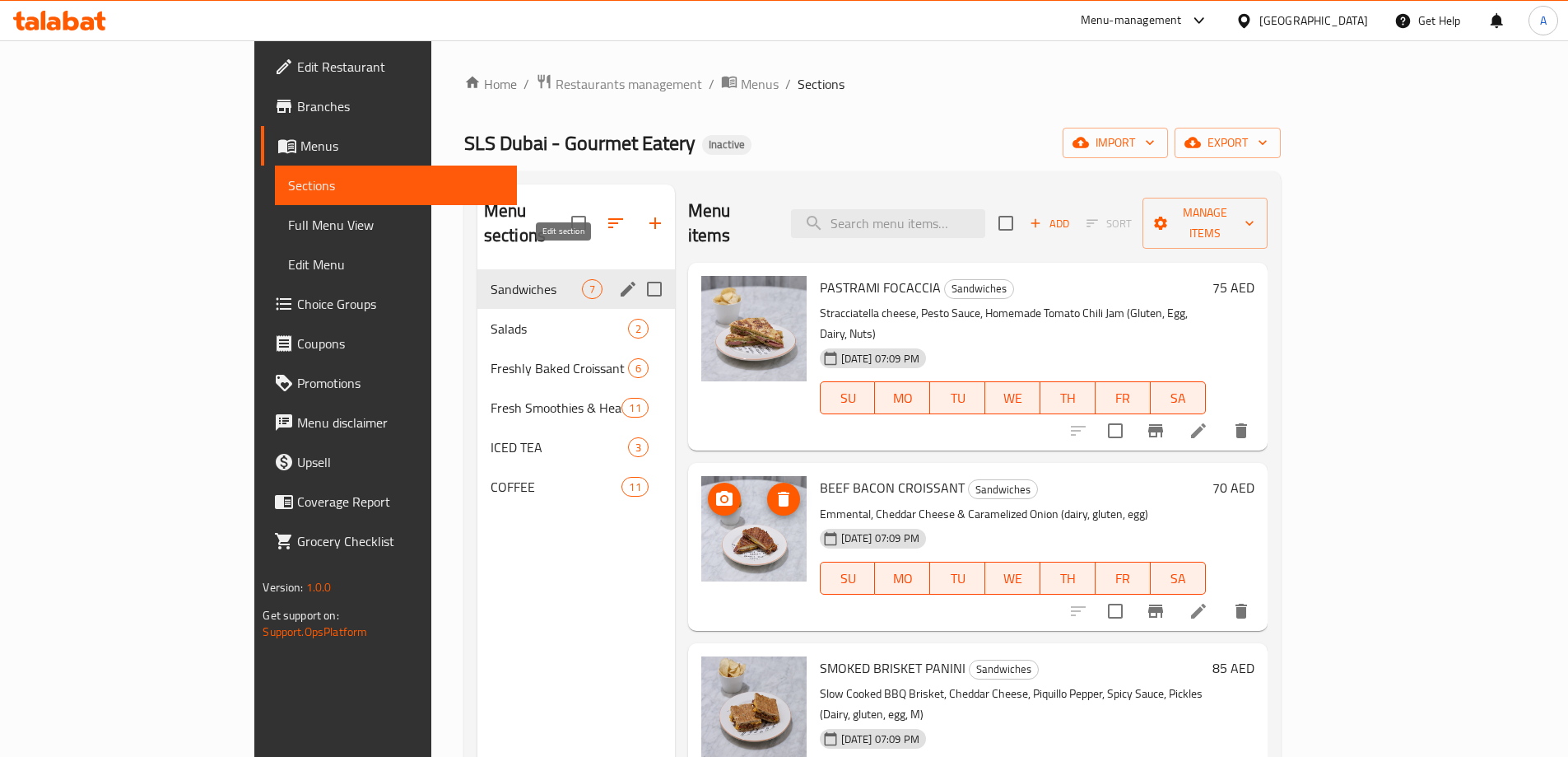
click at [620, 281] on icon "edit" at bounding box center [628, 289] width 15 height 15
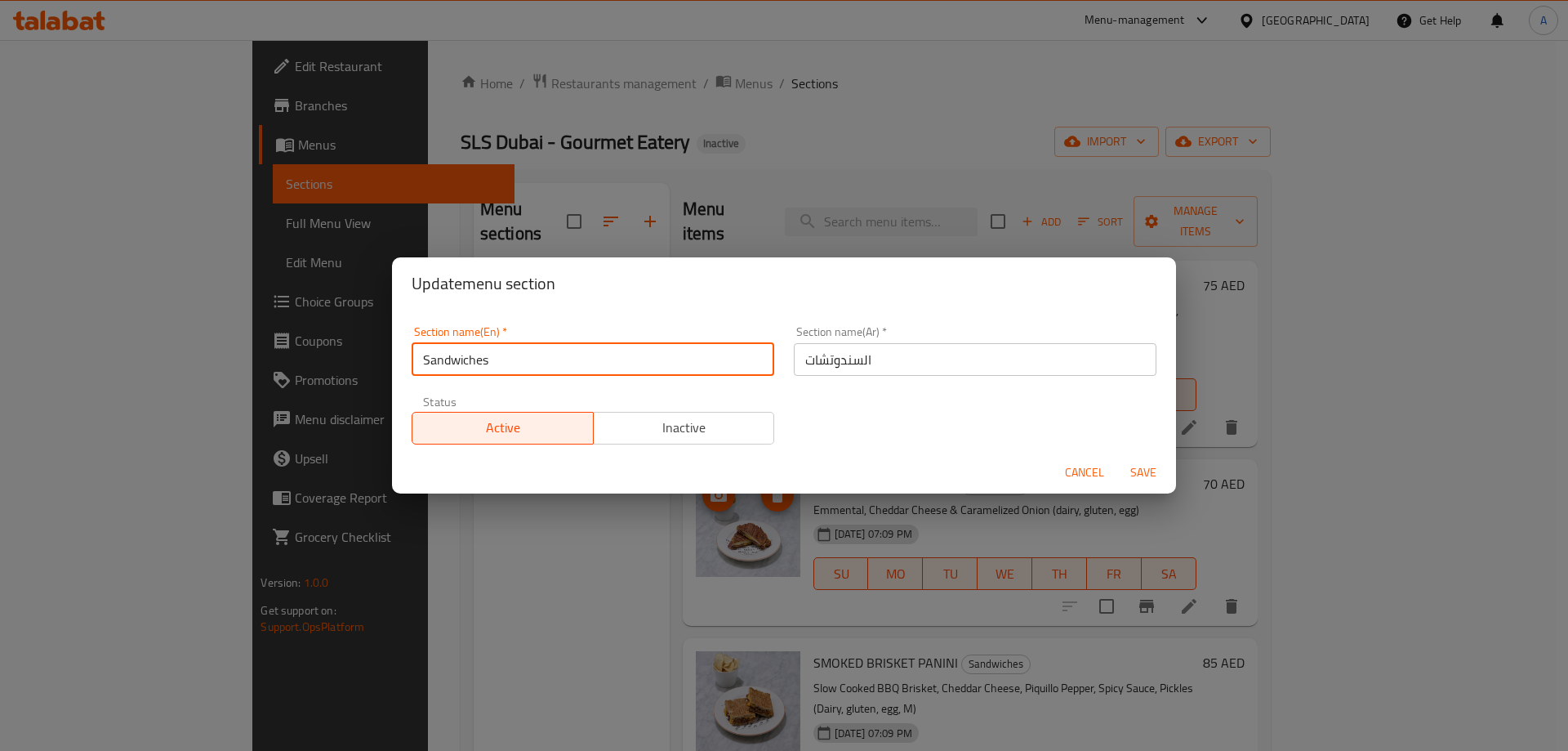
click at [643, 362] on input "Sandwiches" at bounding box center [592, 359] width 362 height 33
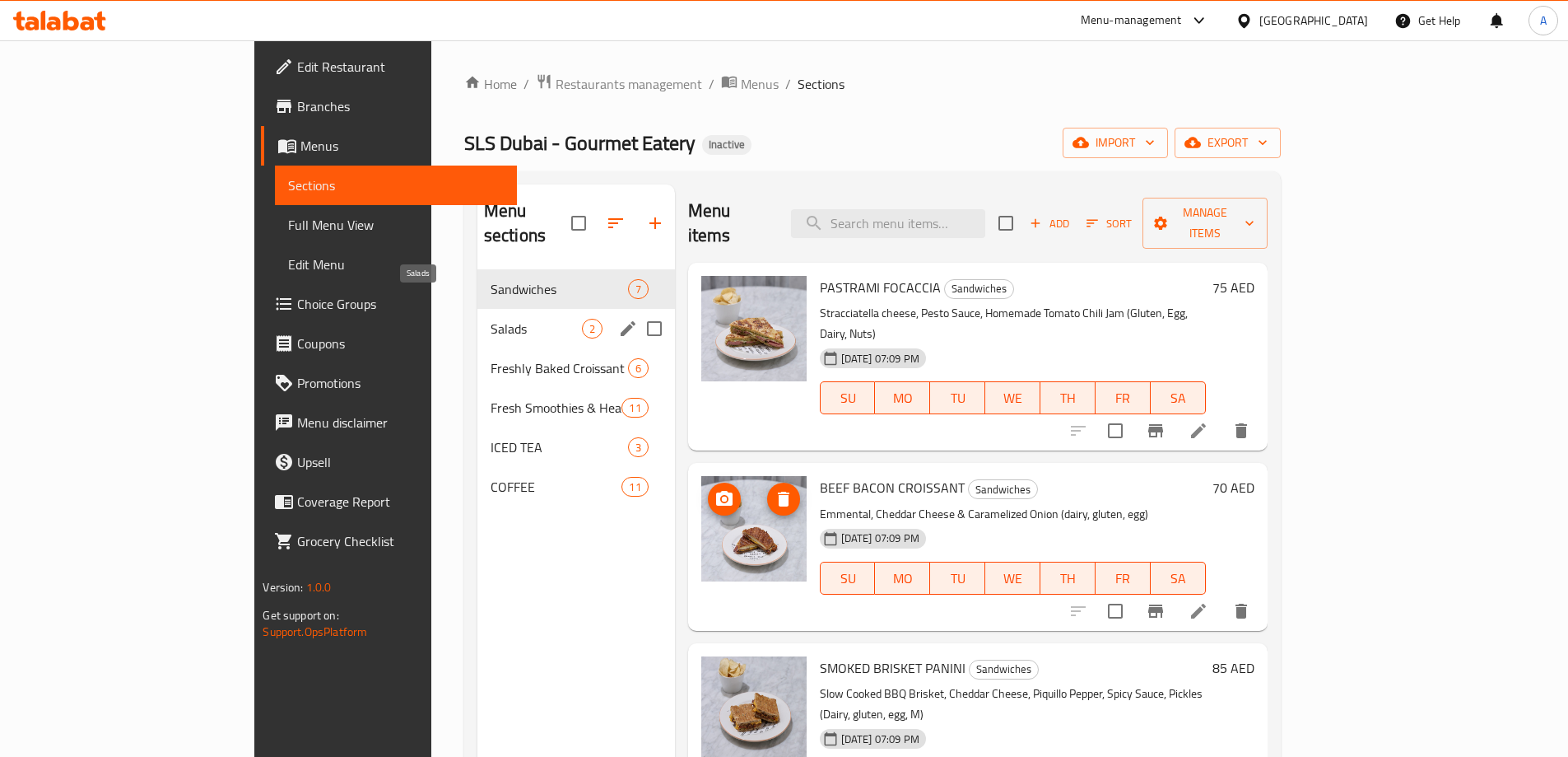
click at [490, 319] on span "Salads" at bounding box center [536, 328] width 91 height 19
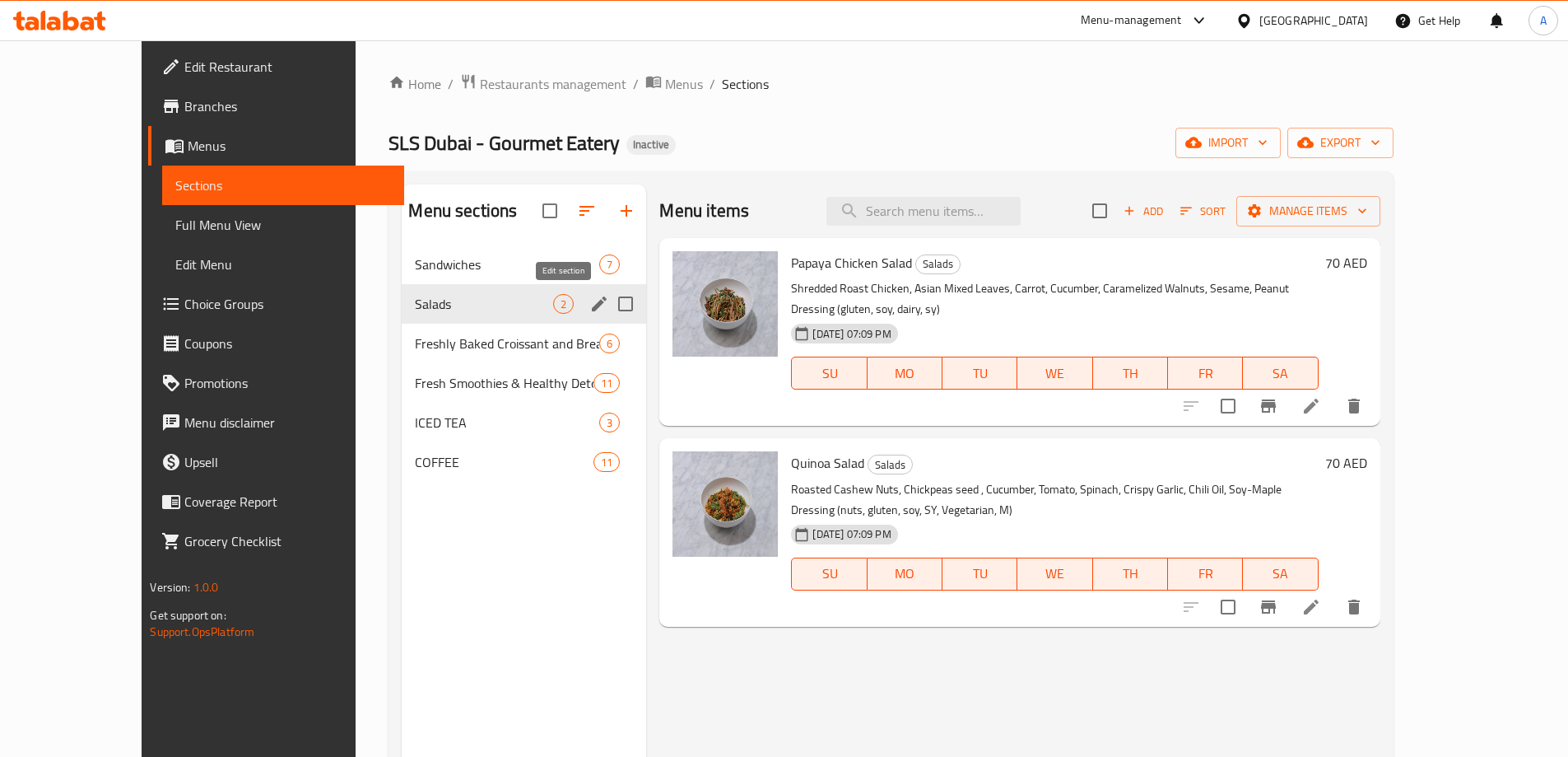
click at [589, 308] on icon "edit" at bounding box center [598, 303] width 19 height 19
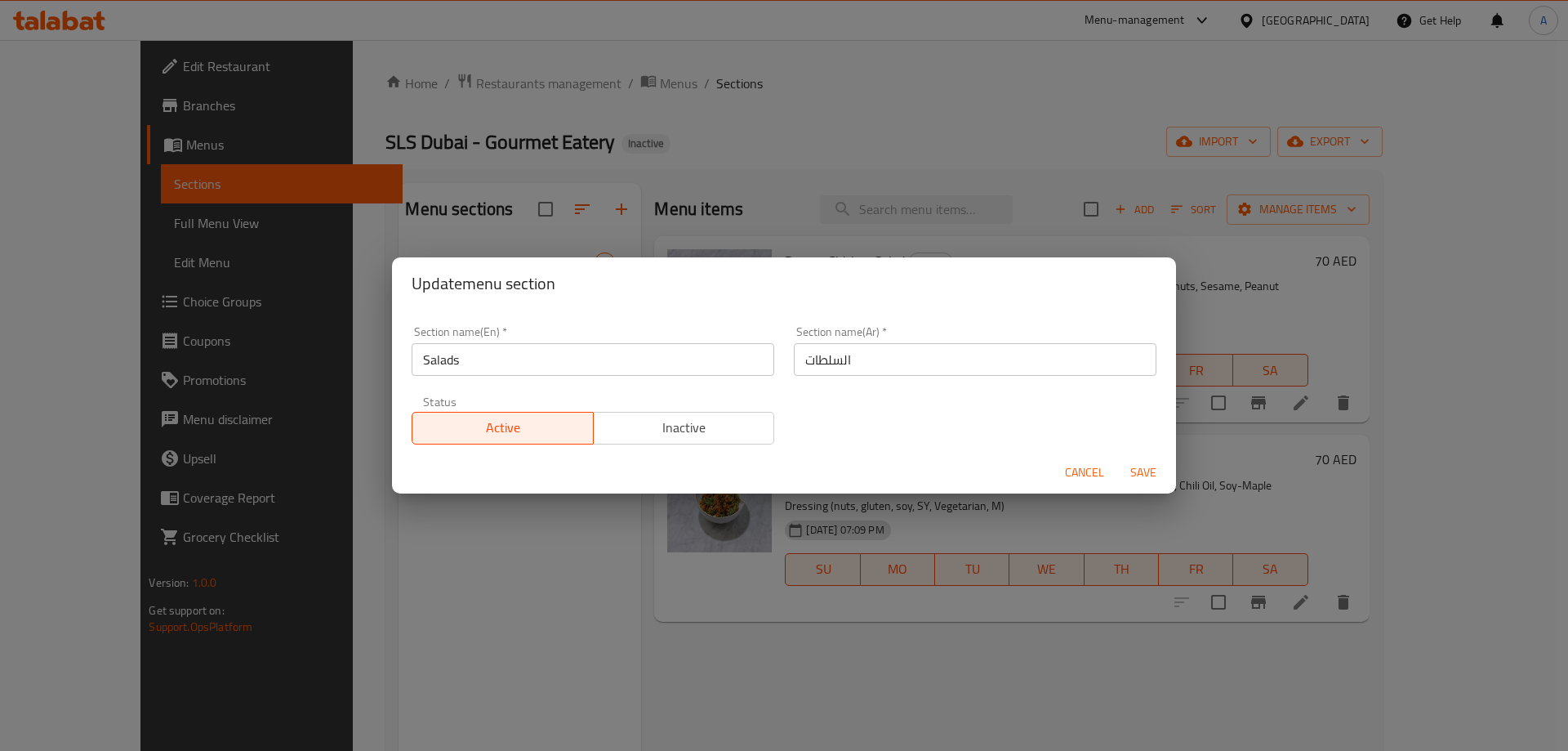
click at [705, 357] on input "Salads" at bounding box center [592, 359] width 362 height 33
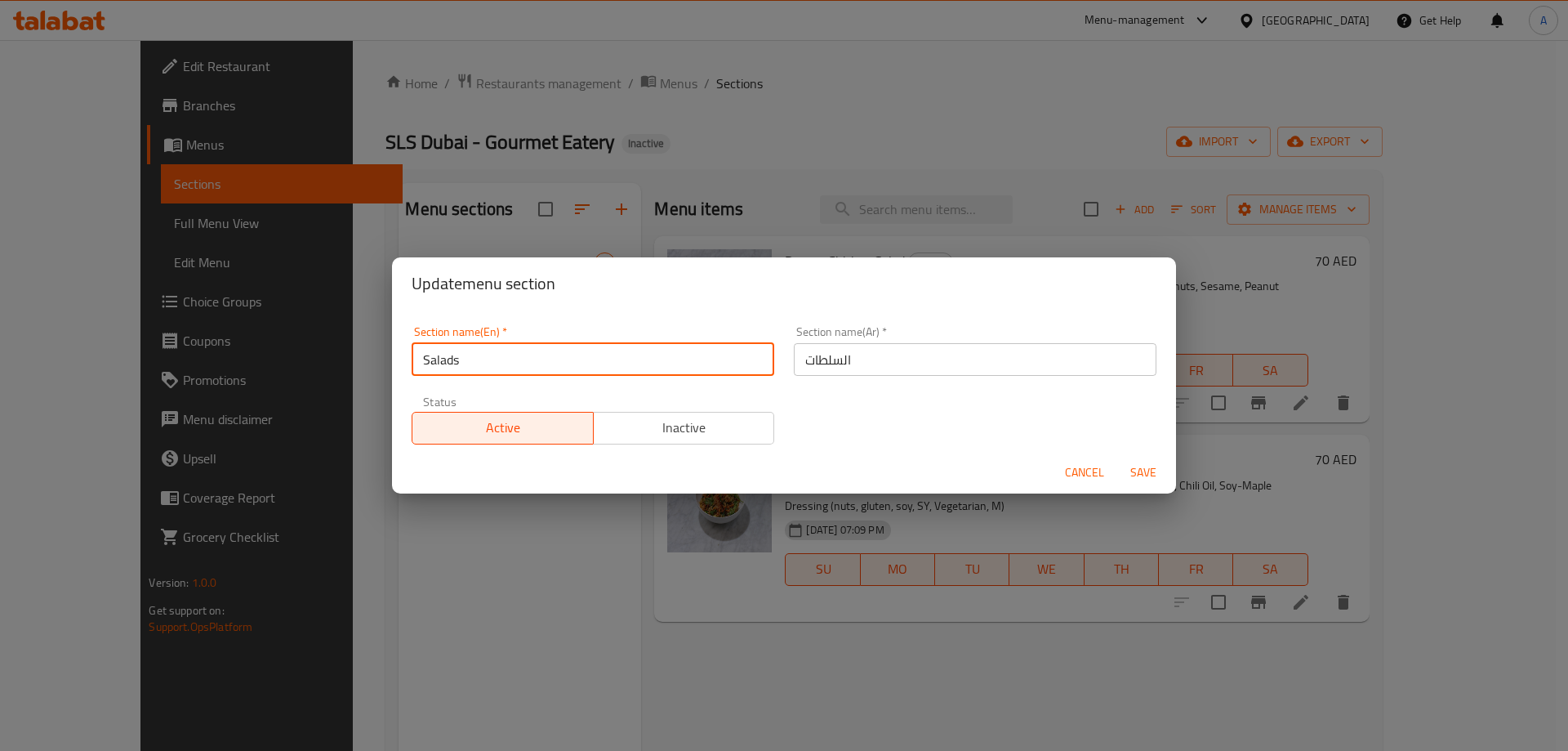
click at [705, 357] on input "Salads" at bounding box center [592, 359] width 362 height 33
paste input "ndwiche"
type input "Sandwiches"
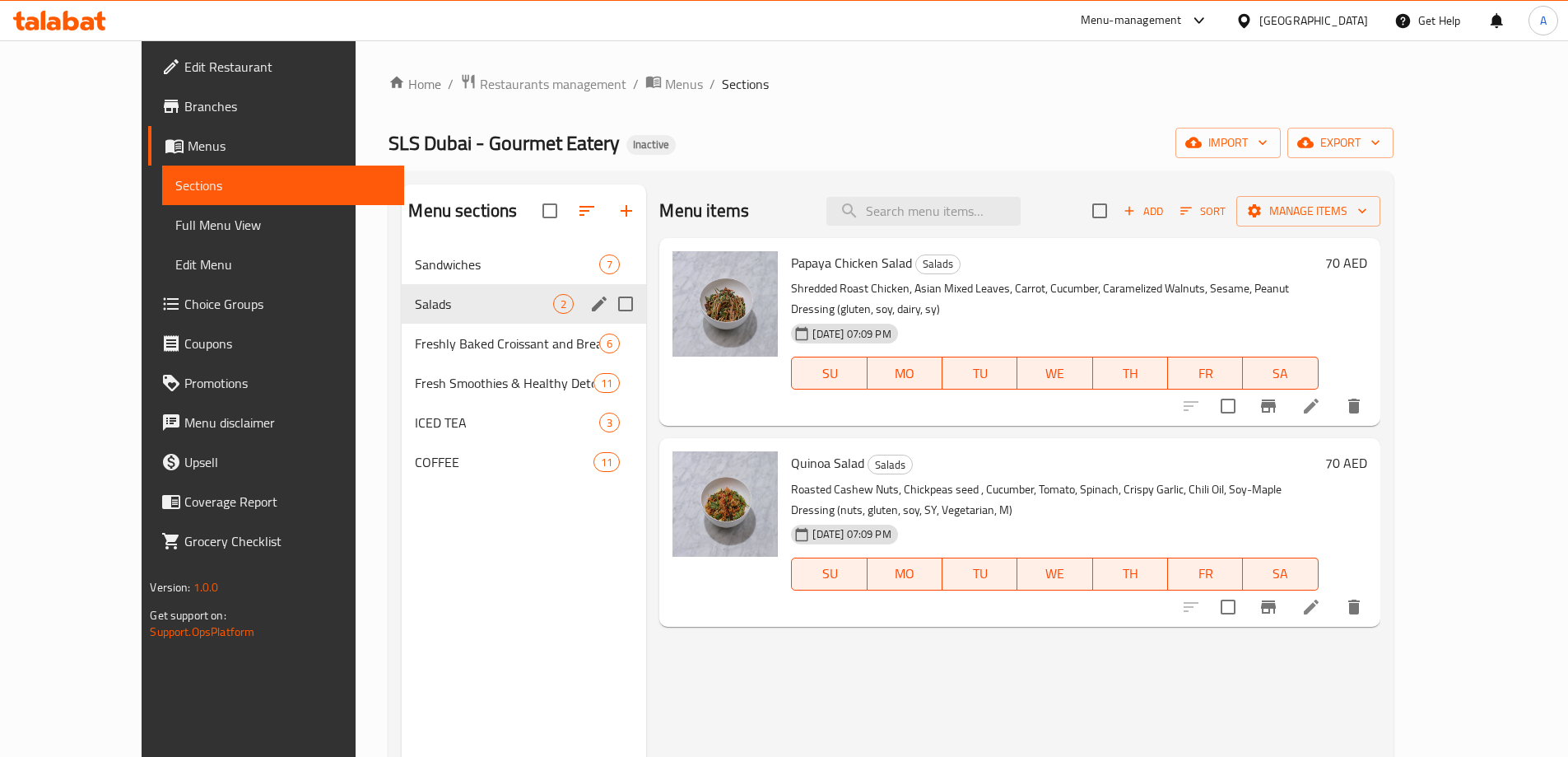
click at [608, 304] on input "Menu sections" at bounding box center [626, 304] width 35 height 35
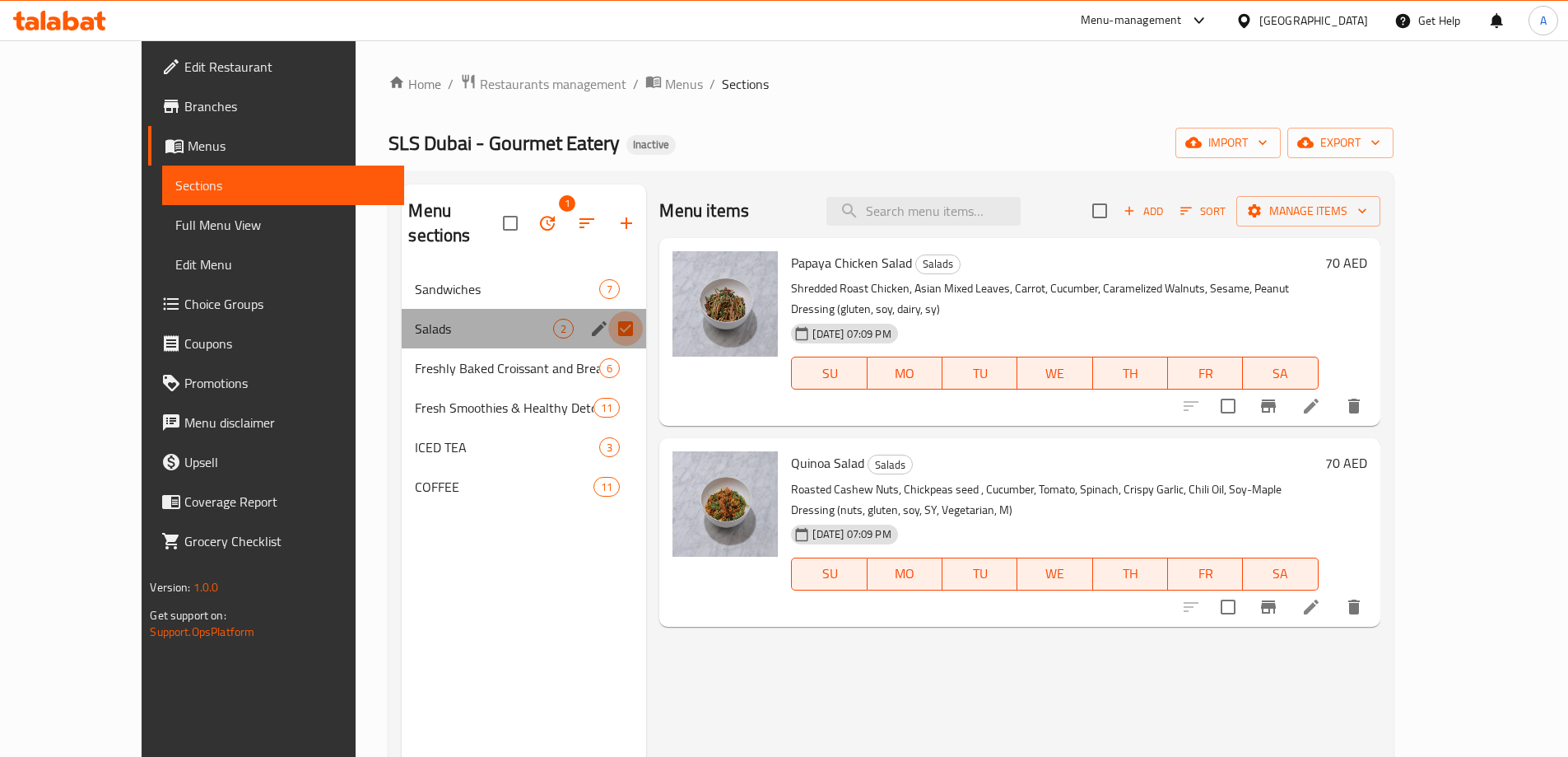
click at [608, 312] on input "Menu sections" at bounding box center [626, 329] width 35 height 35
checkbox input "false"
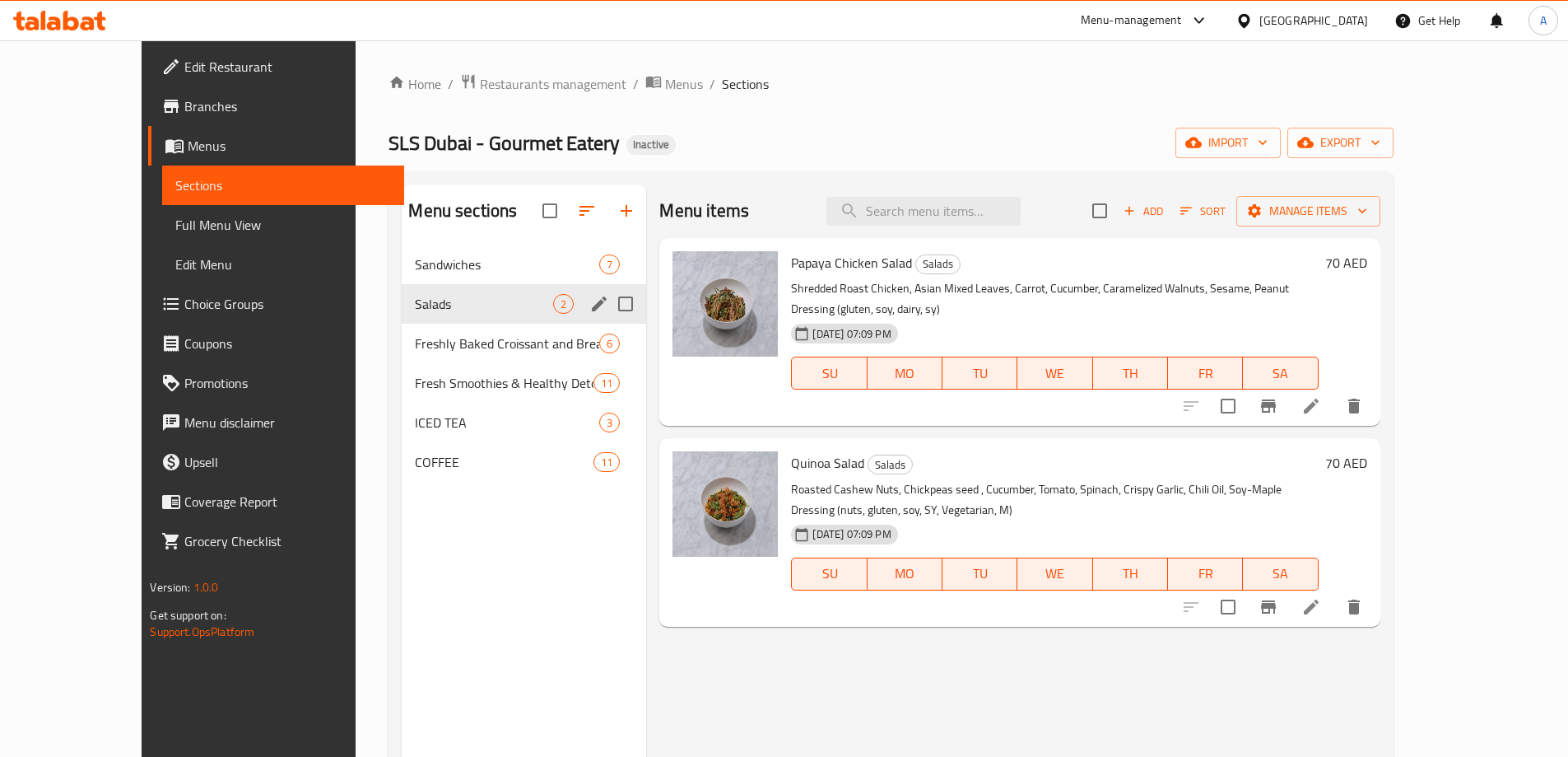
click at [589, 305] on icon "edit" at bounding box center [598, 303] width 19 height 19
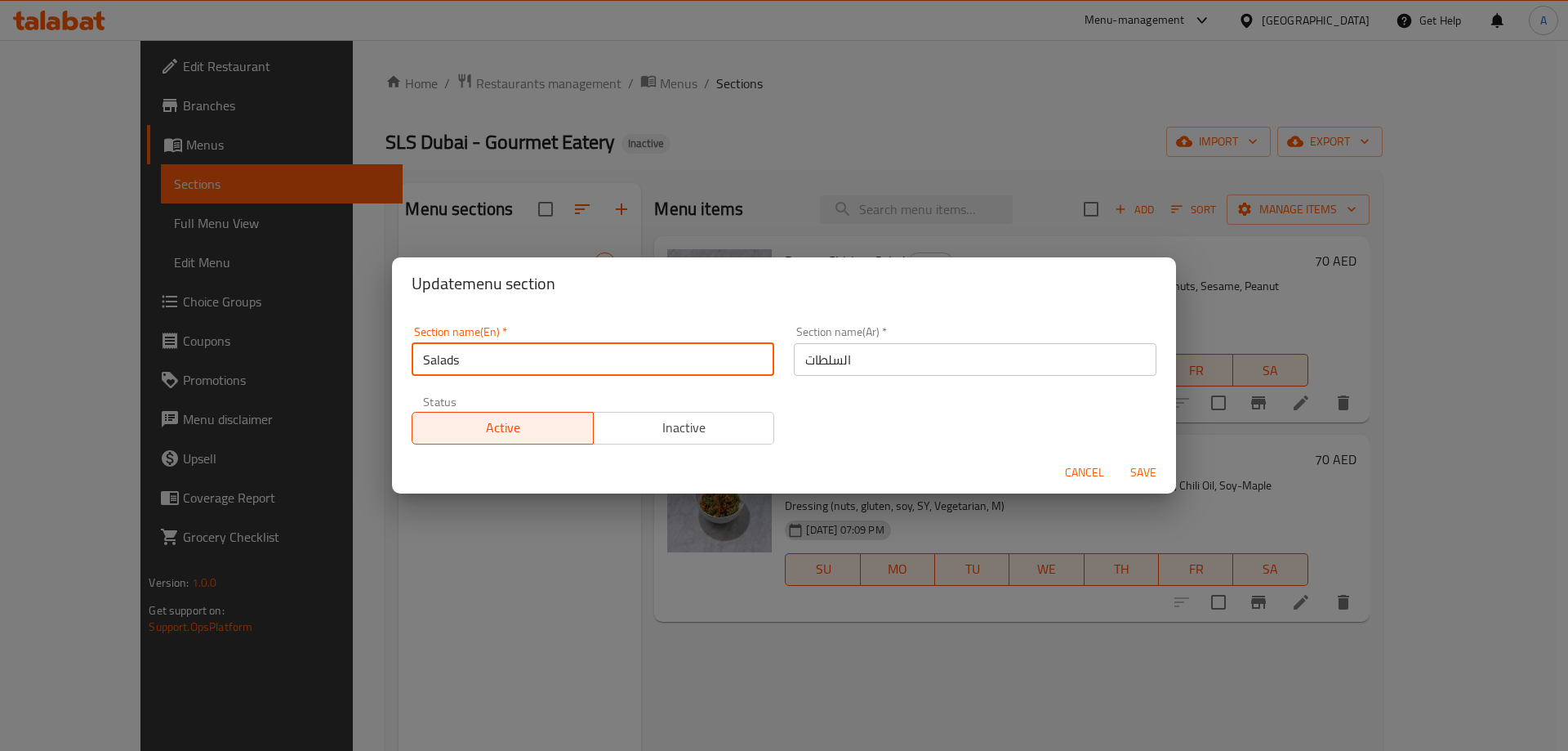
click at [575, 371] on input "Salads" at bounding box center [592, 359] width 362 height 33
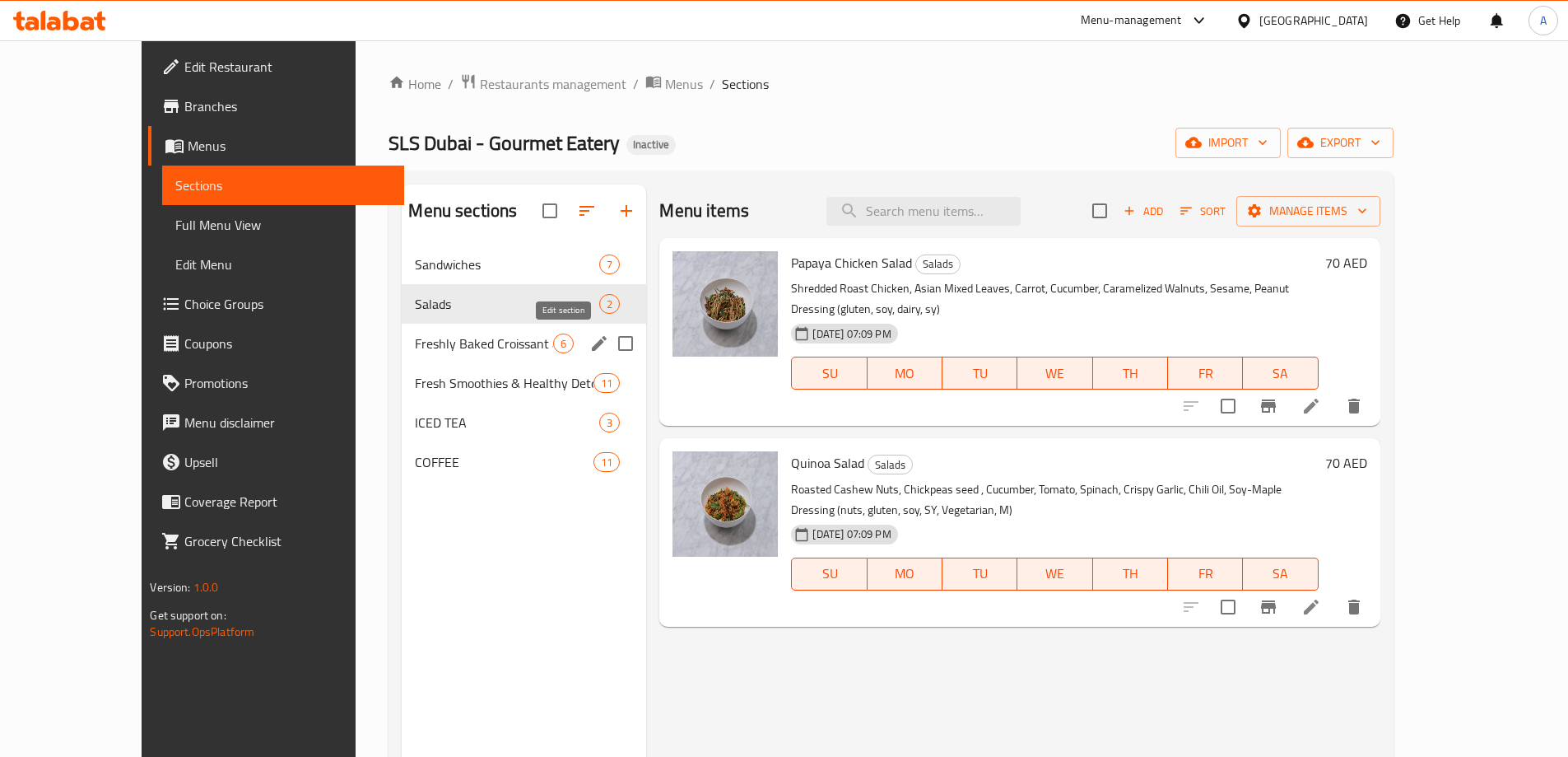
click at [589, 339] on icon "edit" at bounding box center [598, 343] width 19 height 19
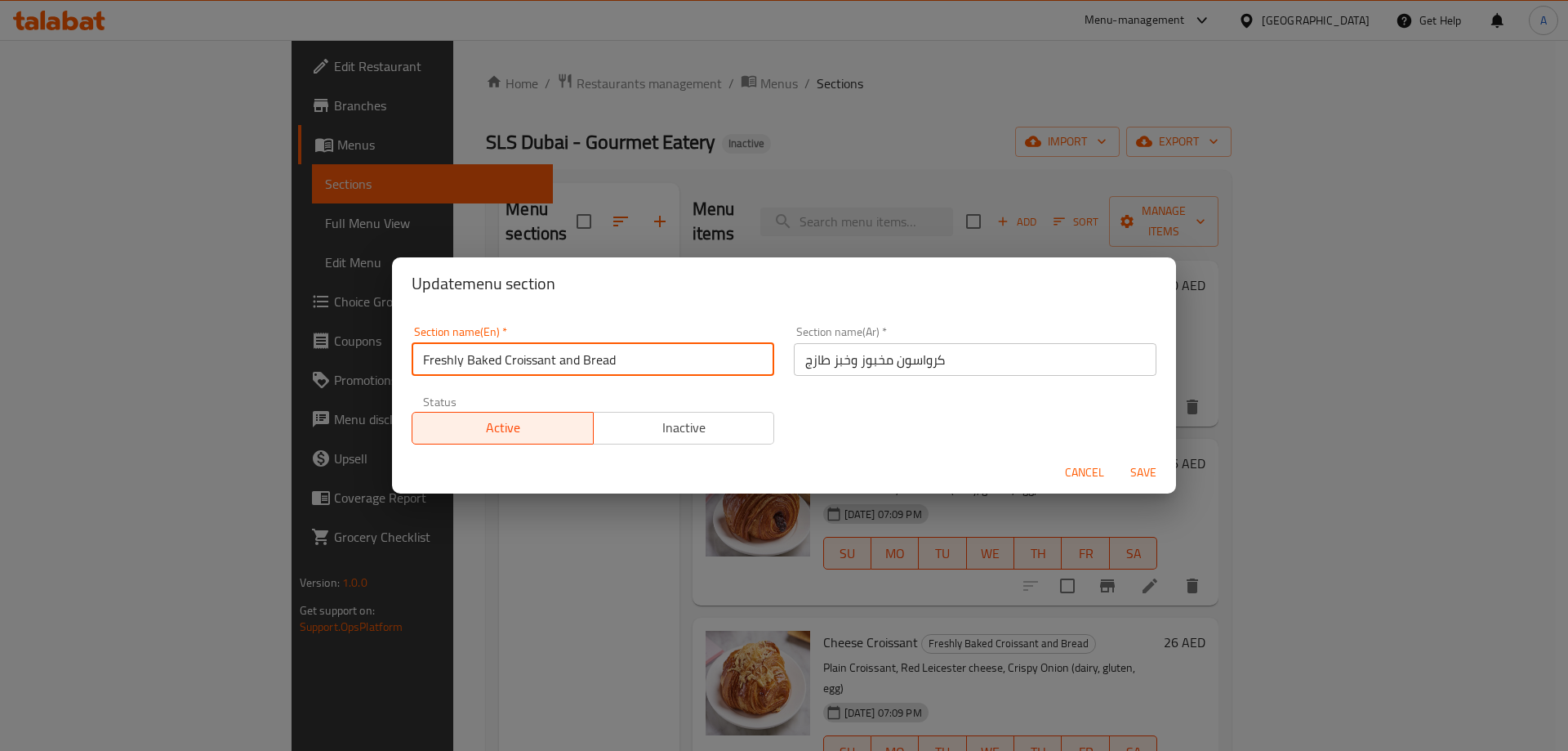
drag, startPoint x: 619, startPoint y: 364, endPoint x: 373, endPoint y: 361, distance: 246.0
click at [373, 361] on div "Update menu section Section name(En)   * Freshly Baked Croissant and Bread Sect…" at bounding box center [784, 375] width 1568 height 751
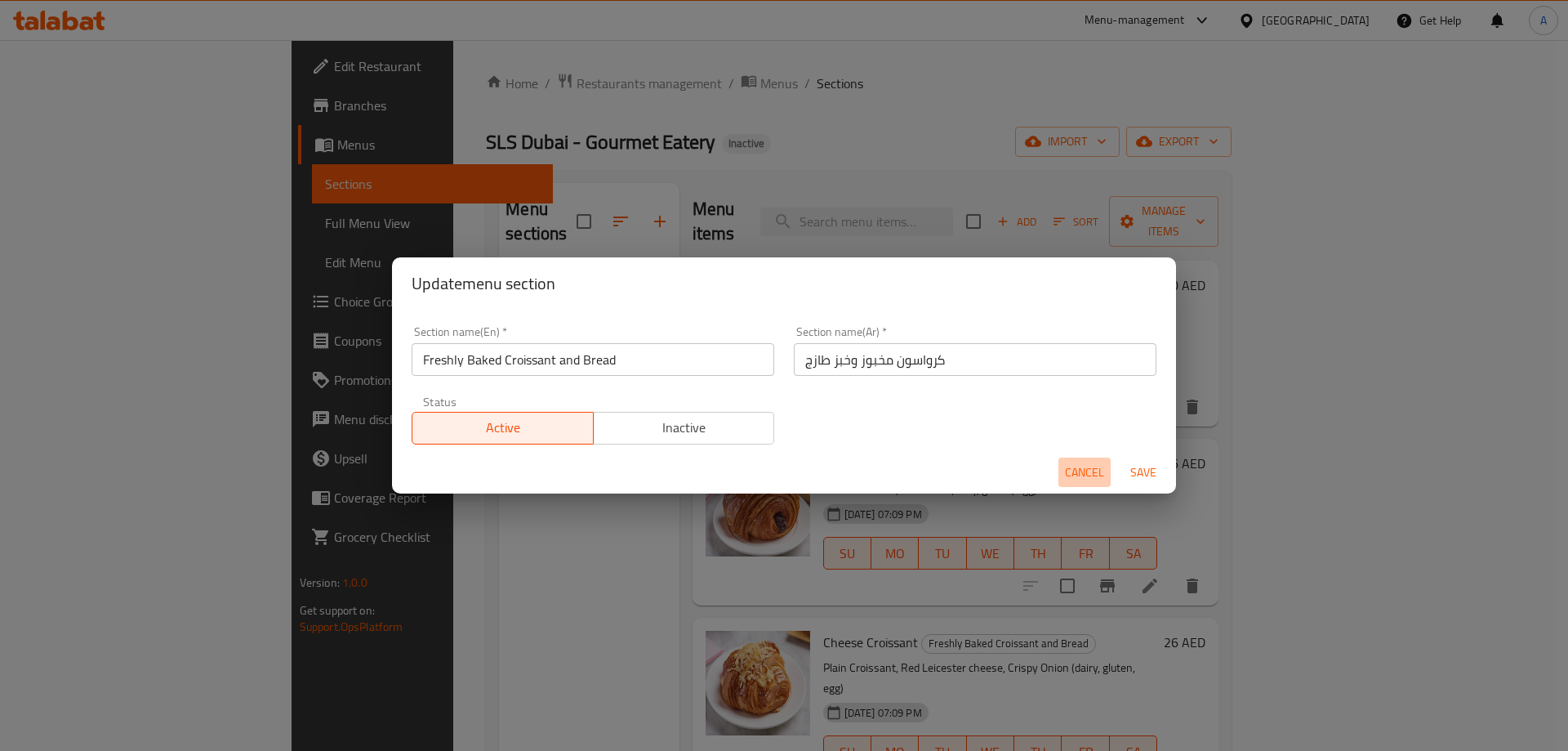
click at [1083, 470] on span "Cancel" at bounding box center [1083, 472] width 39 height 20
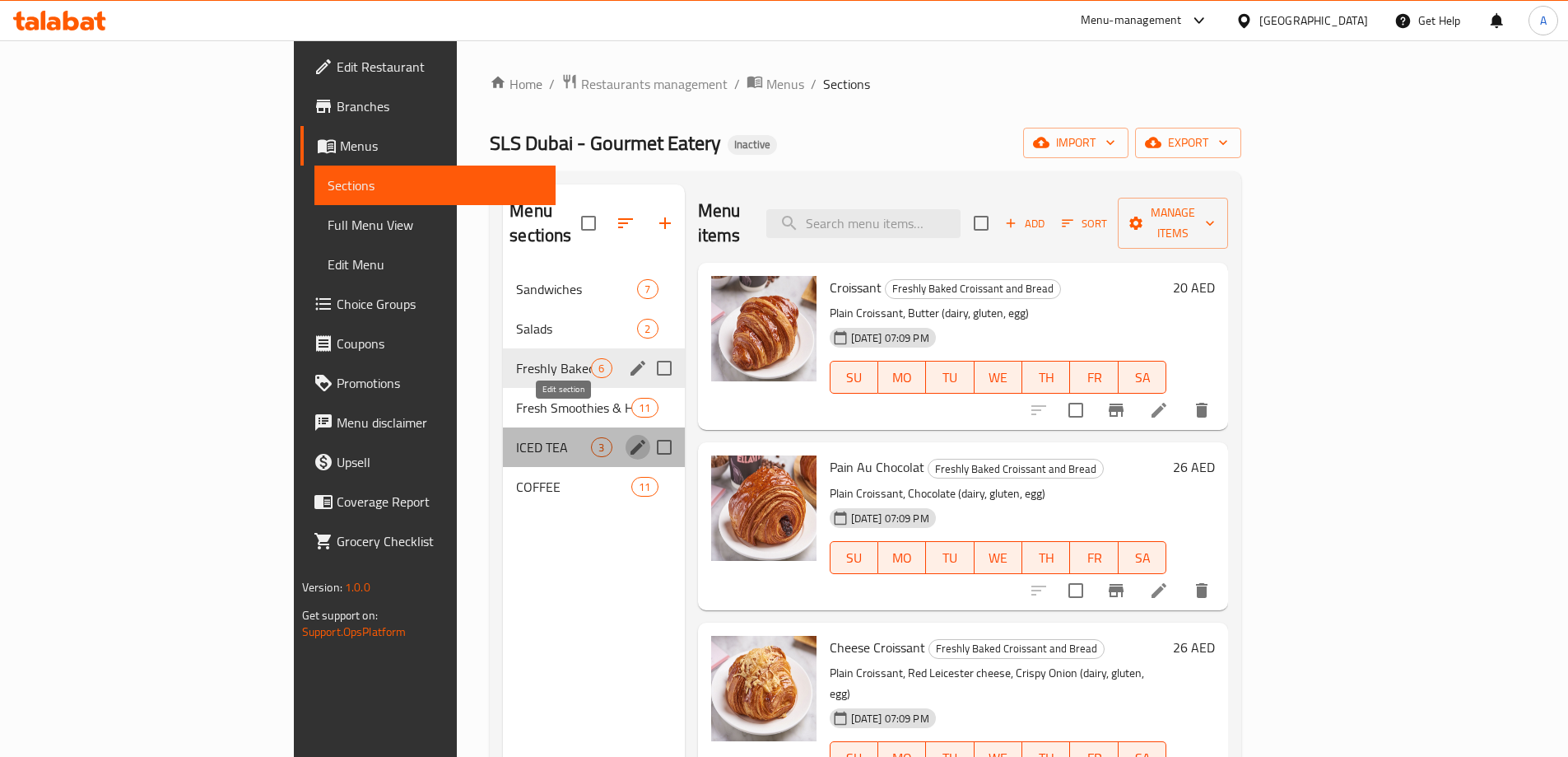
click at [628, 437] on icon "edit" at bounding box center [637, 446] width 19 height 19
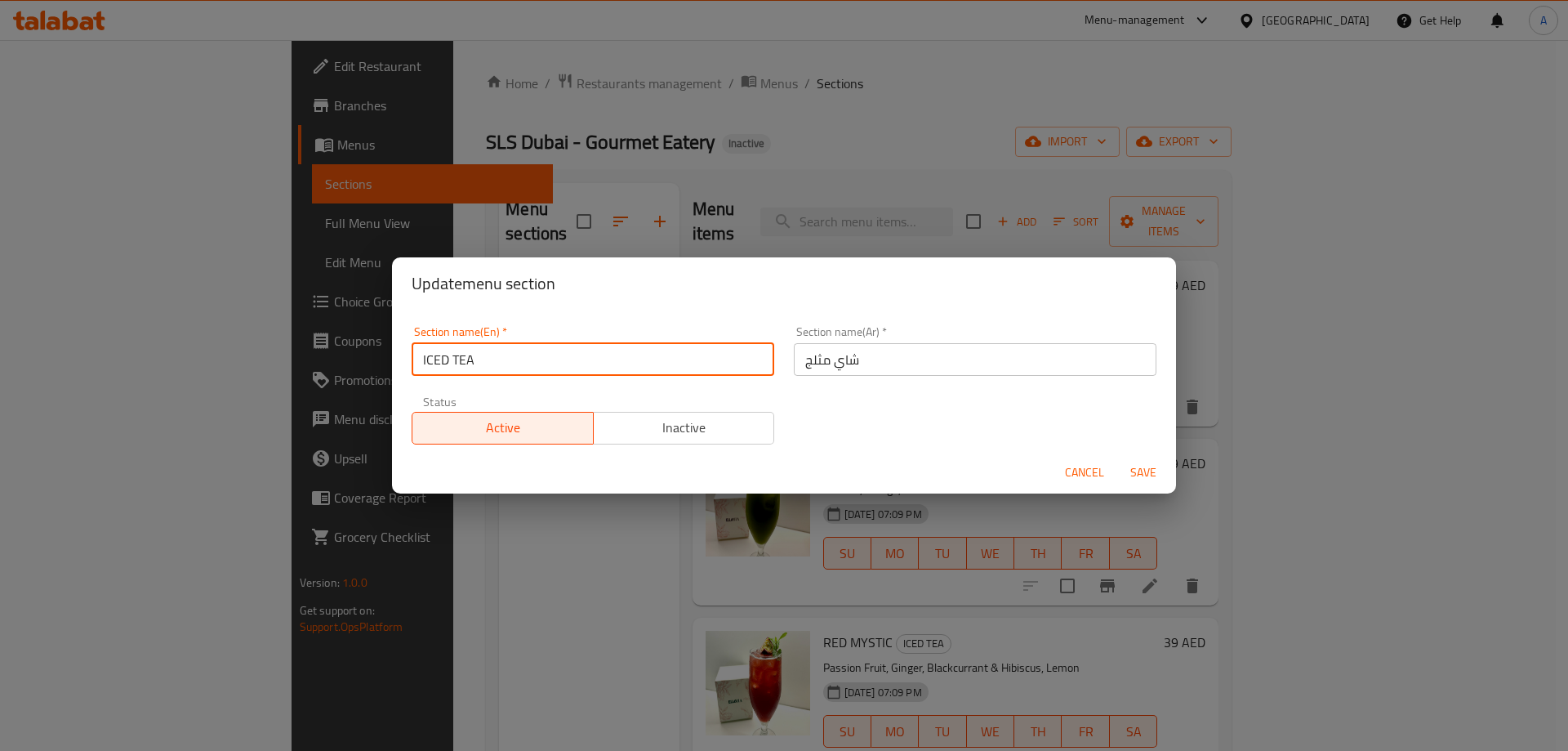
drag, startPoint x: 624, startPoint y: 362, endPoint x: 429, endPoint y: 363, distance: 195.0
click at [429, 363] on input "ICED TEA" at bounding box center [592, 359] width 362 height 33
click at [548, 363] on input "ICED TEA" at bounding box center [592, 359] width 362 height 33
